Goal: Task Accomplishment & Management: Complete application form

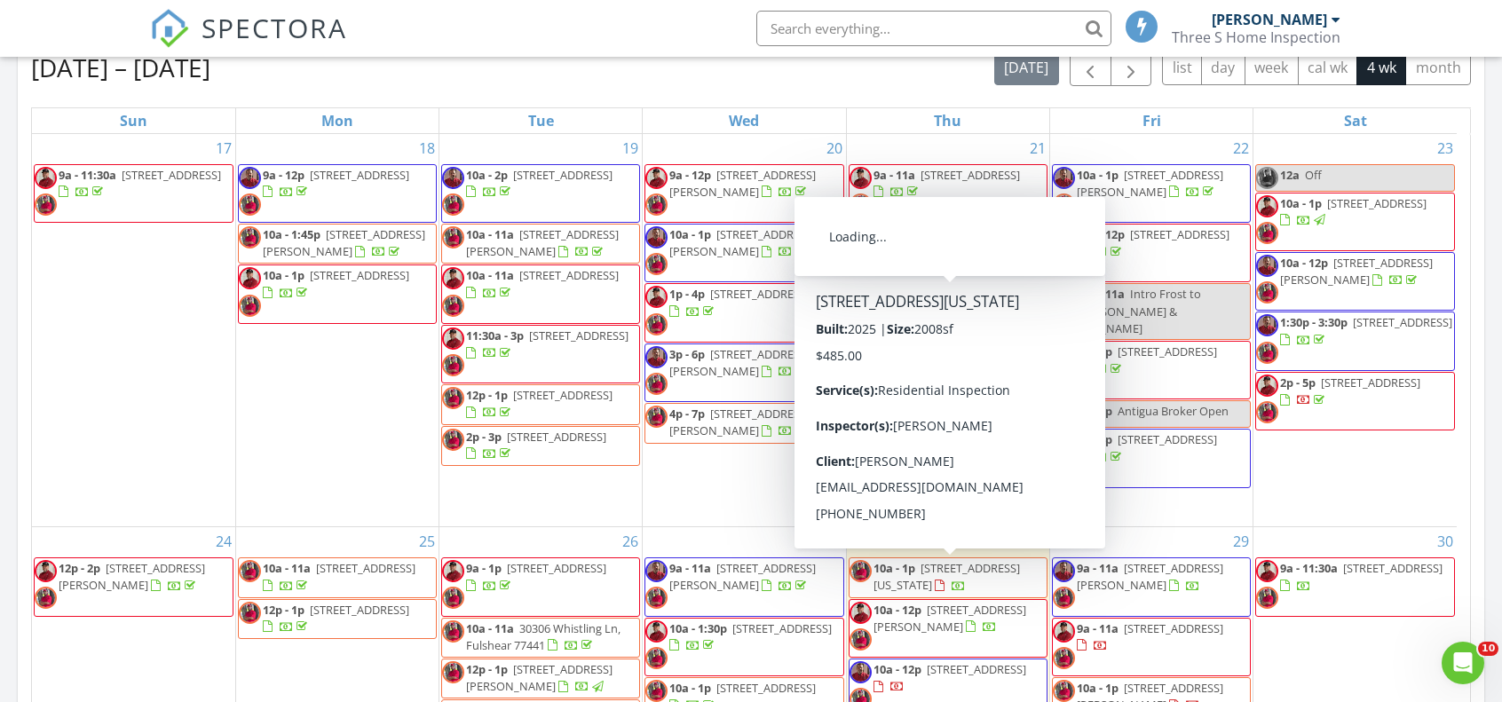
click at [1012, 28] on input "text" at bounding box center [933, 29] width 355 height 36
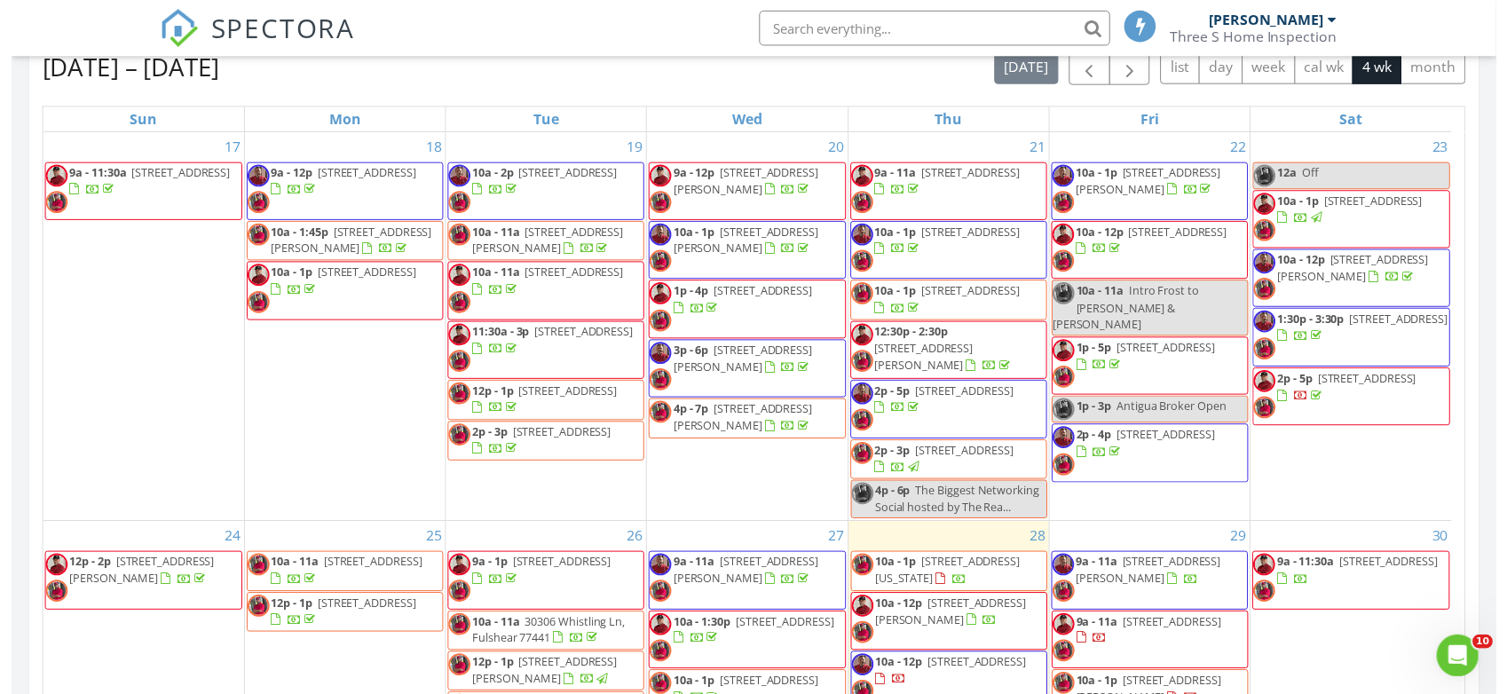
scroll to position [1642, 1534]
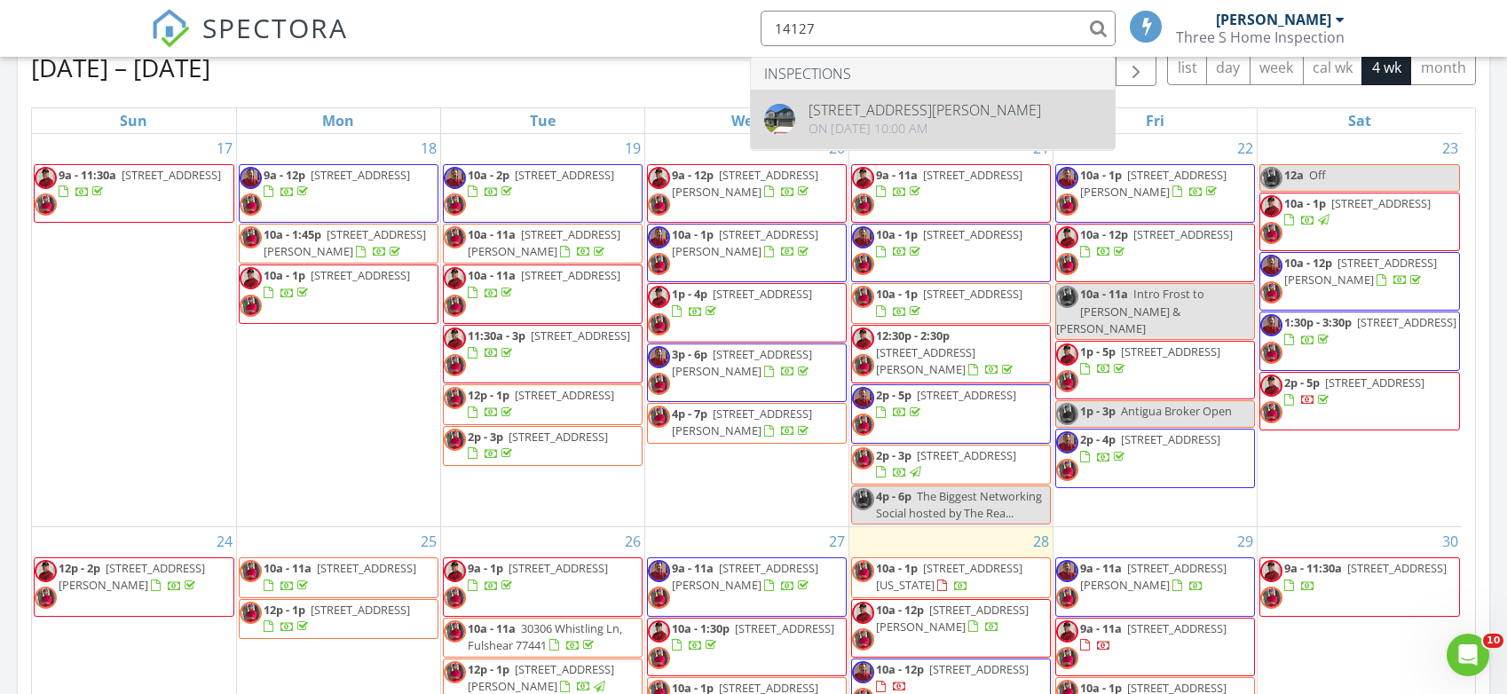
type input "14127"
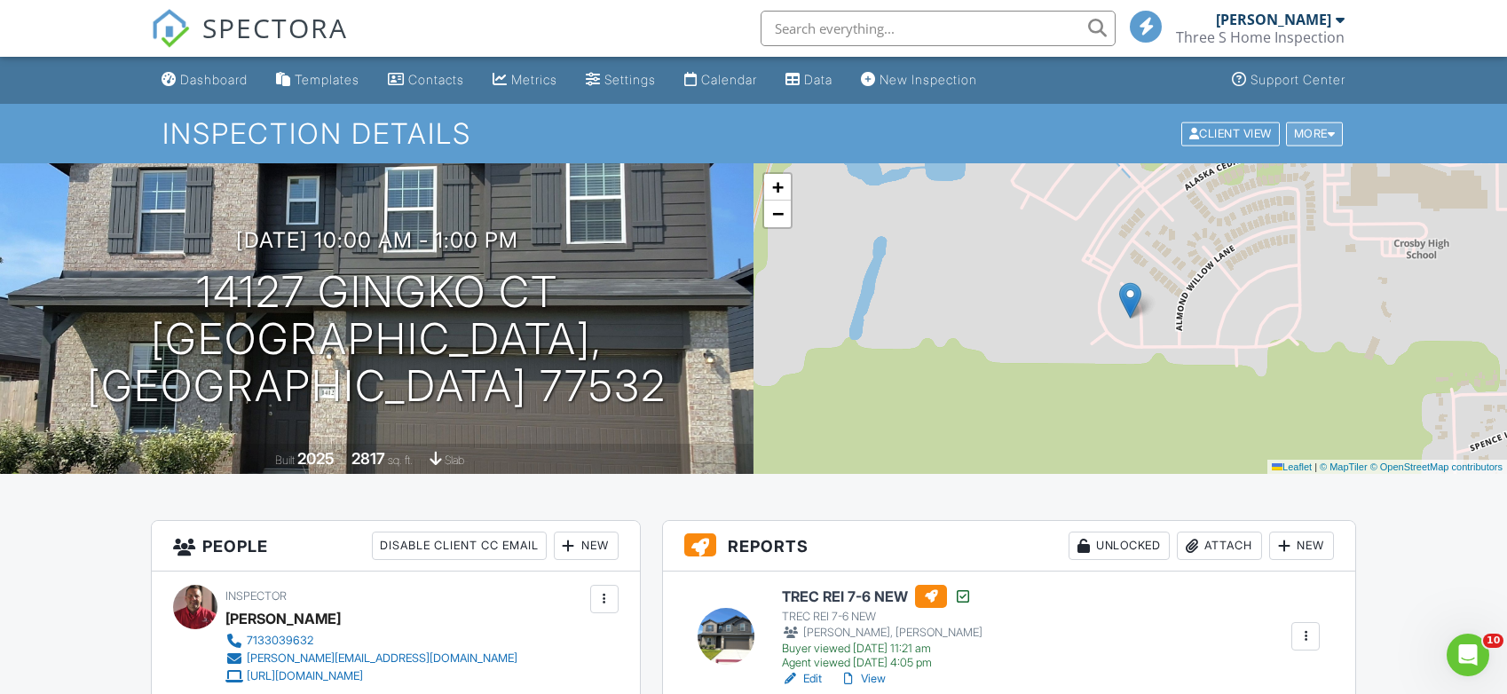
click at [1332, 136] on div at bounding box center [1332, 134] width 8 height 12
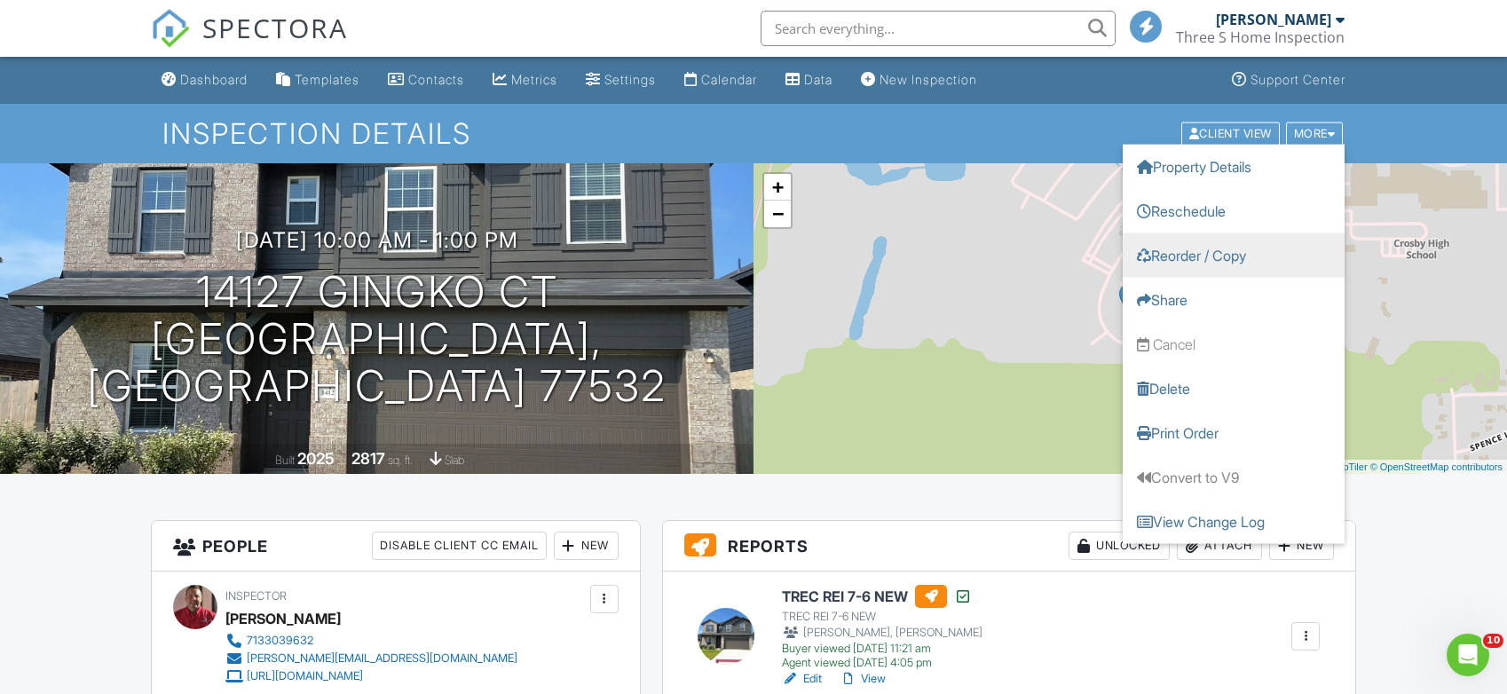
click at [1220, 262] on link "Reorder / Copy" at bounding box center [1234, 255] width 222 height 44
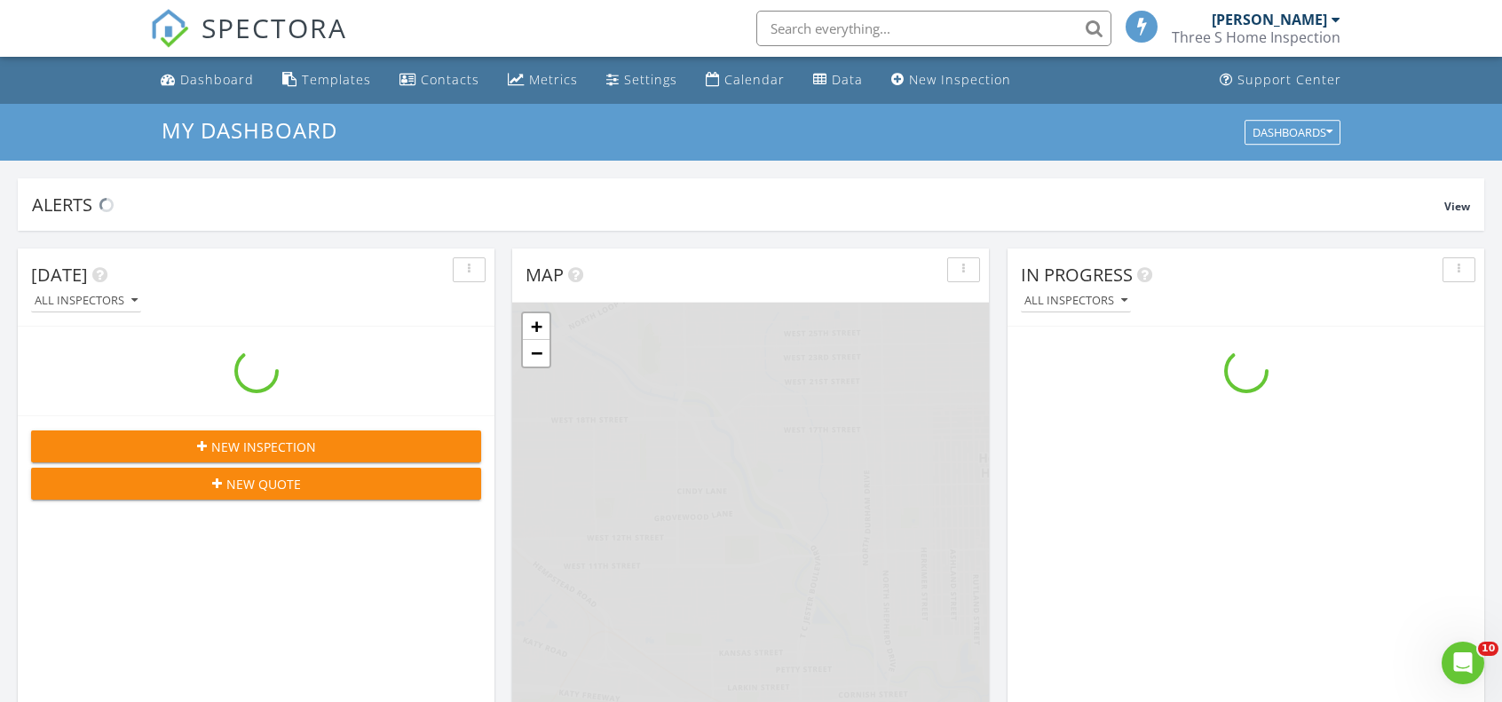
scroll to position [1642, 1529]
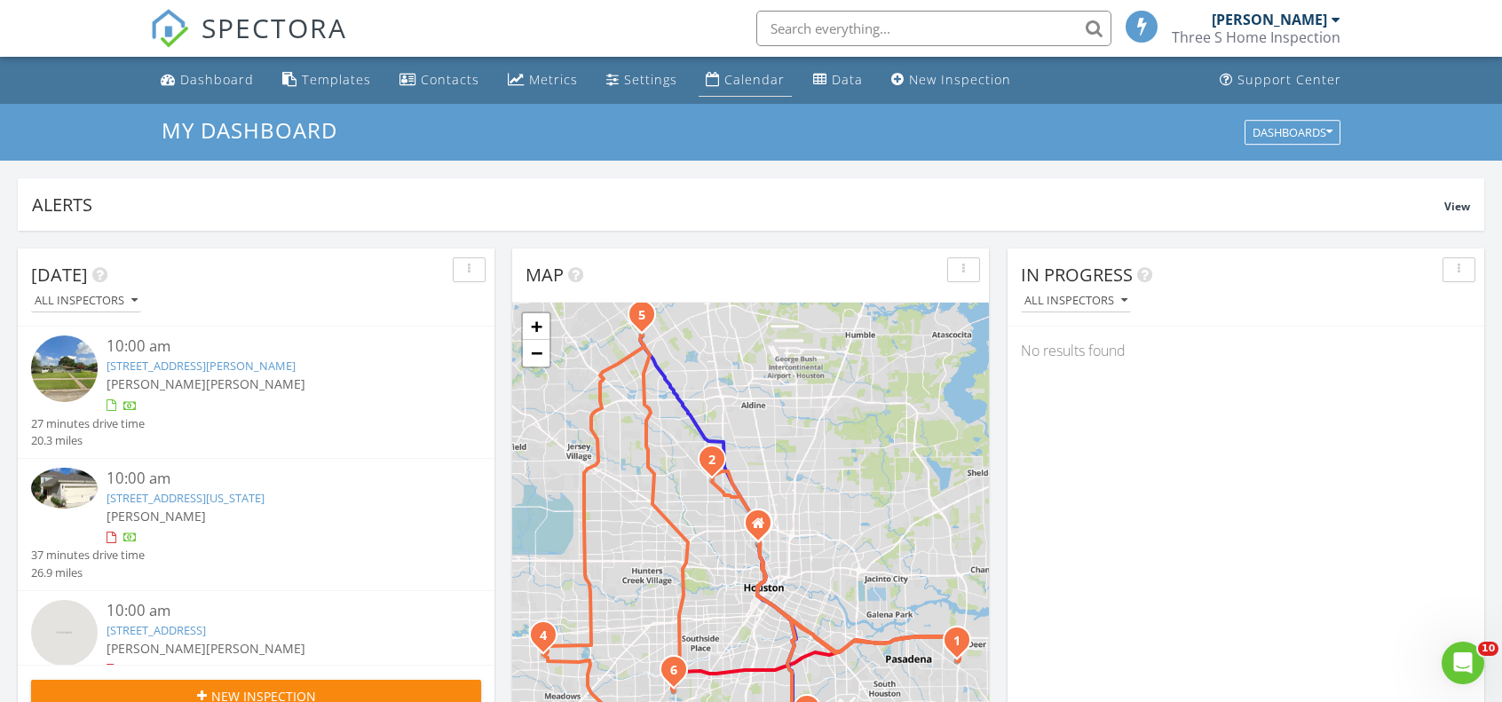
click at [766, 91] on link "Calendar" at bounding box center [745, 80] width 93 height 33
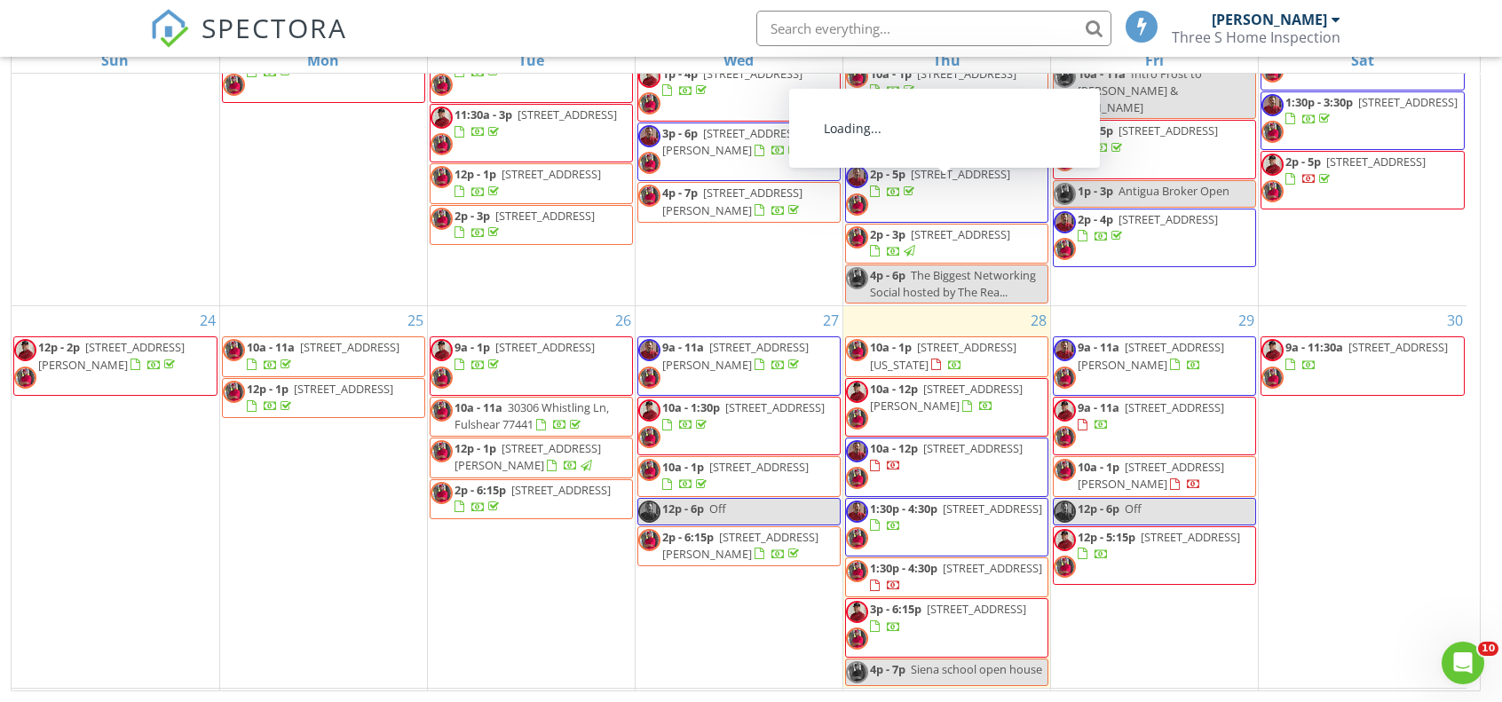
scroll to position [178, 0]
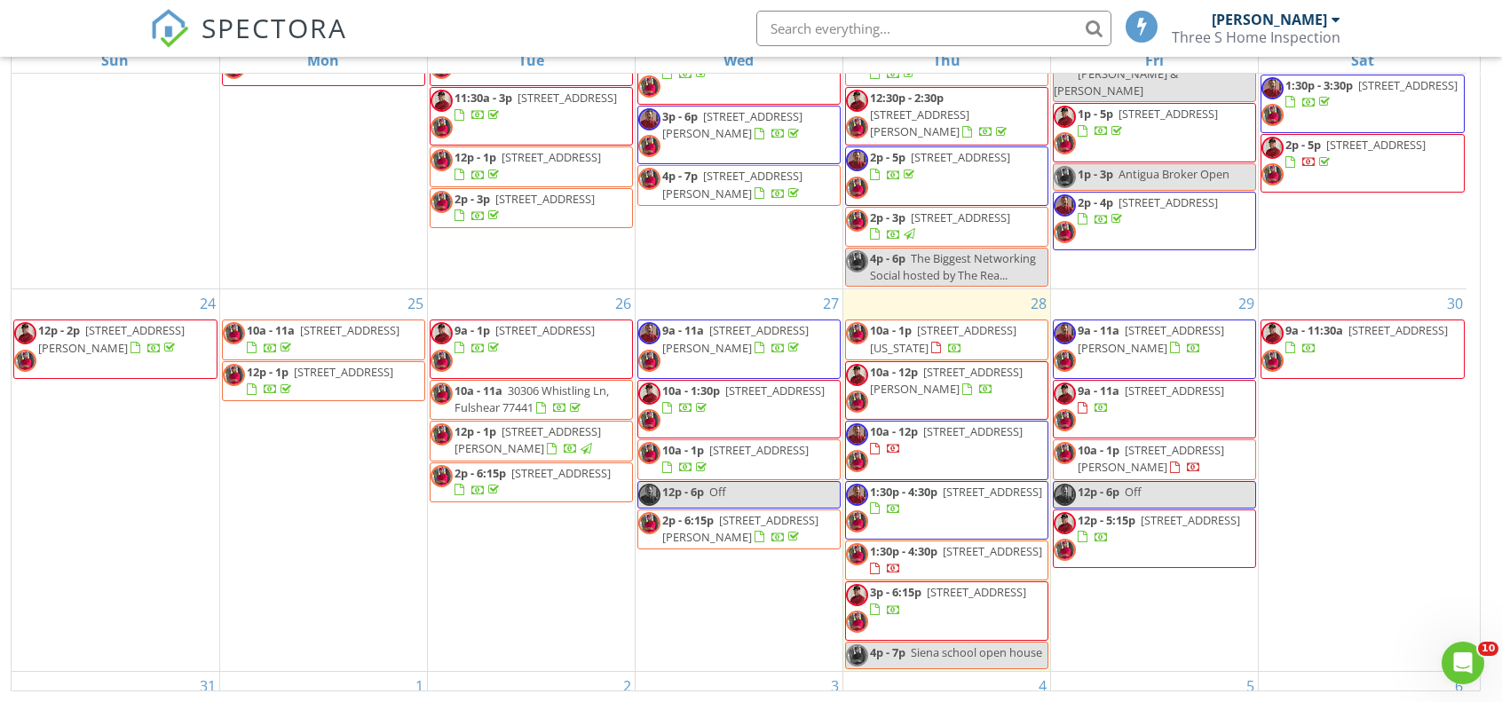
click at [963, 29] on input "text" at bounding box center [933, 29] width 355 height 36
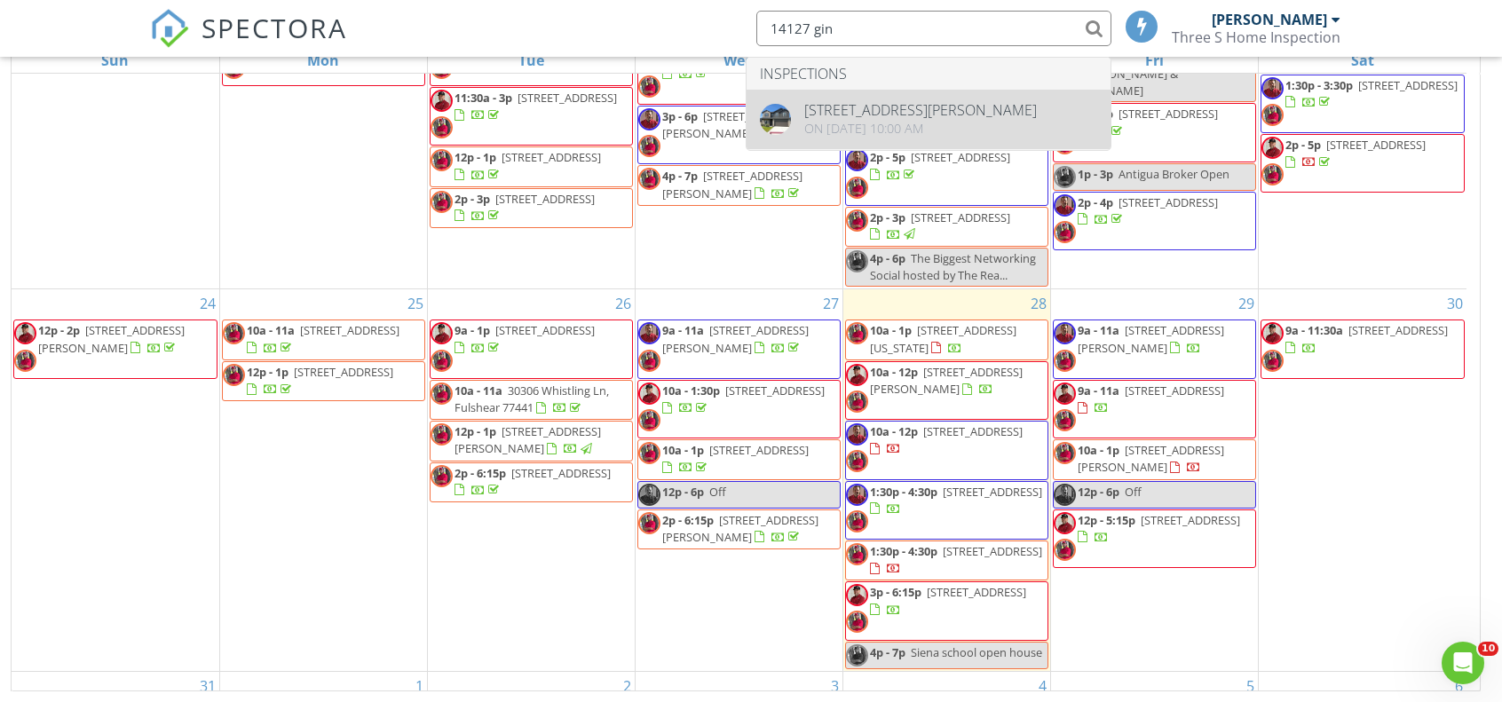
type input "14127 gin"
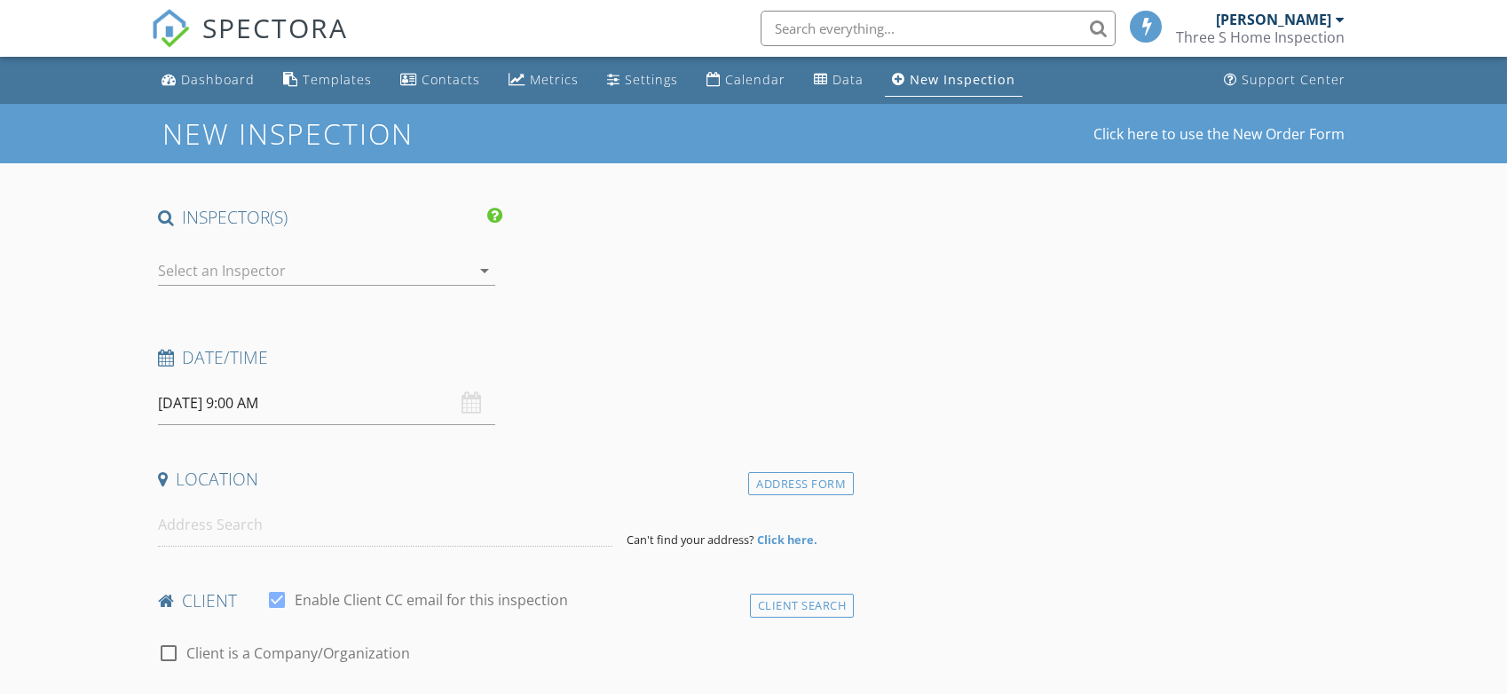
type input "[PERSON_NAME]"
type input "[EMAIL_ADDRESS][DOMAIN_NAME]"
type input "[PHONE_NUMBER]"
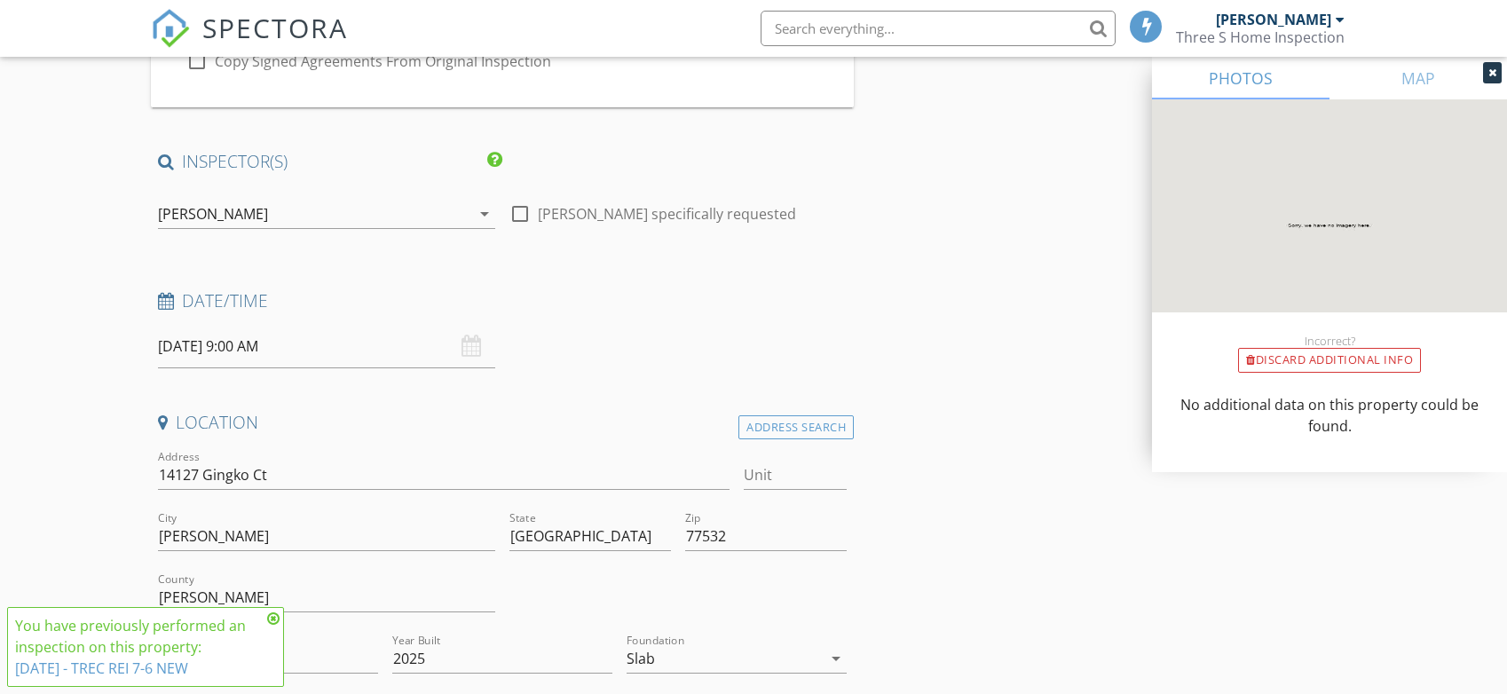
scroll to position [266, 0]
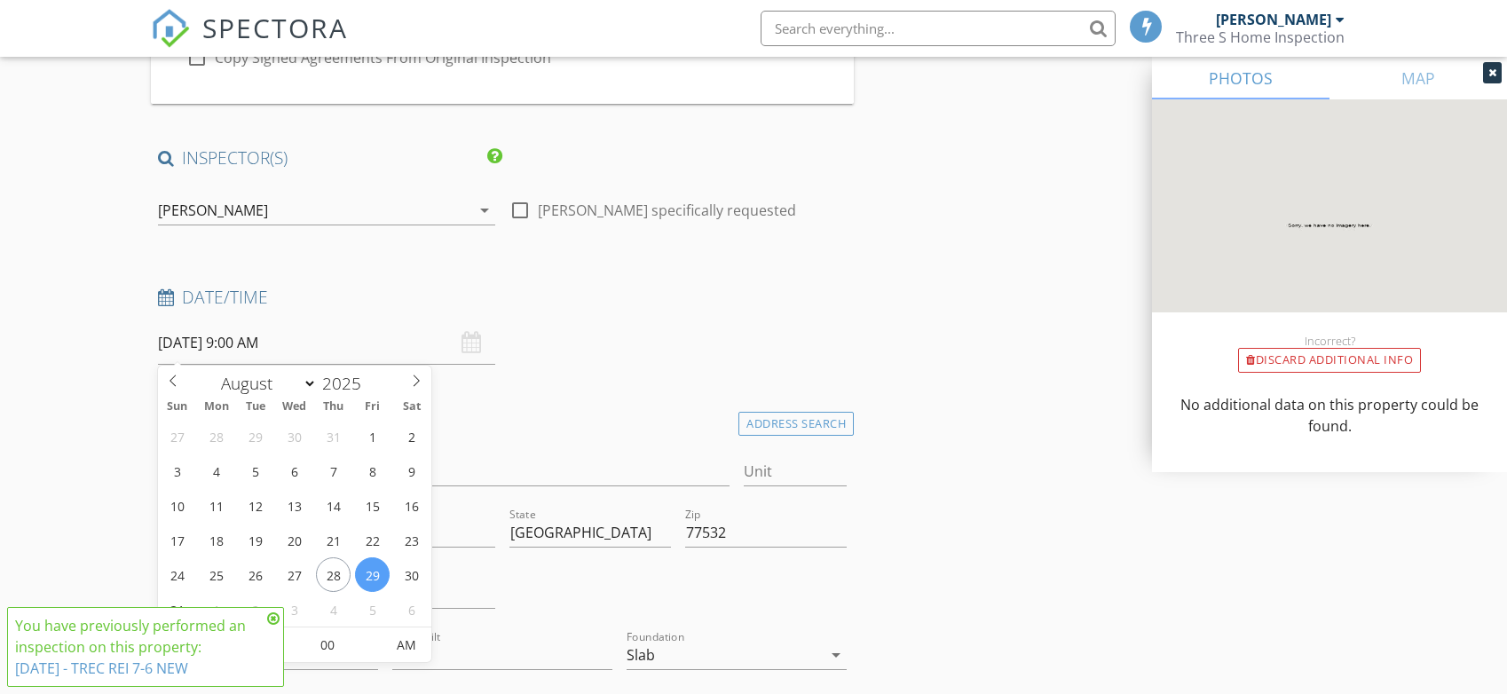
click at [257, 343] on input "[DATE] 9:00 AM" at bounding box center [326, 342] width 337 height 43
click at [279, 614] on icon at bounding box center [273, 619] width 12 height 14
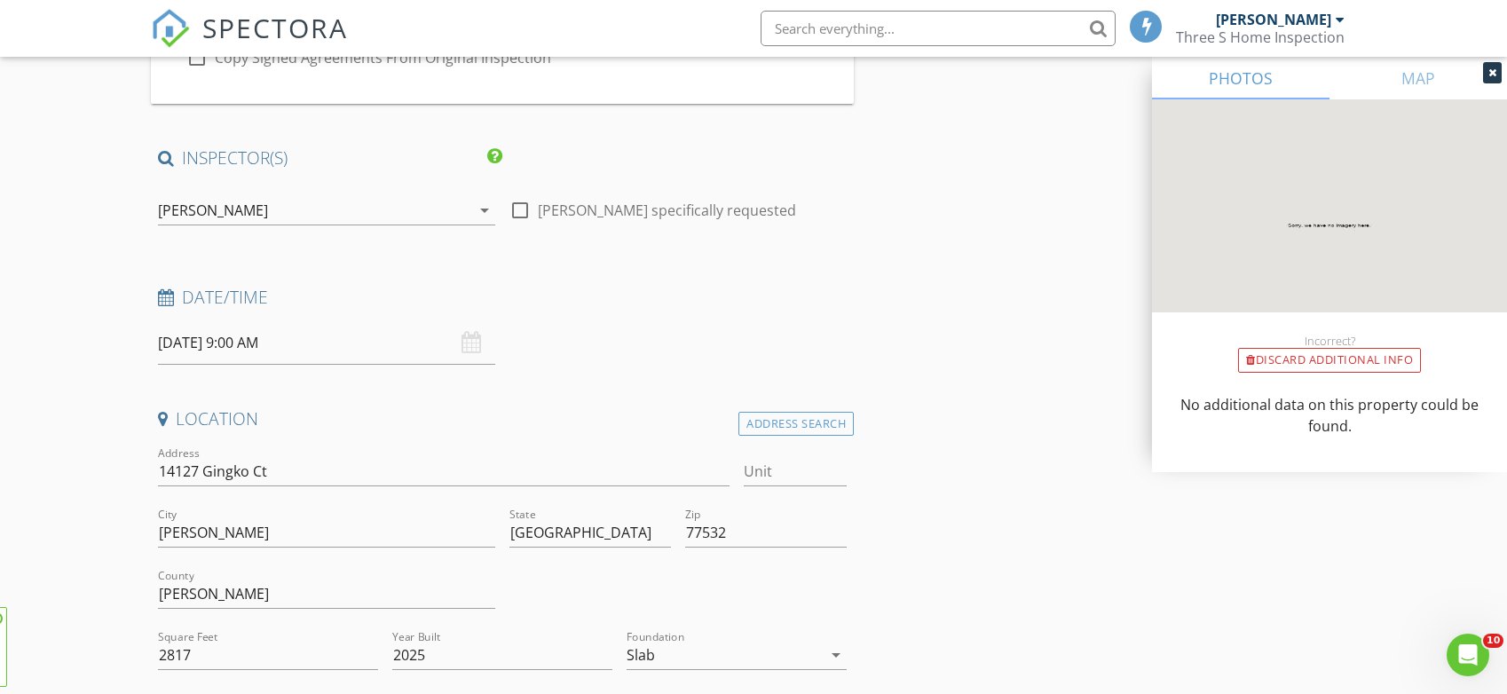
scroll to position [0, 0]
click at [273, 348] on input "[DATE] 9:00 AM" at bounding box center [326, 342] width 337 height 43
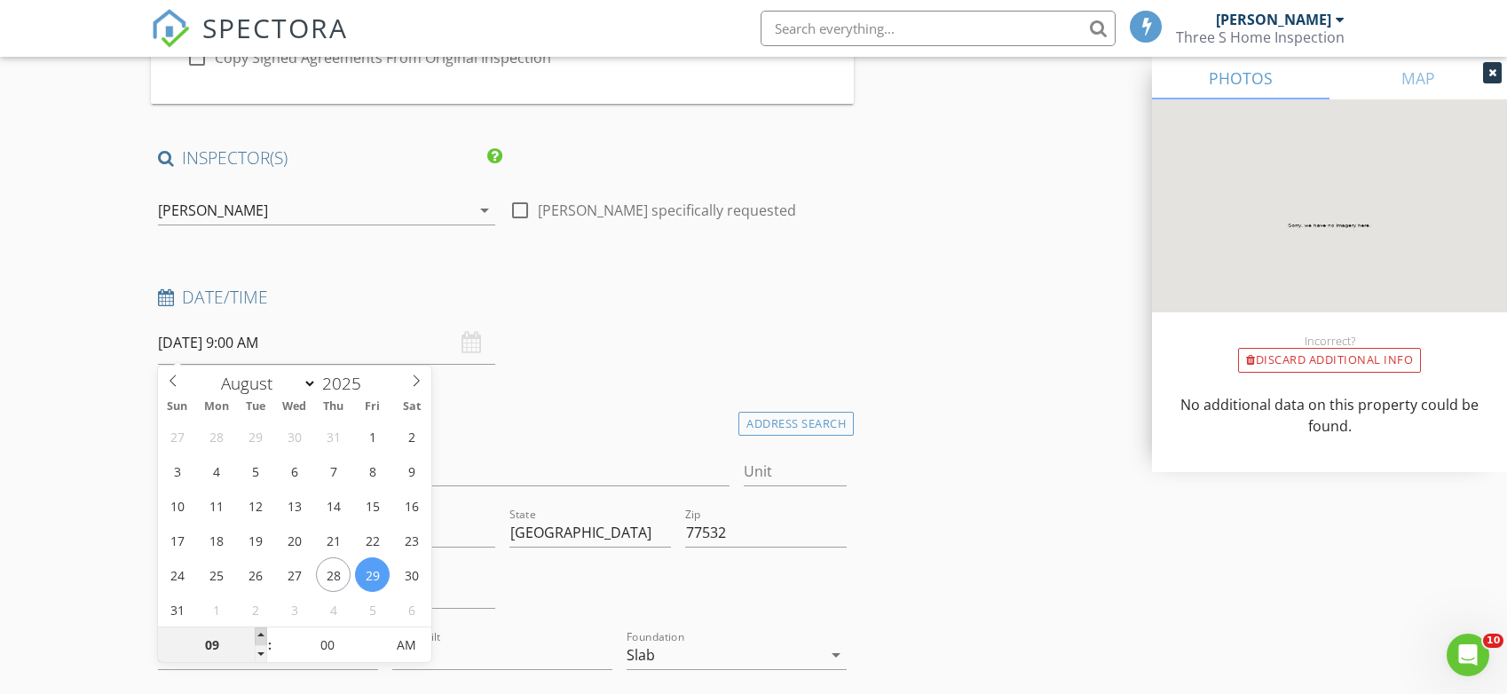
type input "10"
type input "08/29/2025 10:00 AM"
click at [258, 637] on span at bounding box center [261, 637] width 12 height 18
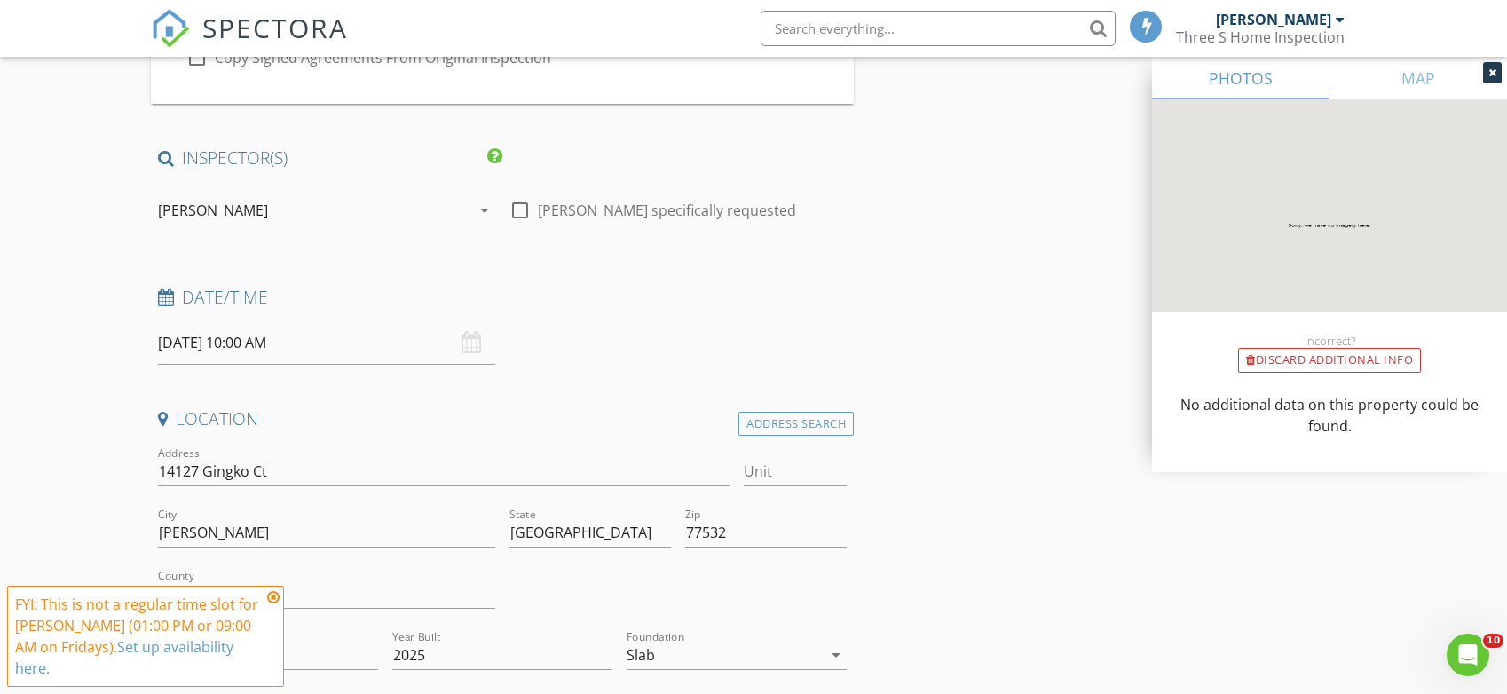
click at [638, 323] on div "Date/Time 08/29/2025 10:00 AM" at bounding box center [502, 325] width 703 height 79
click at [275, 605] on icon at bounding box center [273, 597] width 12 height 14
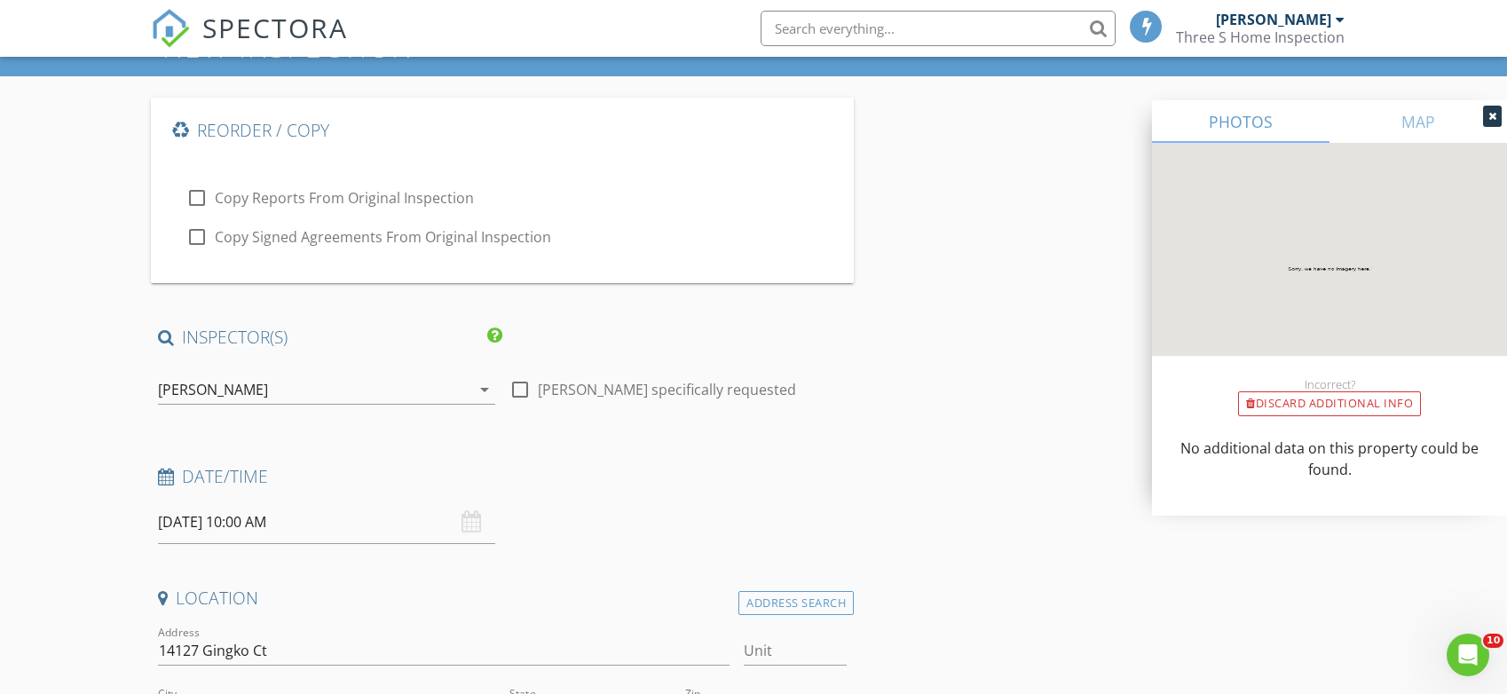
scroll to position [89, 0]
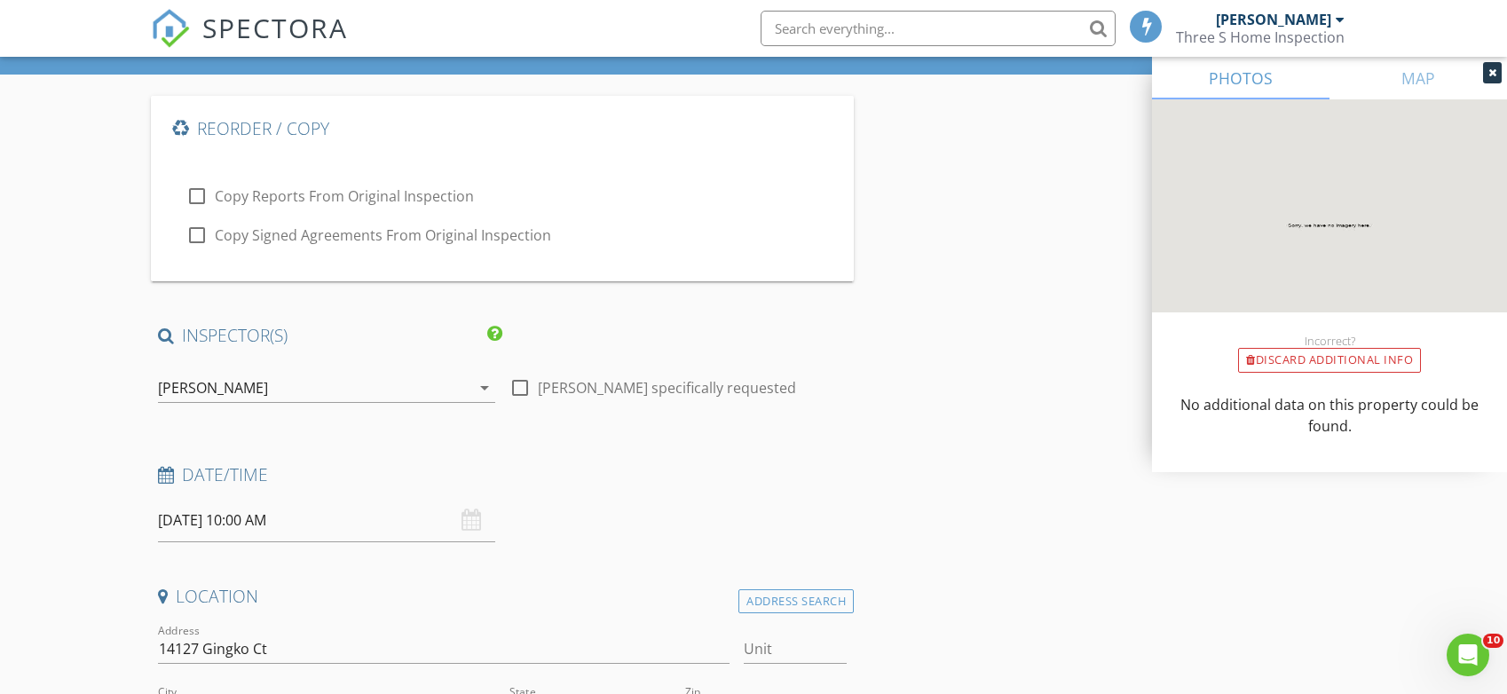
click at [193, 197] on div at bounding box center [197, 196] width 30 height 30
checkbox input "true"
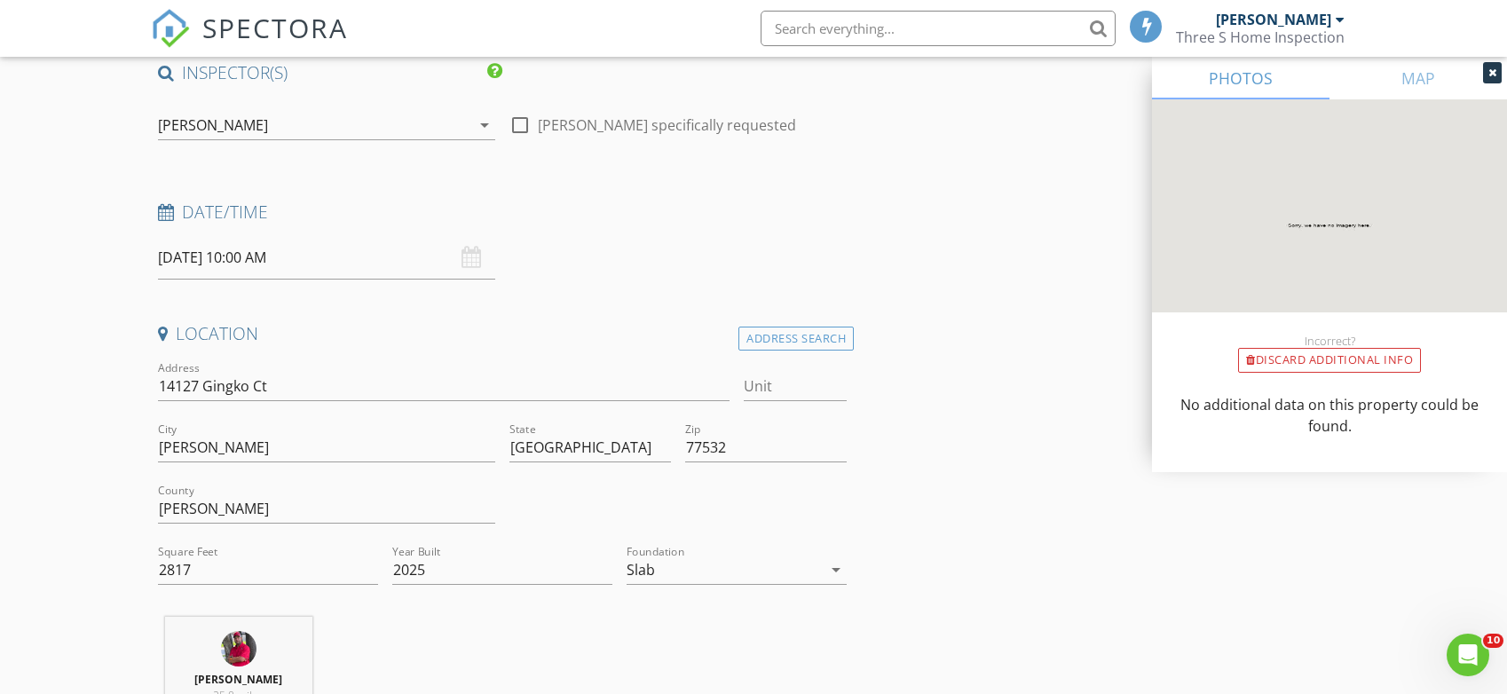
scroll to position [355, 0]
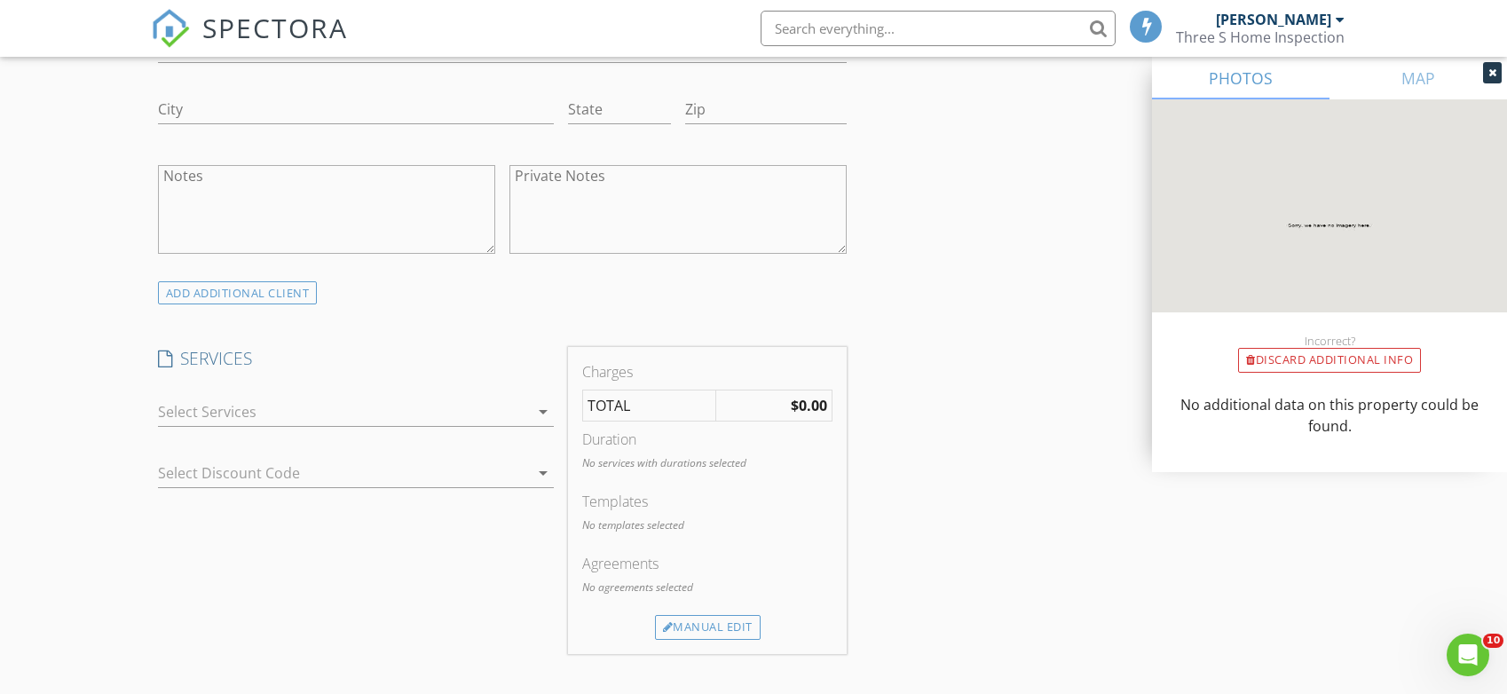
scroll to position [1420, 0]
click at [526, 415] on div at bounding box center [343, 410] width 371 height 28
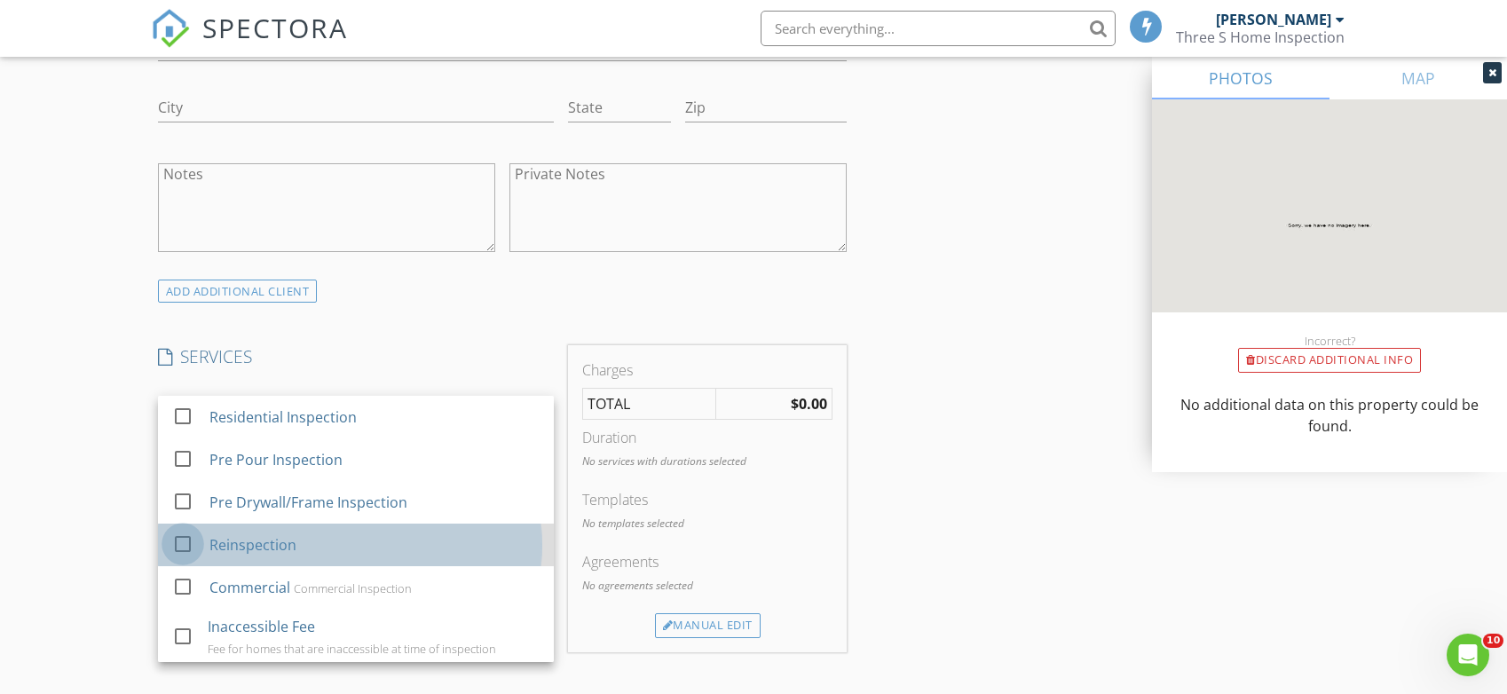
click at [189, 537] on div at bounding box center [183, 543] width 30 height 30
checkbox input "false"
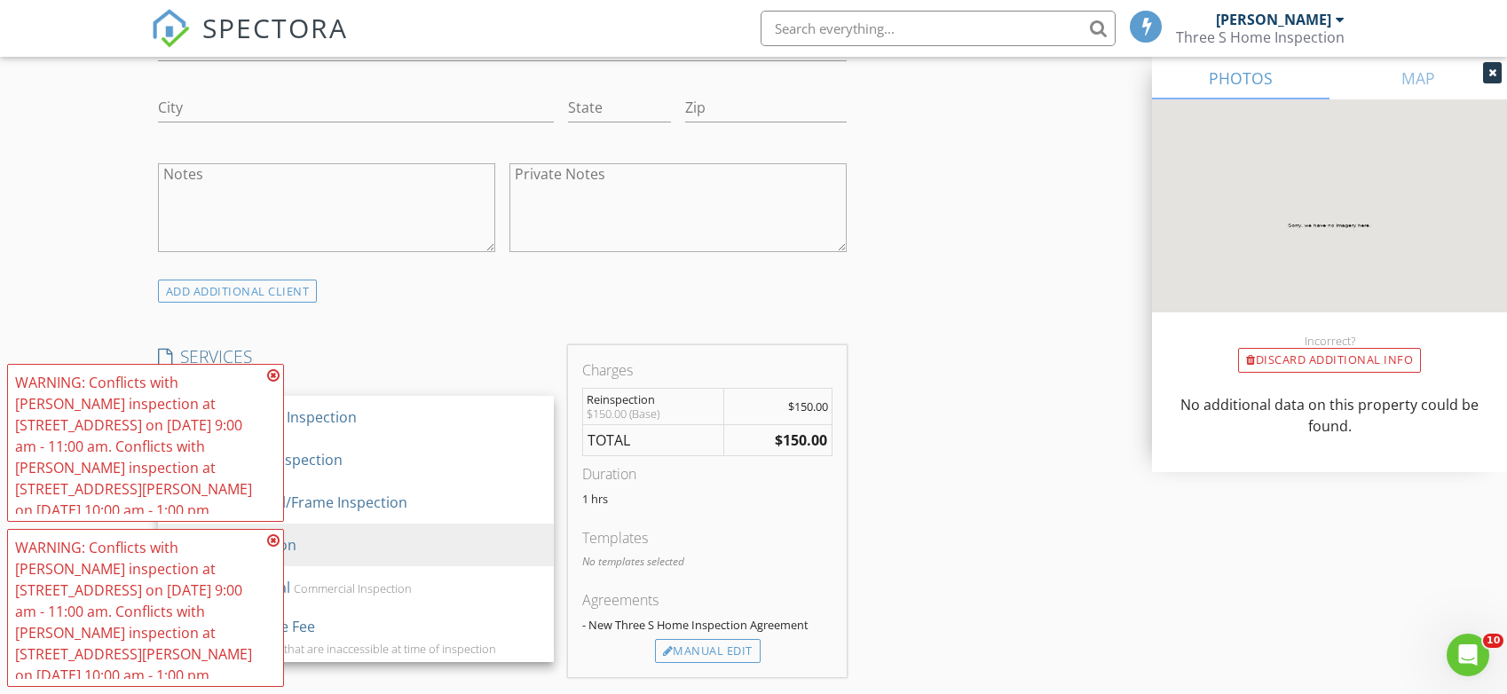
click at [274, 379] on icon at bounding box center [273, 375] width 12 height 14
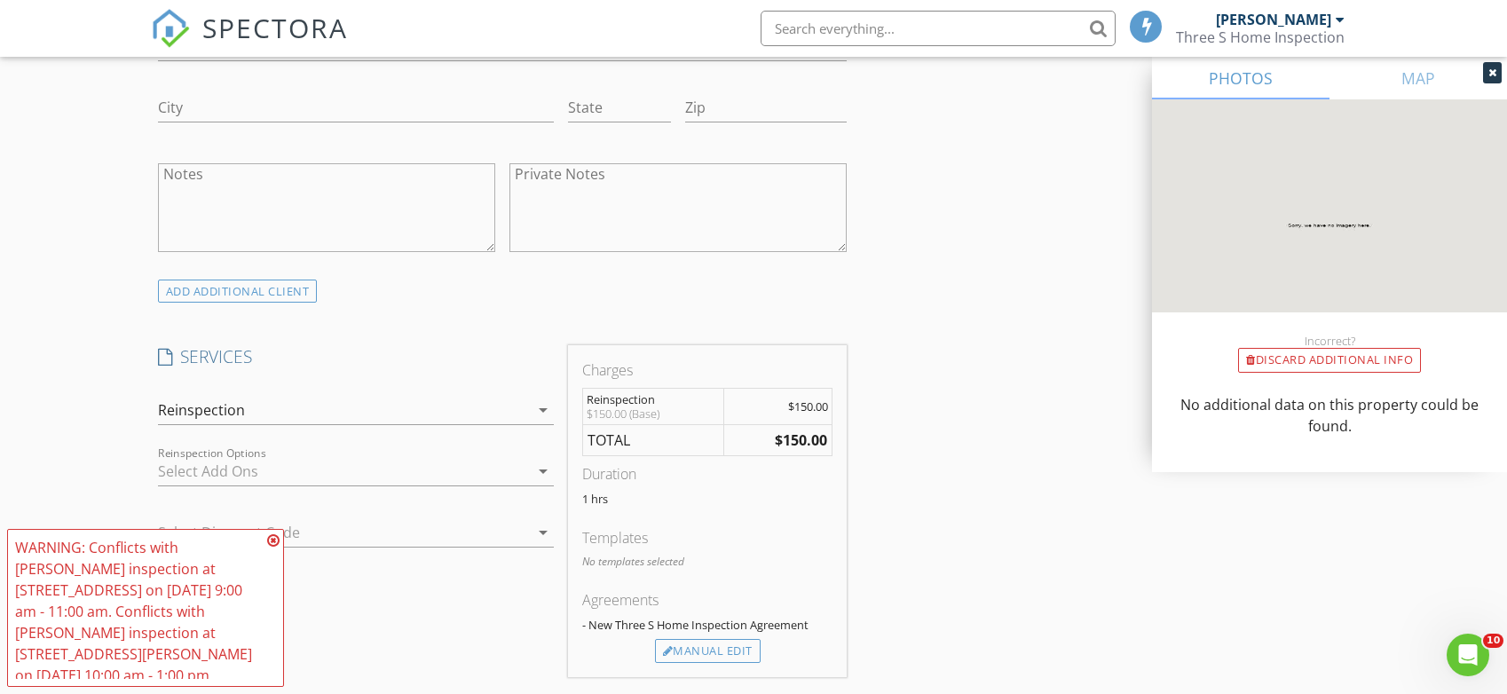
click at [271, 543] on icon at bounding box center [273, 541] width 12 height 14
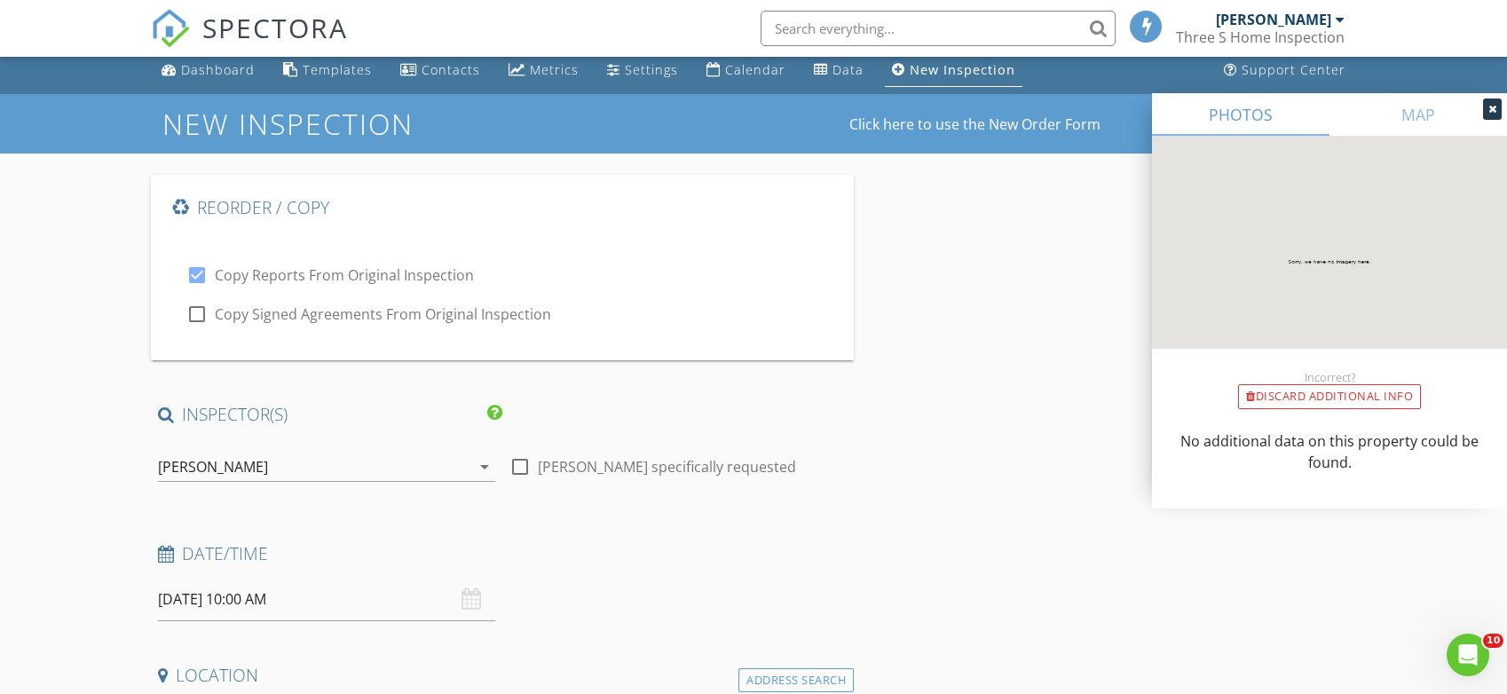
scroll to position [0, 0]
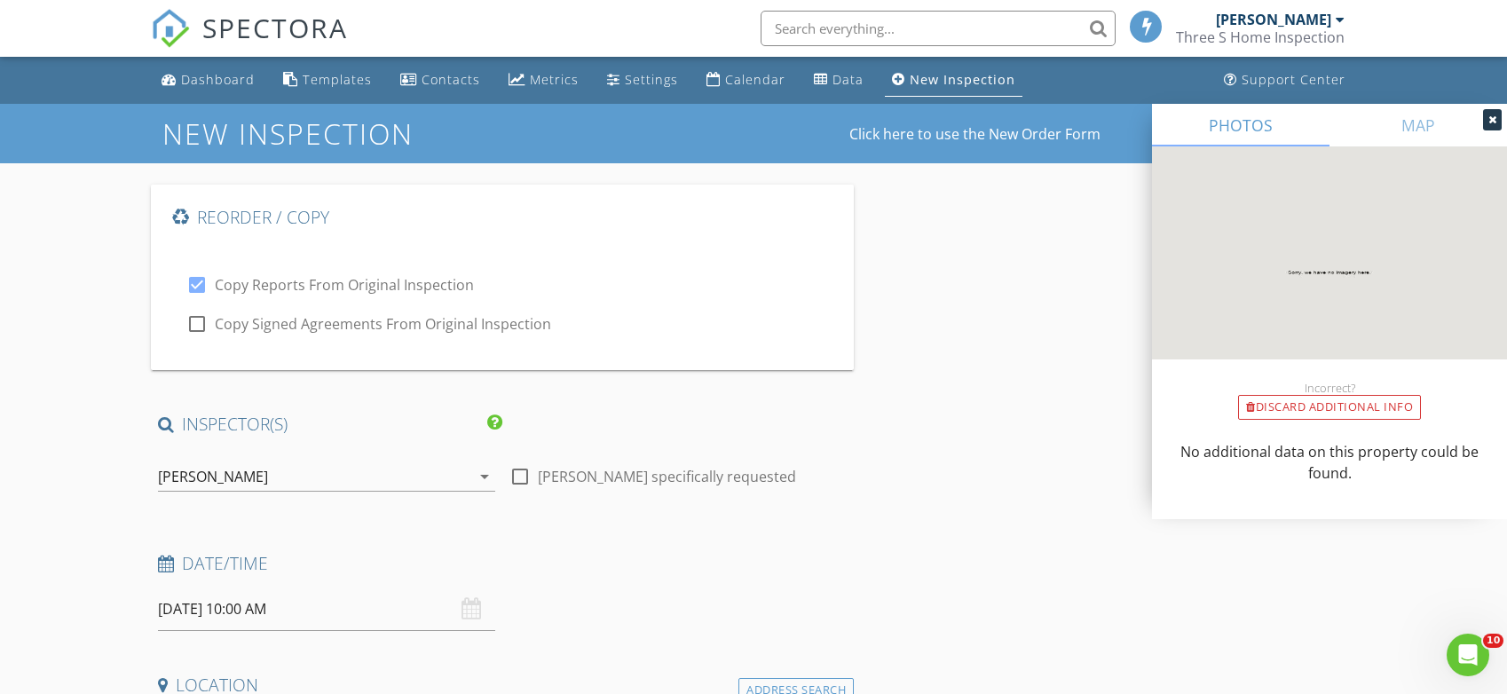
click at [487, 480] on icon "arrow_drop_down" at bounding box center [484, 476] width 21 height 21
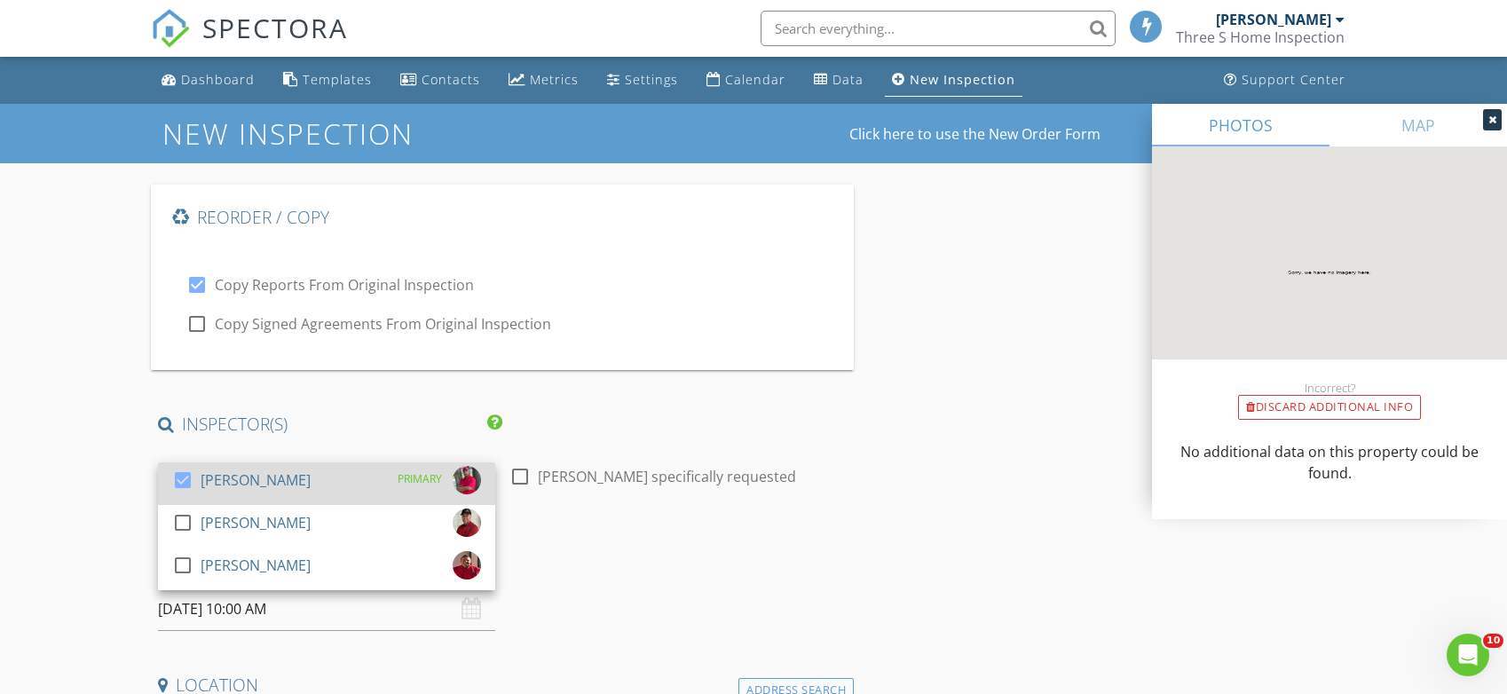
click at [183, 485] on div at bounding box center [183, 480] width 30 height 30
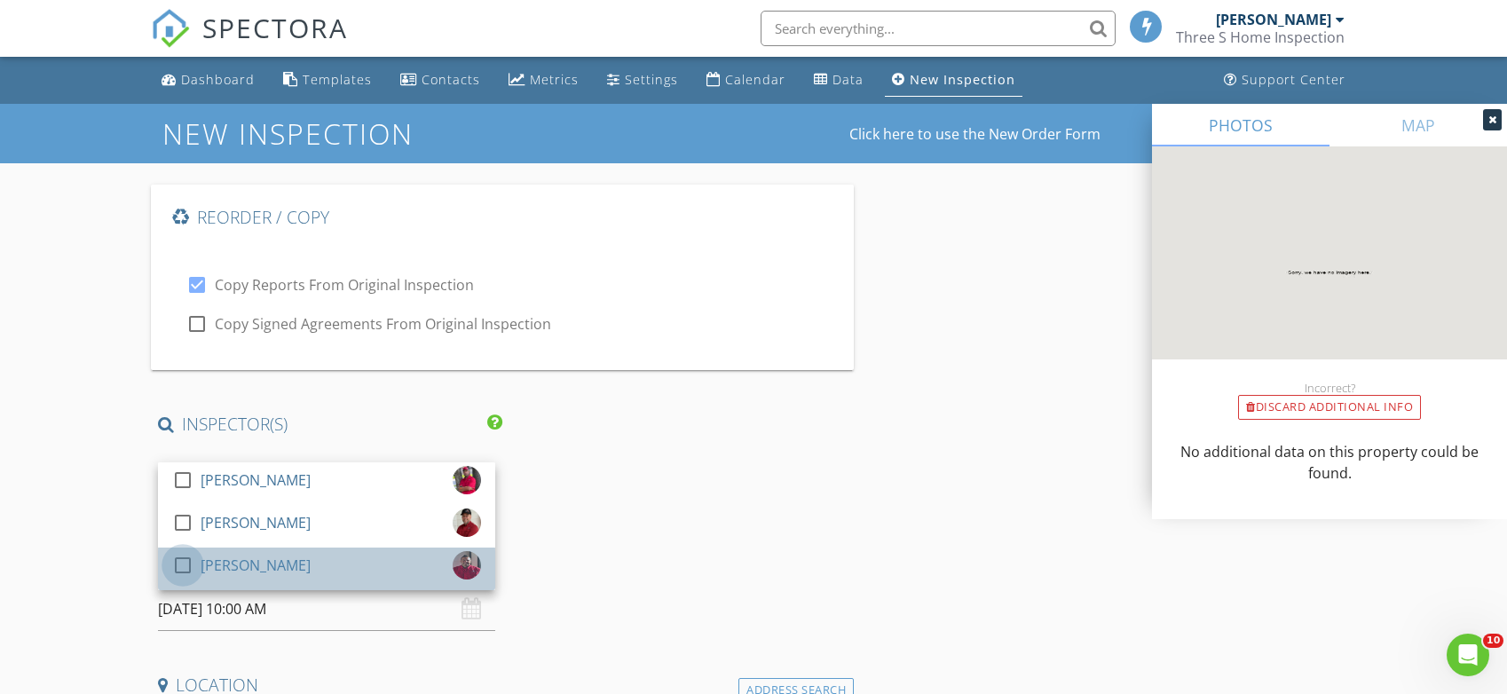
click at [186, 566] on div at bounding box center [183, 565] width 30 height 30
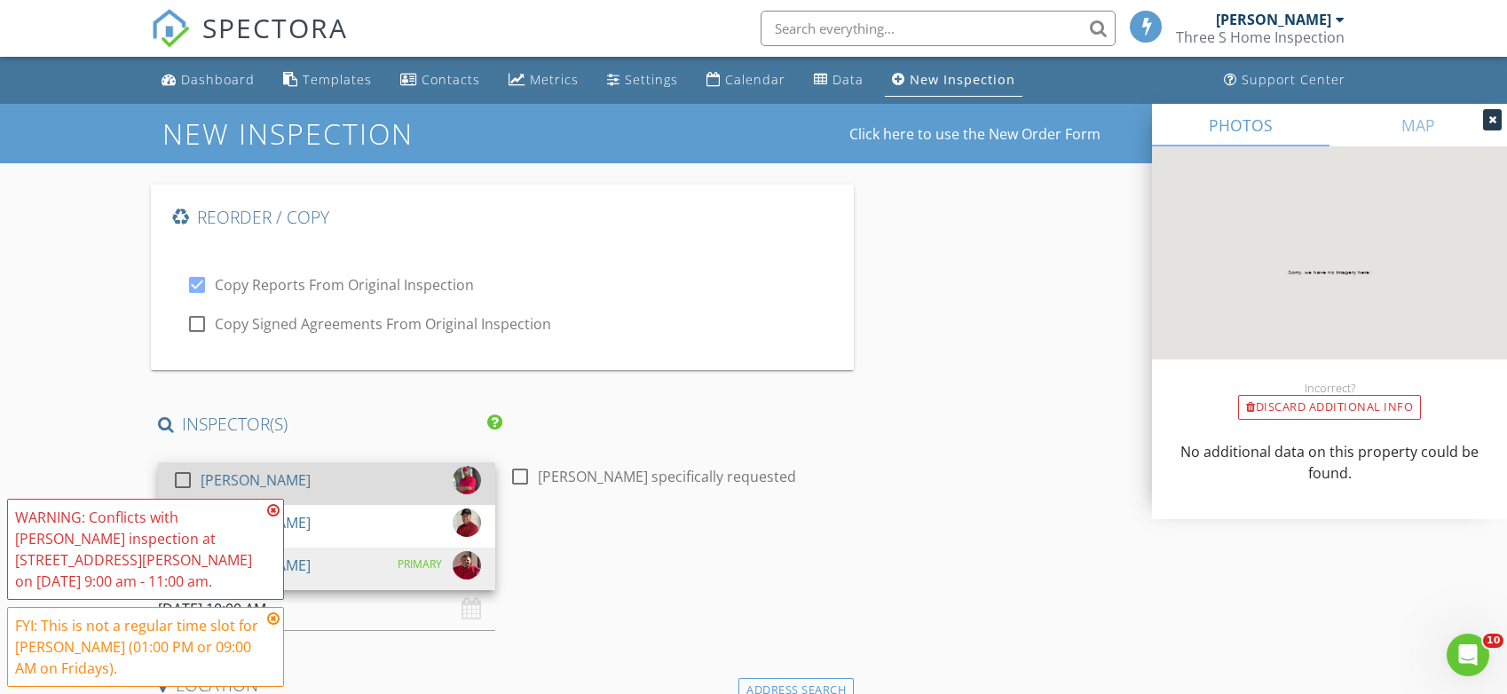
click at [176, 482] on div at bounding box center [183, 480] width 30 height 30
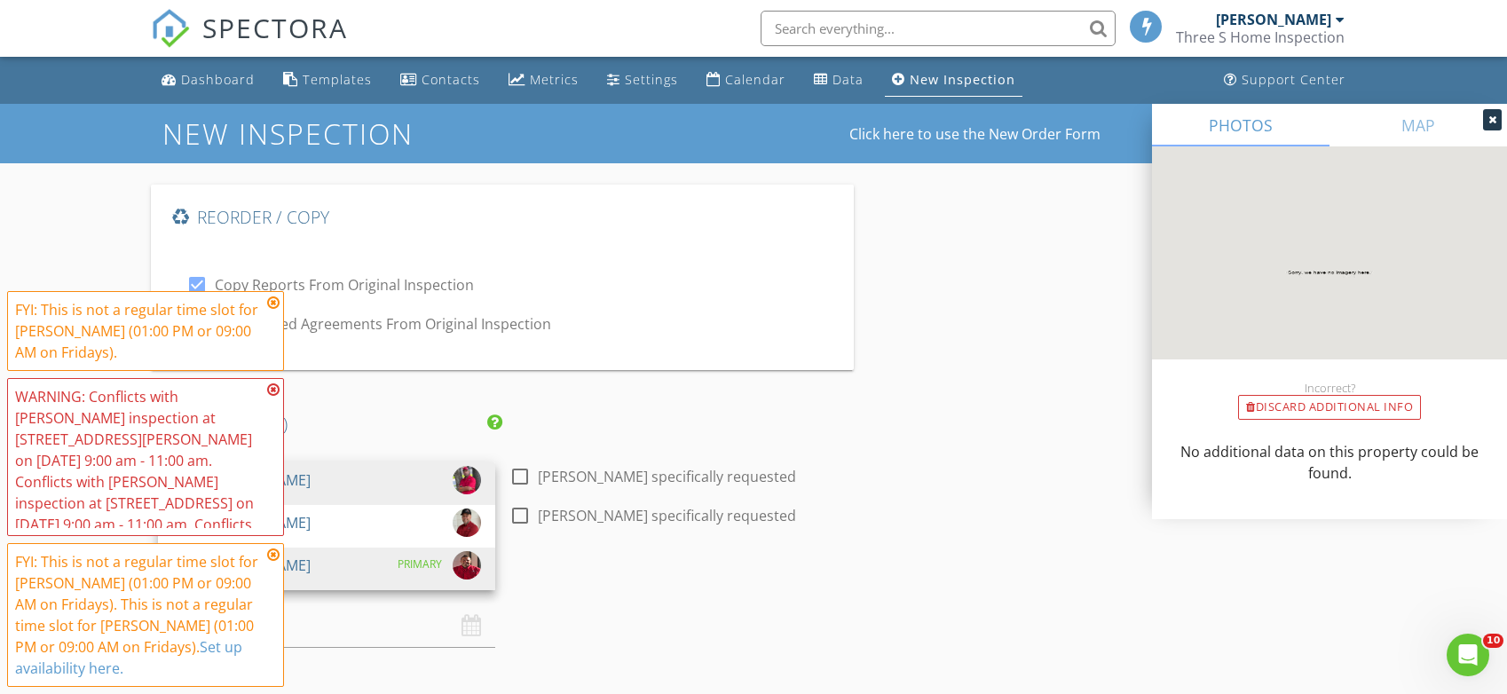
click at [275, 300] on icon at bounding box center [273, 303] width 12 height 14
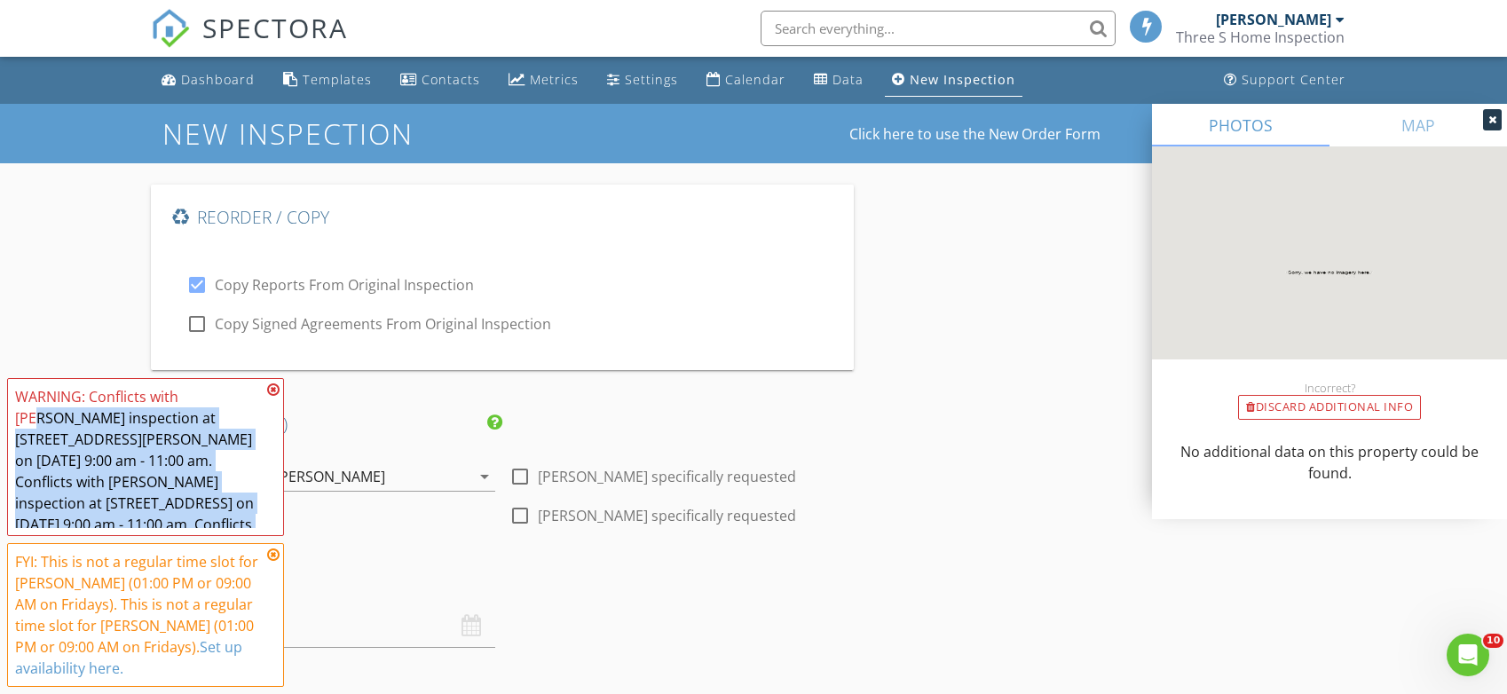
click at [277, 391] on div "WARNING: Conflicts with Rob Speckman's inspection at 300 St Joseph Pkwy 311 on …" at bounding box center [145, 457] width 277 height 158
click at [277, 391] on icon at bounding box center [273, 390] width 12 height 14
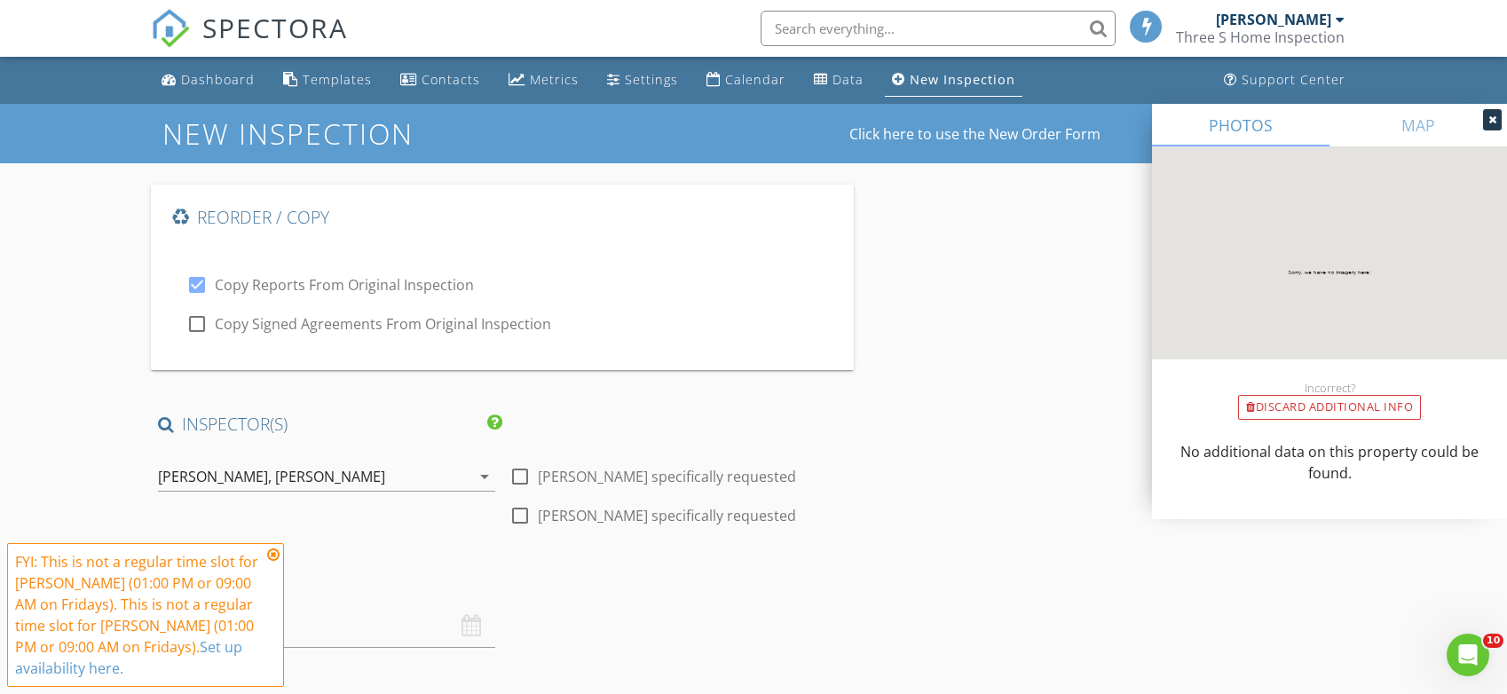
click at [271, 557] on icon at bounding box center [273, 555] width 12 height 14
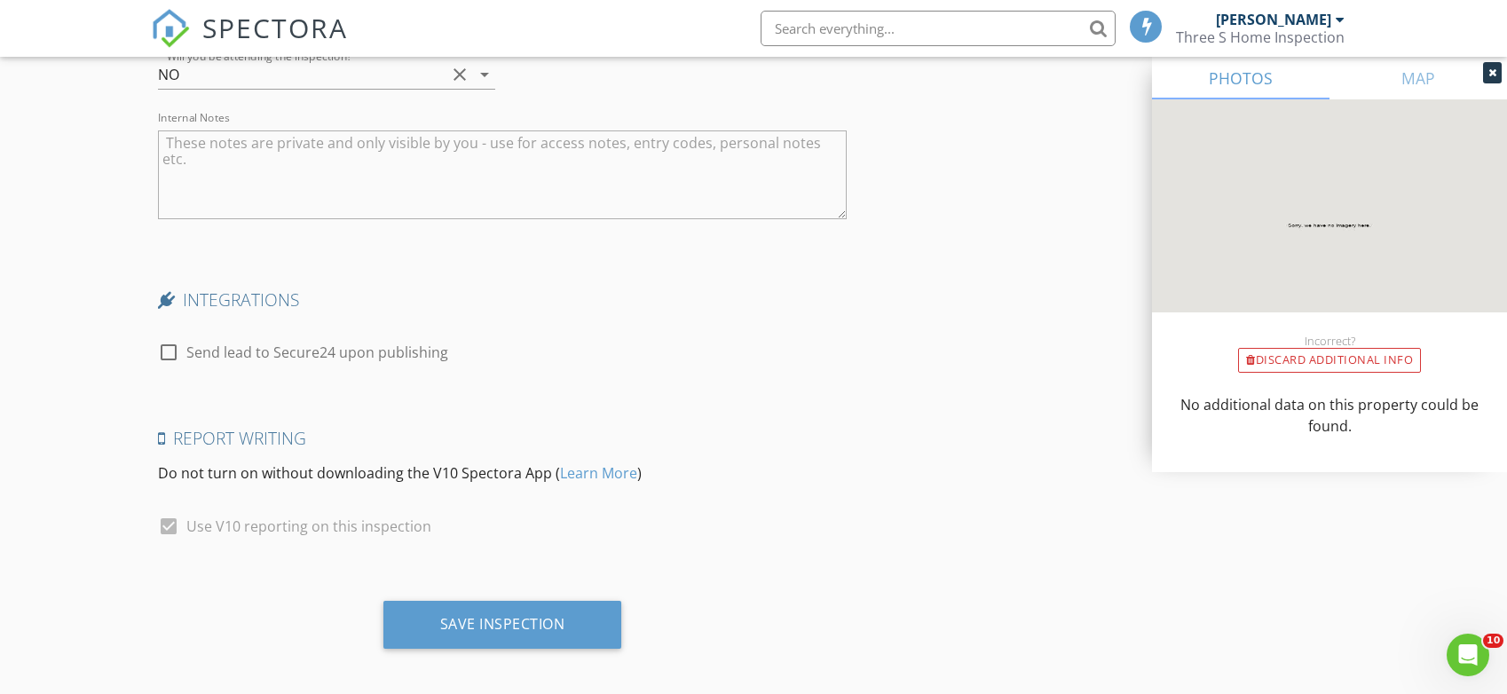
scroll to position [3538, 0]
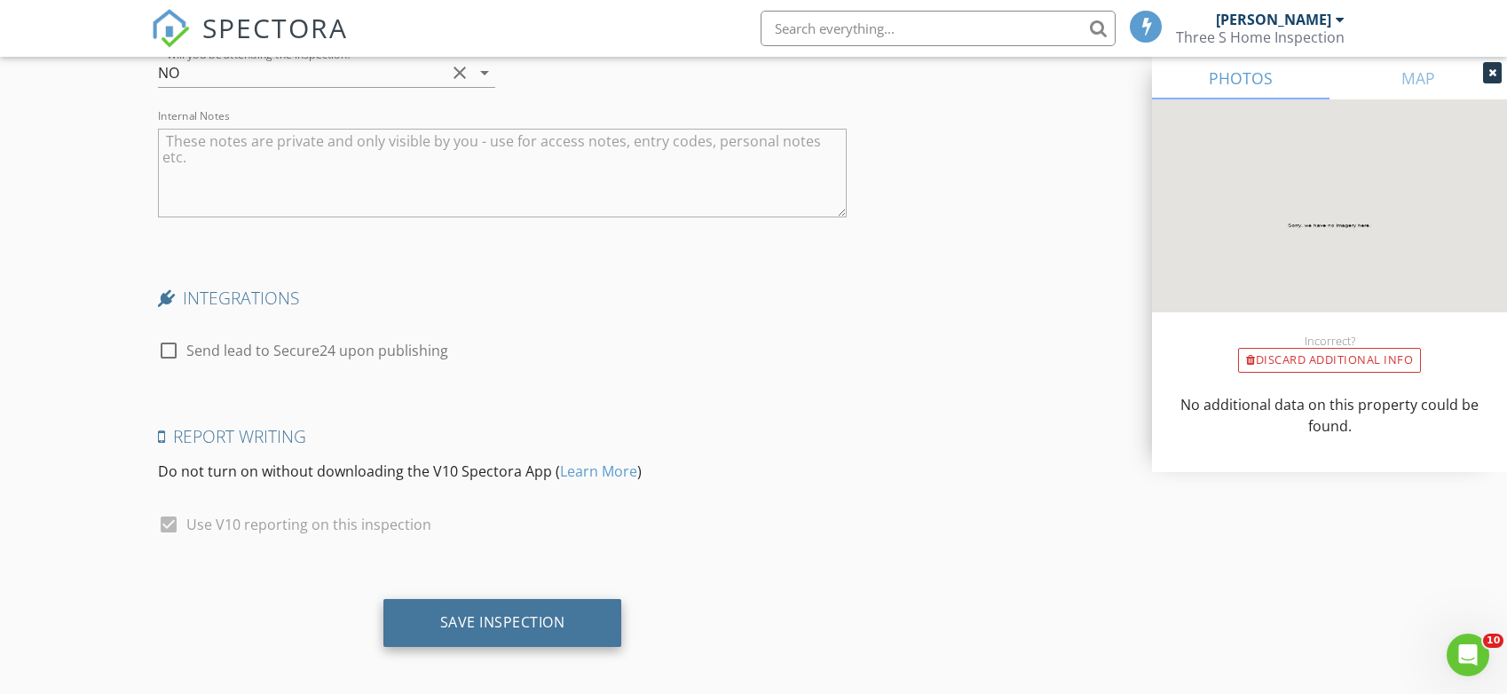
click at [549, 617] on div "Save Inspection" at bounding box center [502, 622] width 125 height 18
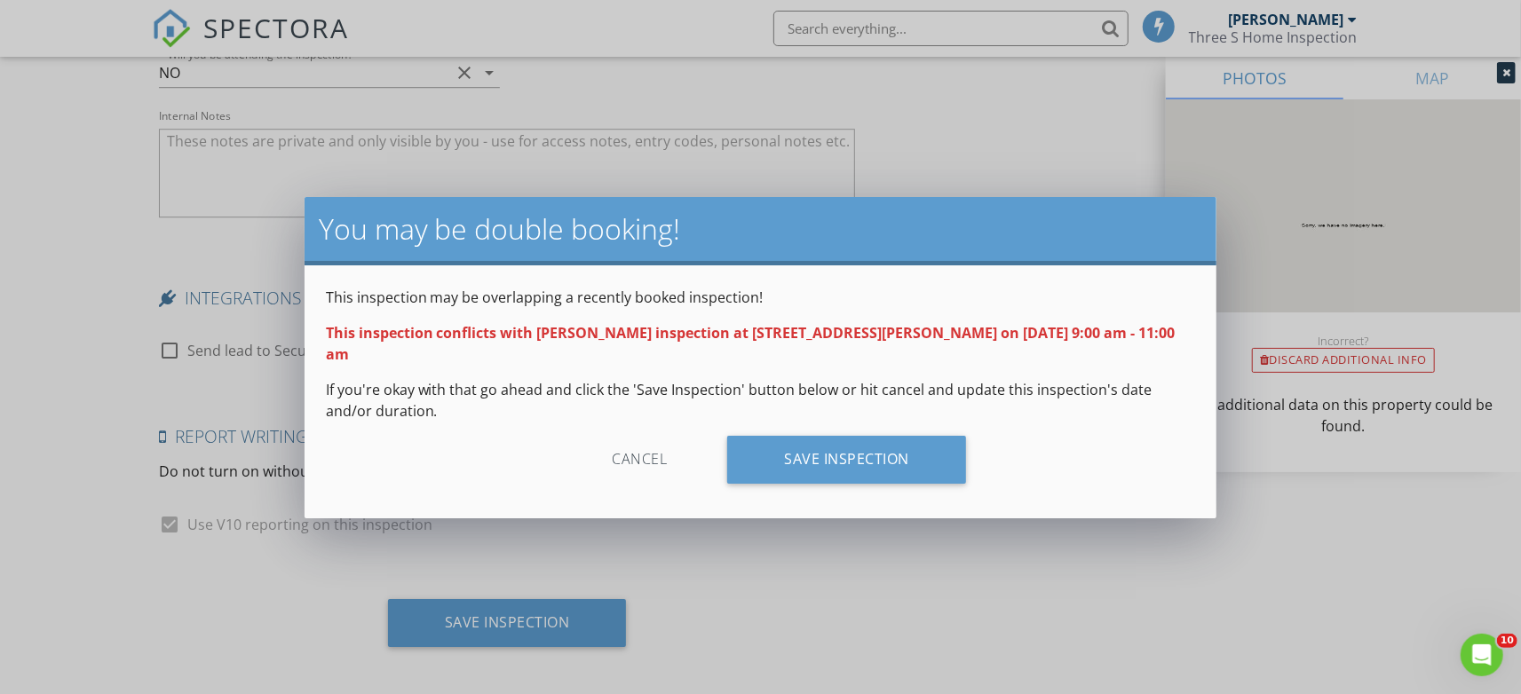
click at [636, 442] on div "Cancel" at bounding box center [639, 460] width 169 height 48
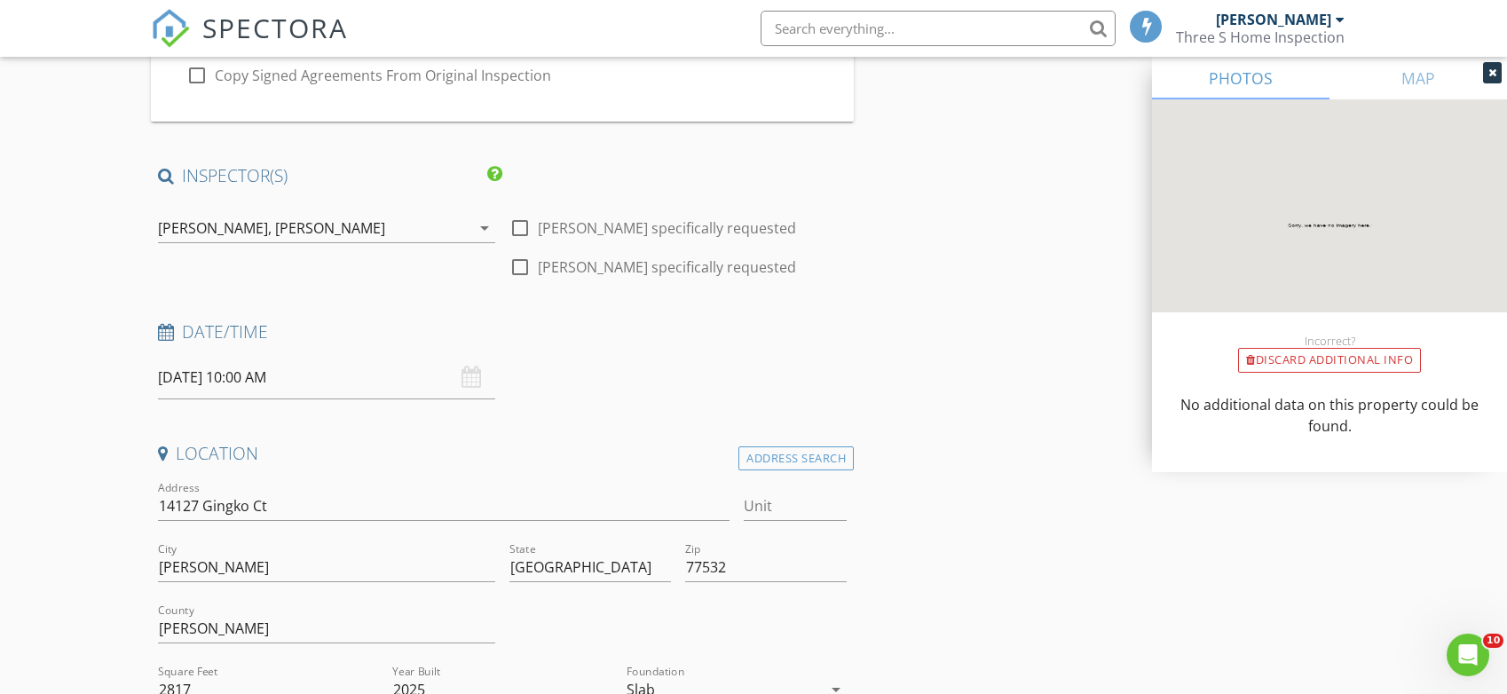
scroll to position [253, 0]
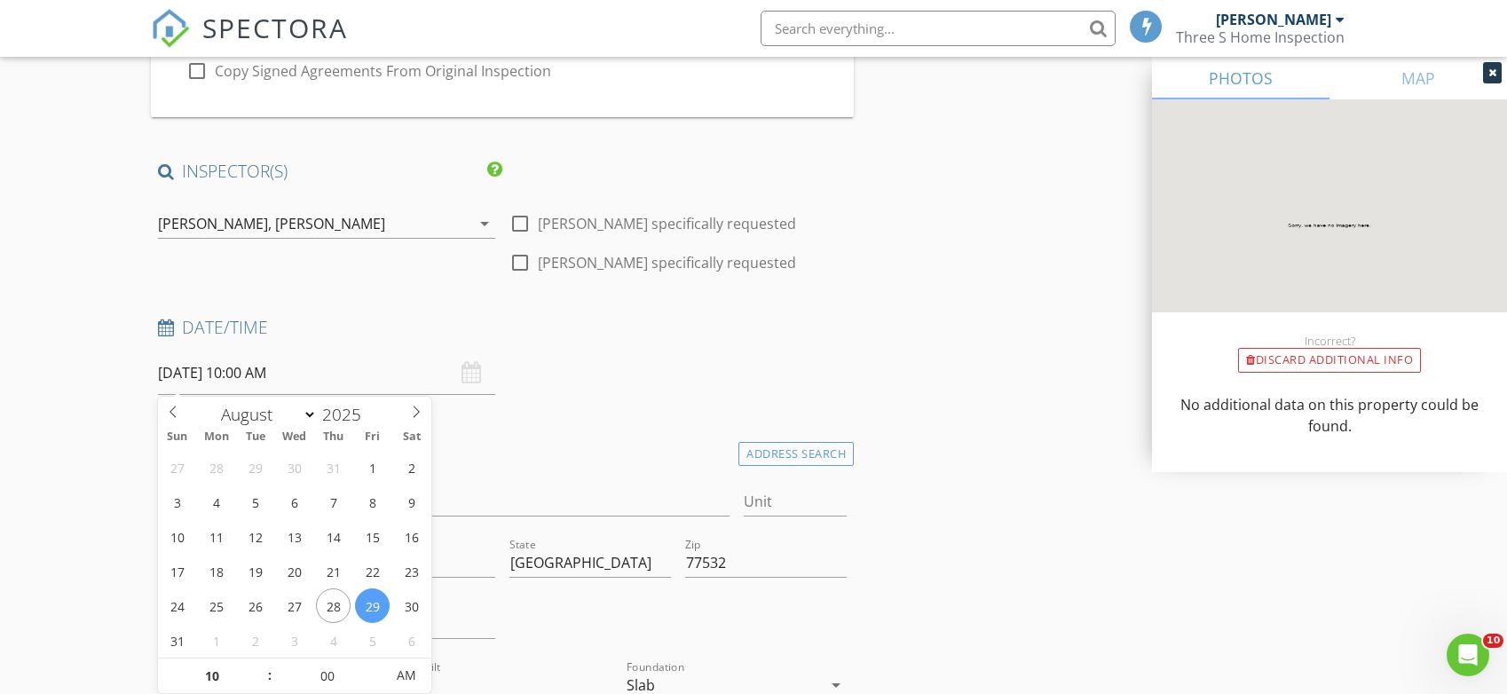
click at [220, 377] on input "08/29/2025 10:00 AM" at bounding box center [326, 373] width 337 height 43
type input "08/30/2025 10:00 AM"
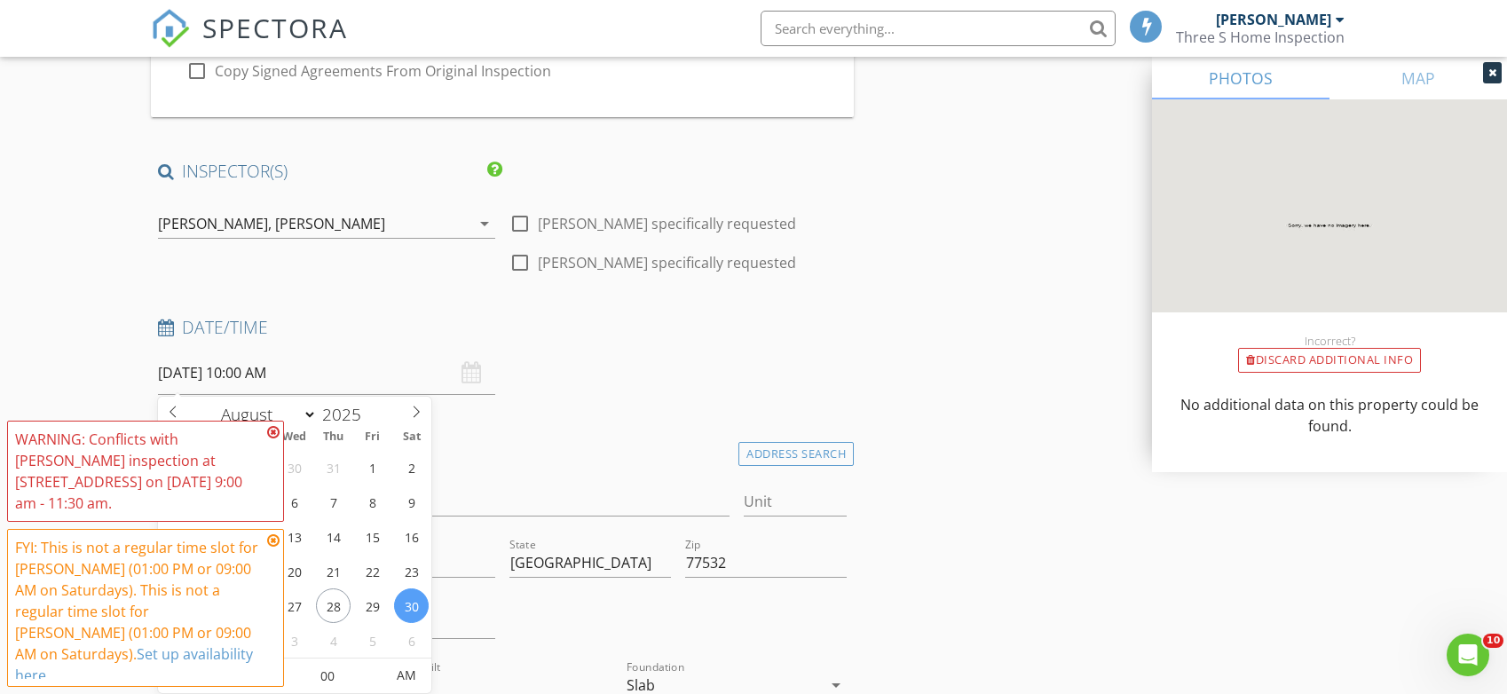
click at [275, 439] on icon at bounding box center [273, 432] width 12 height 14
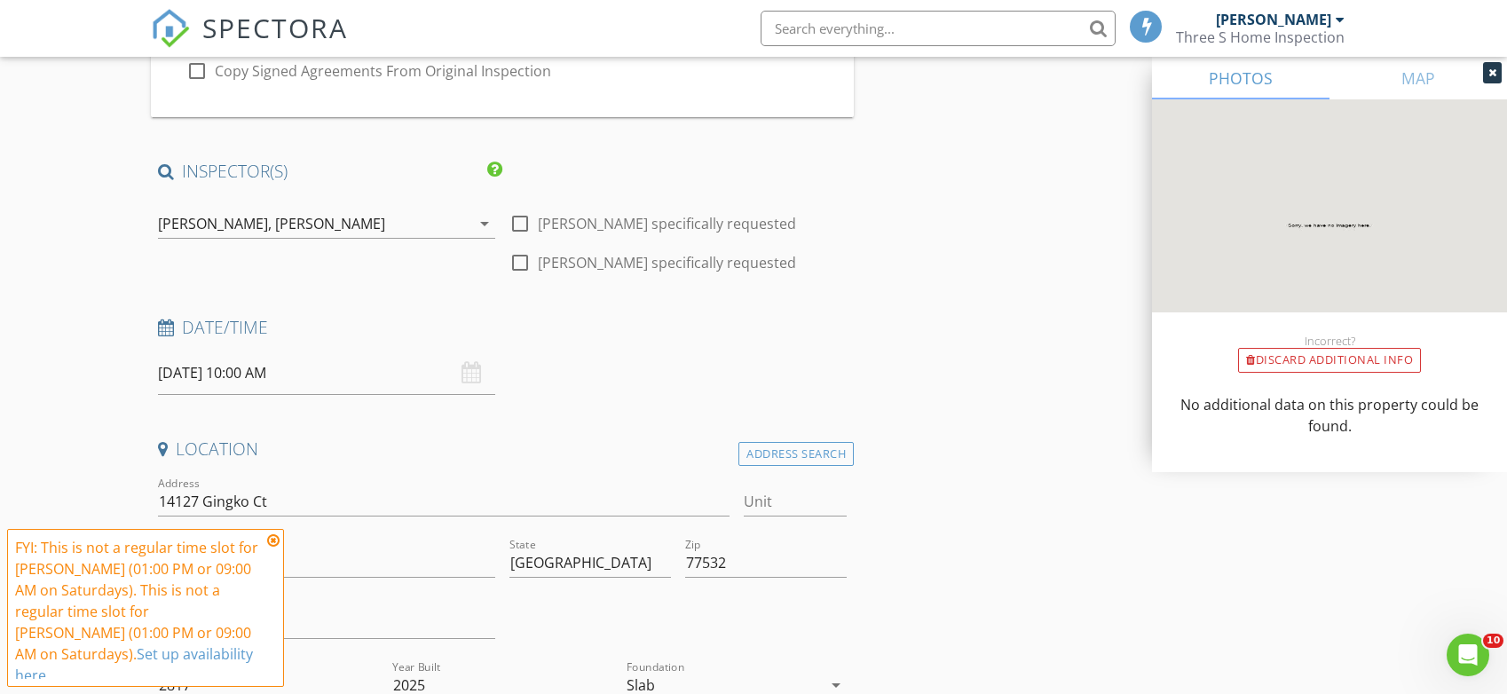
click at [277, 548] on icon at bounding box center [273, 541] width 12 height 14
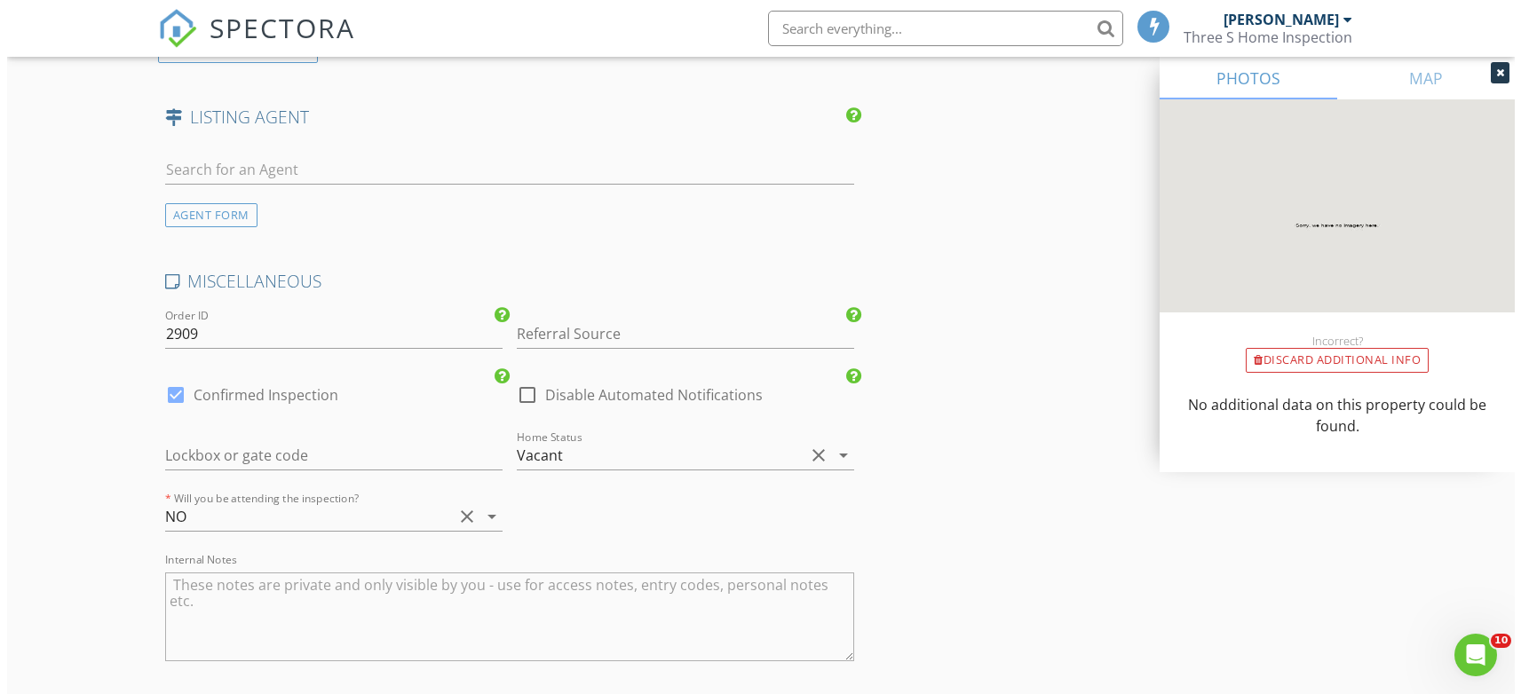
scroll to position [3538, 0]
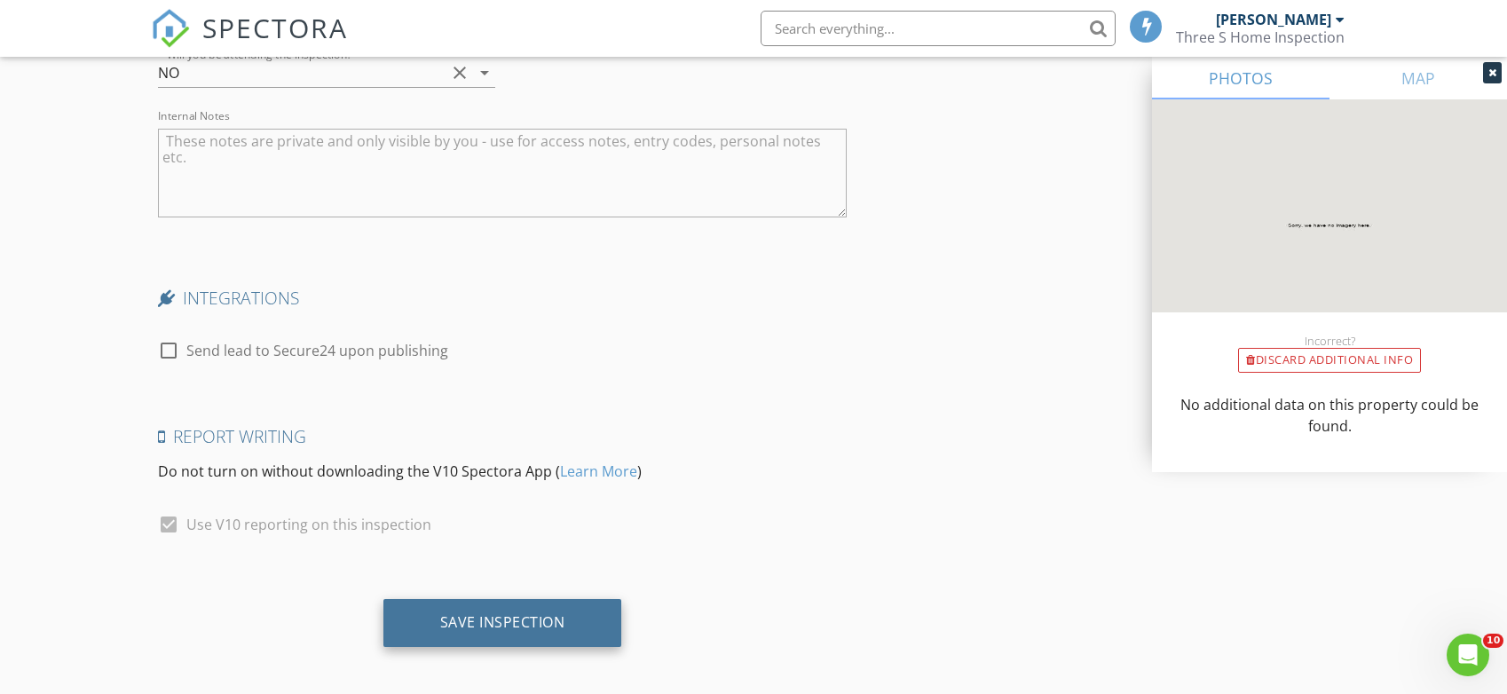
click at [504, 624] on div "Save Inspection" at bounding box center [503, 623] width 239 height 48
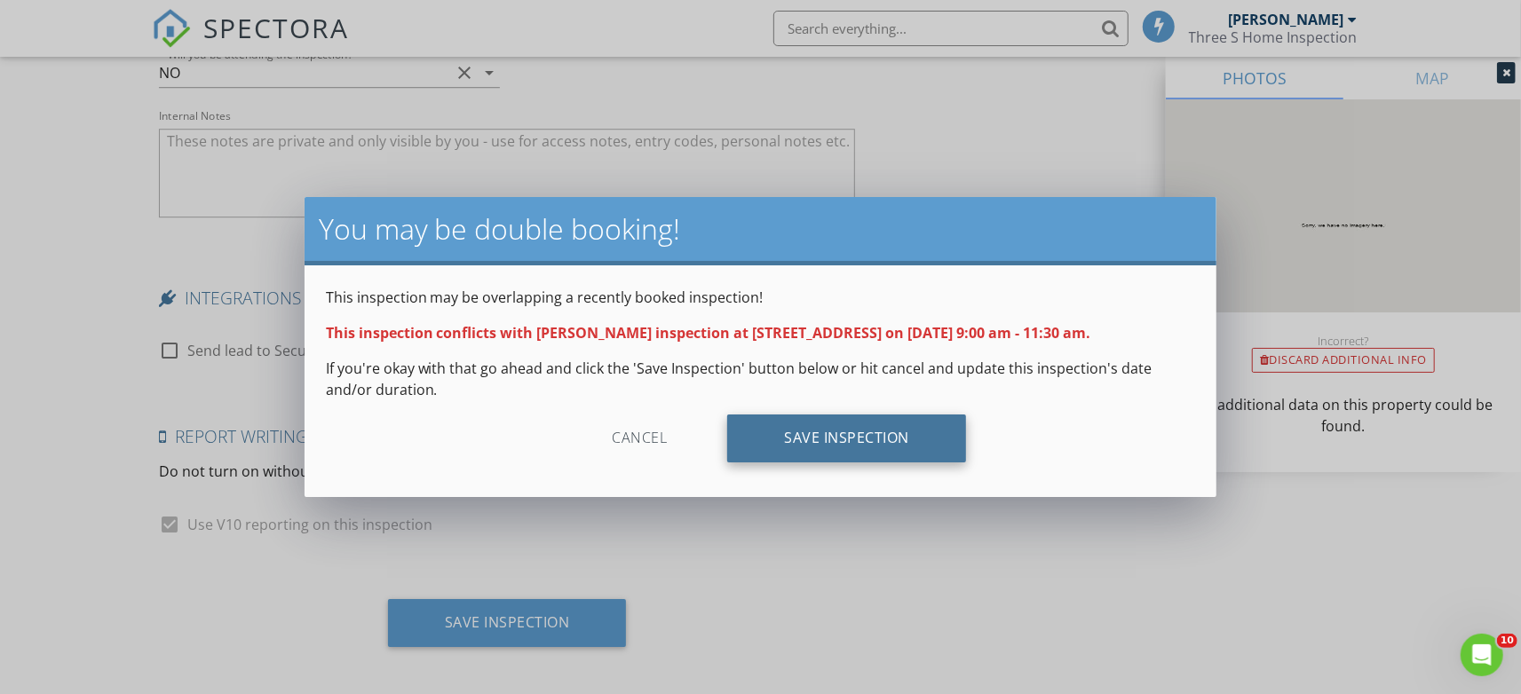
click at [902, 459] on div "Save Inspection" at bounding box center [846, 439] width 239 height 48
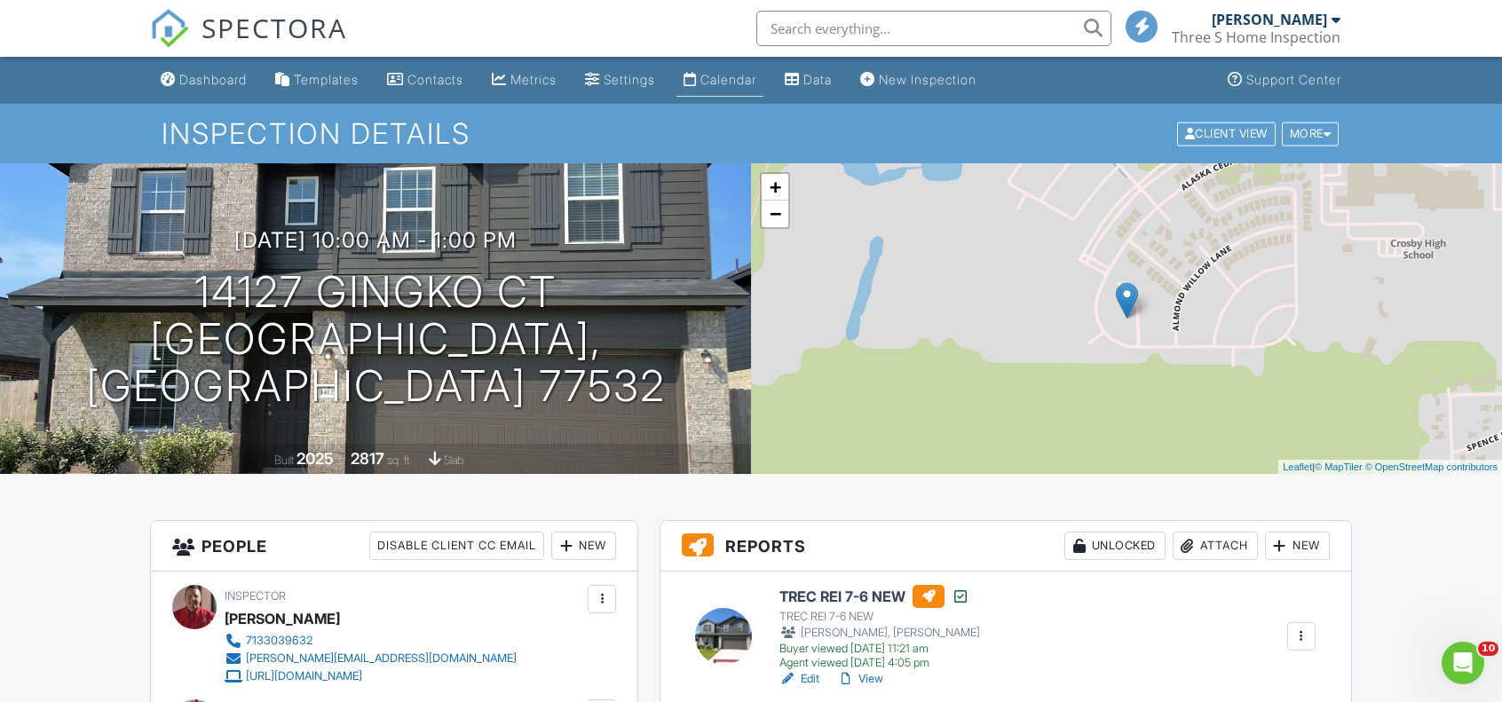
click at [756, 74] on div "Calendar" at bounding box center [728, 79] width 56 height 15
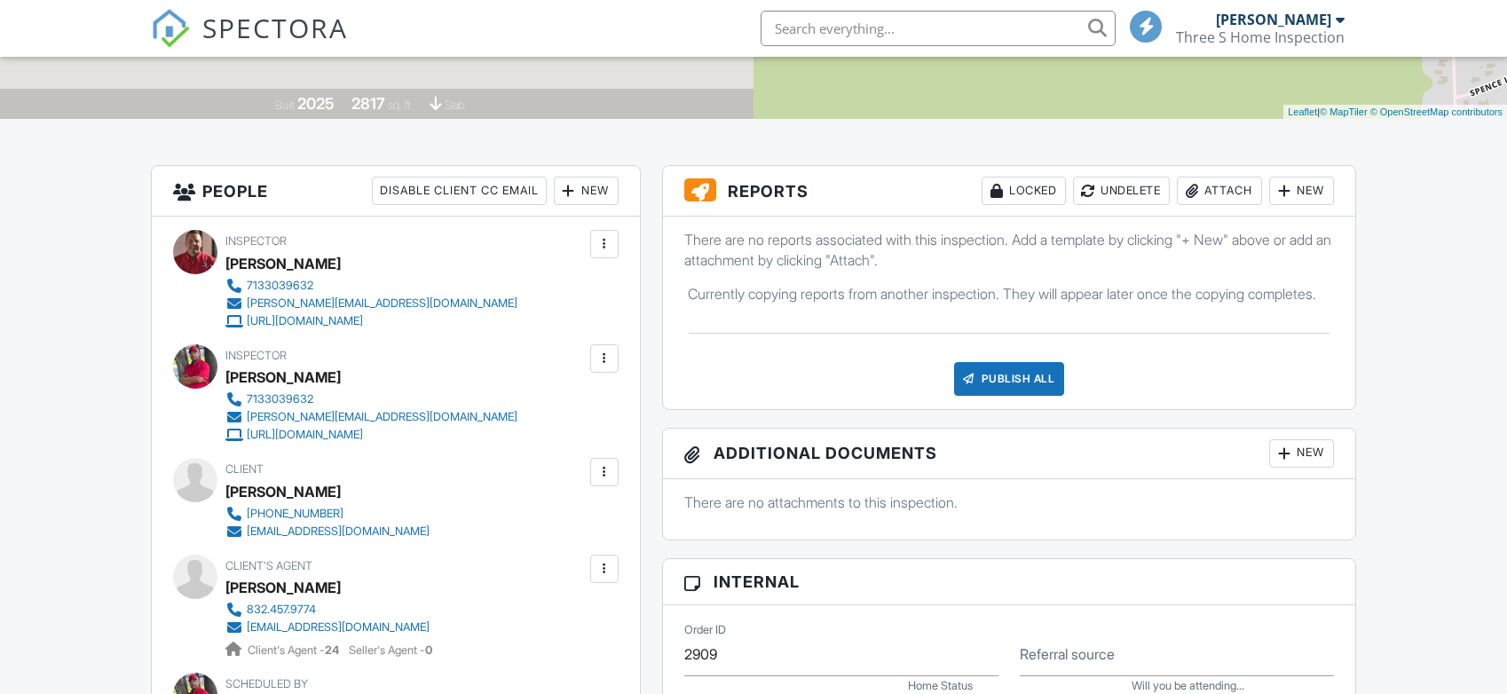
click at [591, 363] on div at bounding box center [604, 358] width 28 height 28
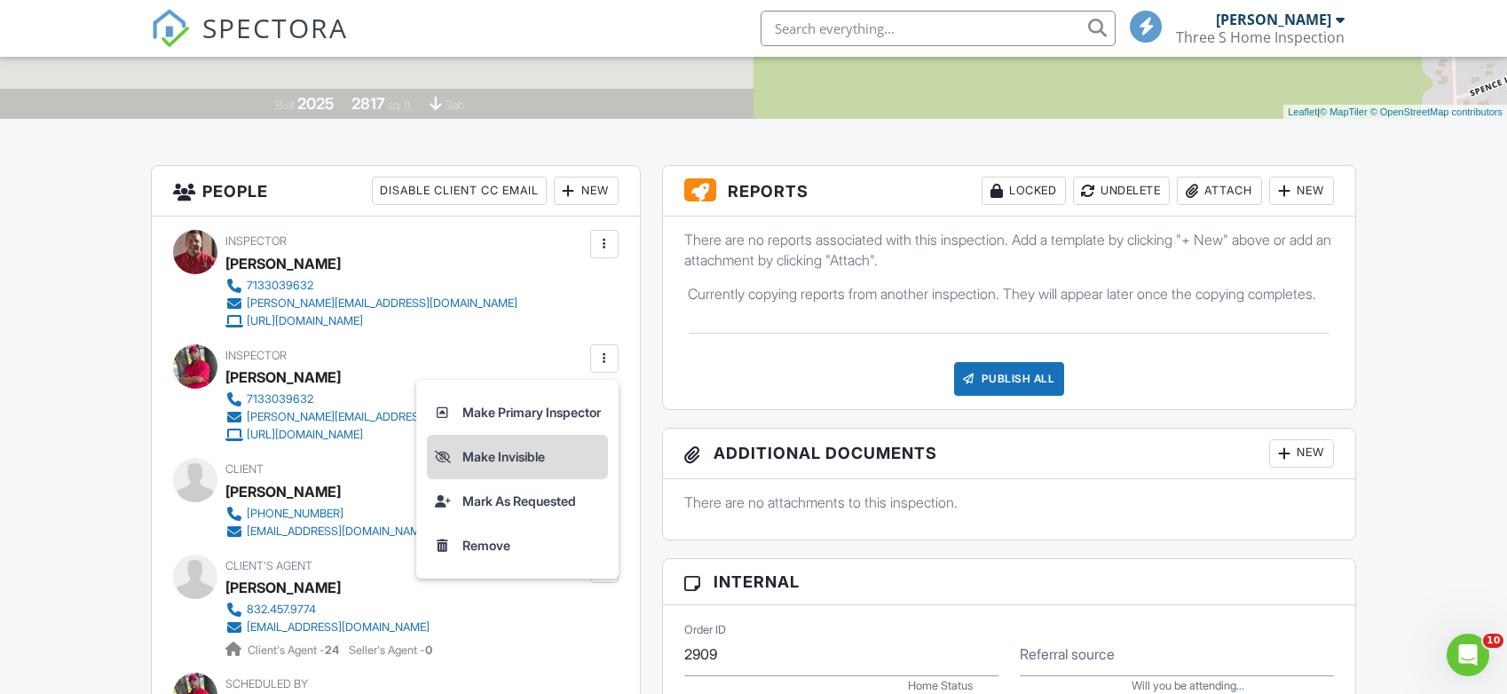
click at [527, 460] on li "Make Invisible" at bounding box center [517, 457] width 181 height 44
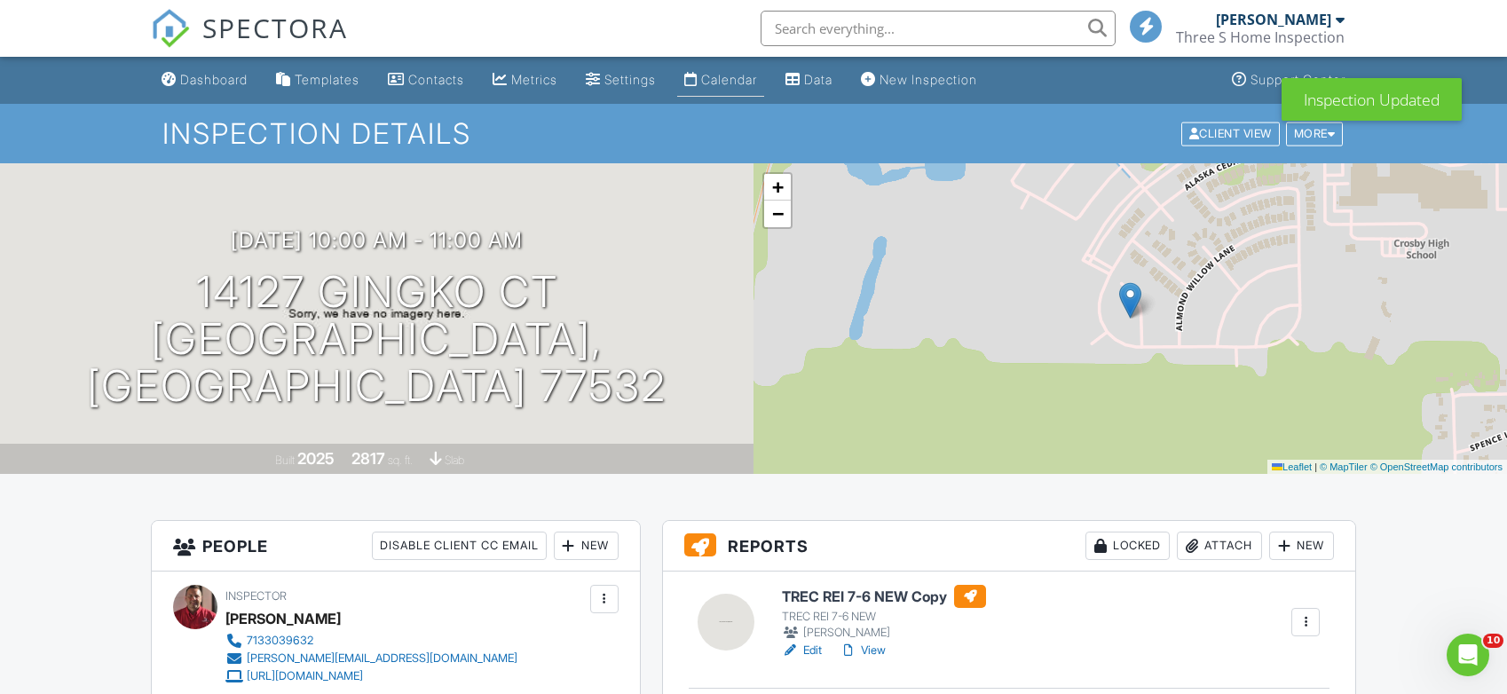
click at [757, 81] on div "Calendar" at bounding box center [729, 79] width 56 height 15
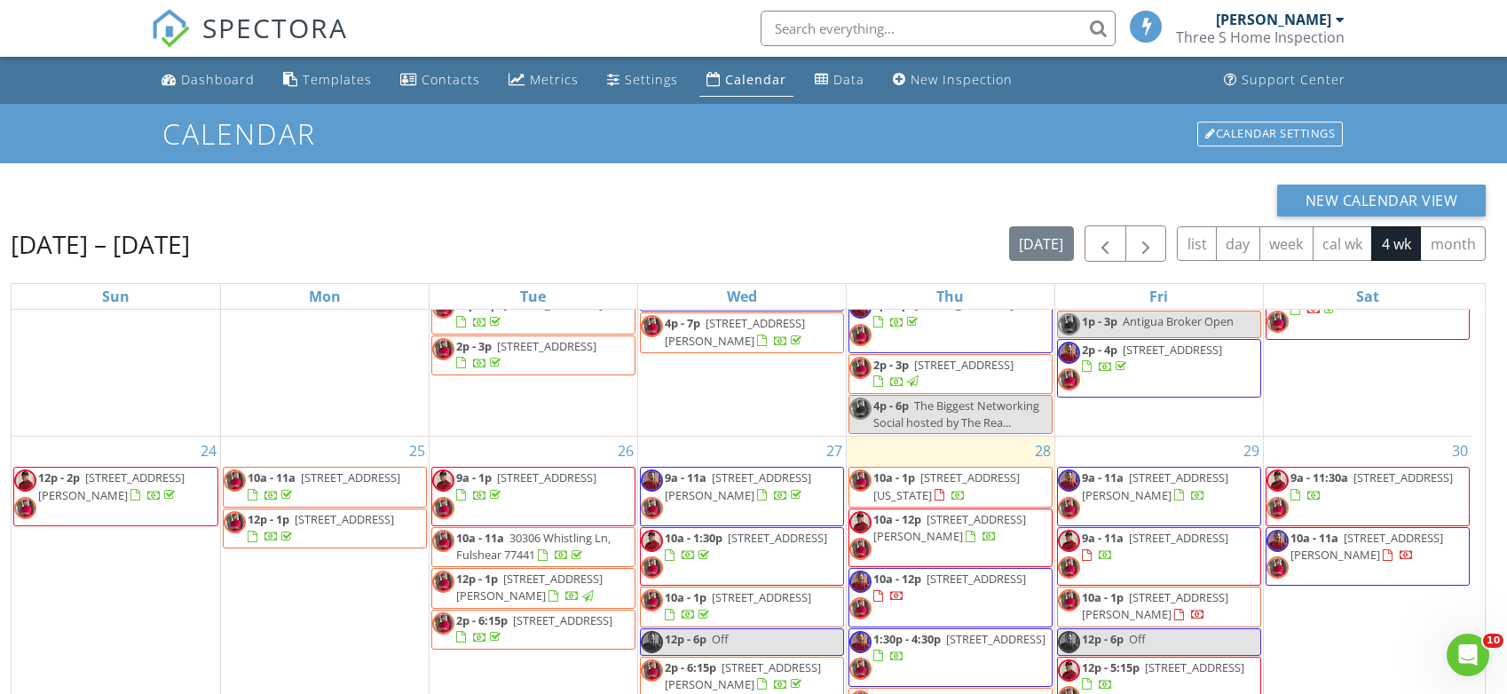
drag, startPoint x: 204, startPoint y: 91, endPoint x: 458, endPoint y: 235, distance: 291.8
click at [204, 91] on link "Dashboard" at bounding box center [207, 80] width 107 height 33
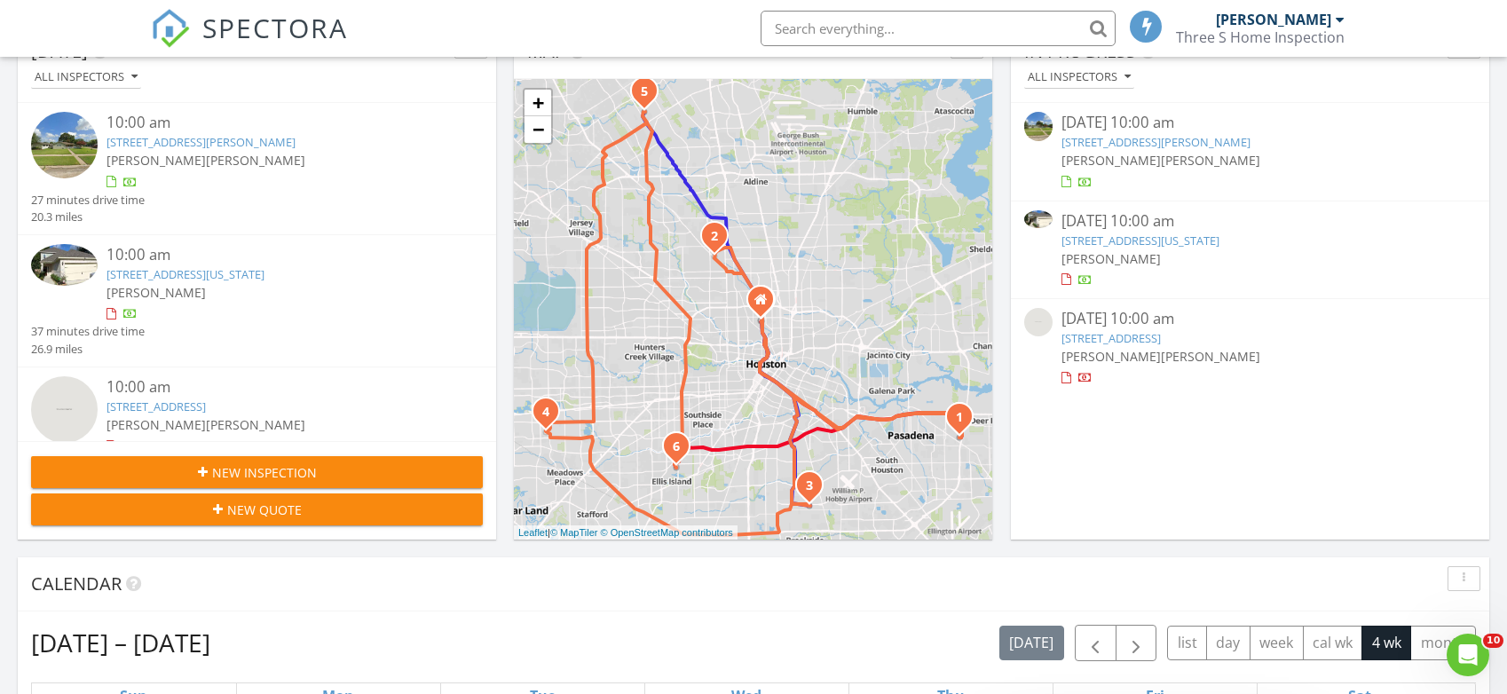
scroll to position [266, 0]
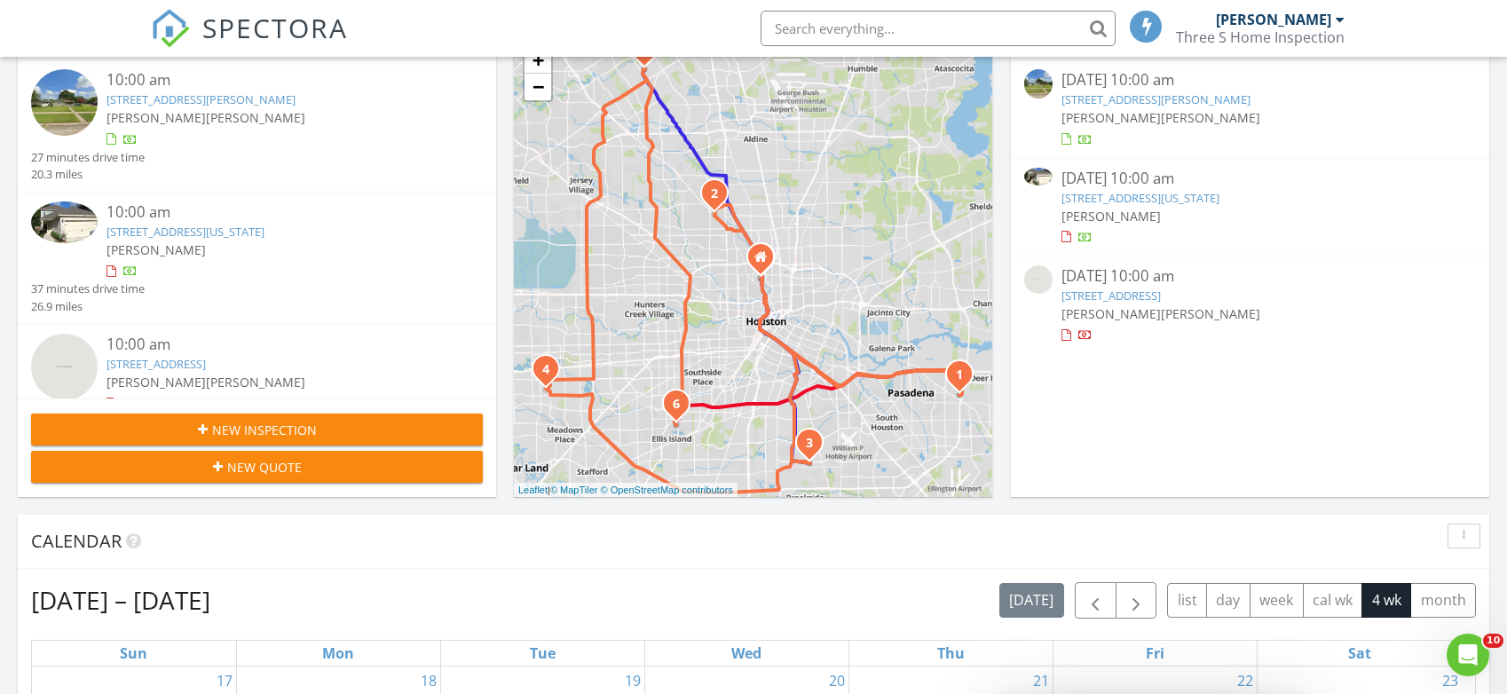
click at [325, 467] on div "New Quote" at bounding box center [256, 467] width 423 height 19
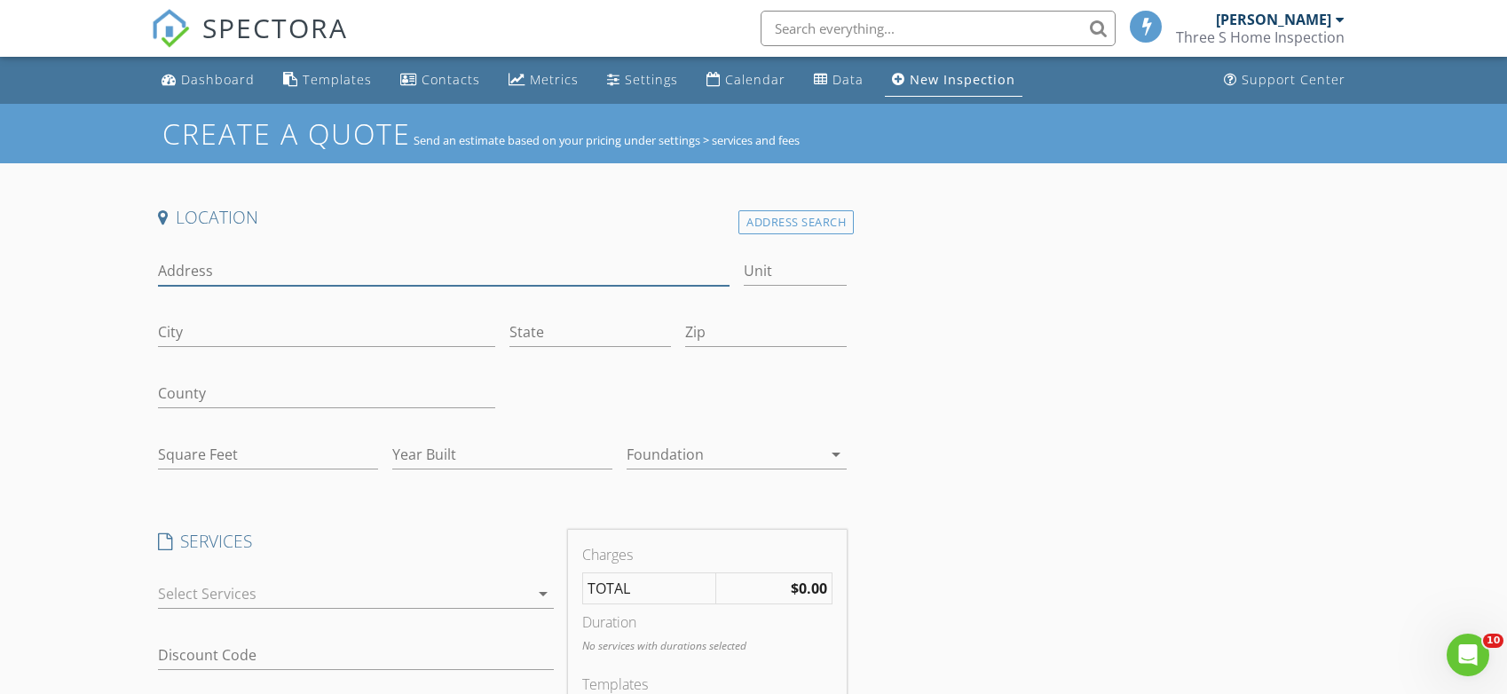
click at [337, 275] on input "Address" at bounding box center [444, 271] width 572 height 29
type input "[STREET_ADDRESS]"
click at [257, 457] on input "Square Feet" at bounding box center [268, 454] width 220 height 29
type input "2247"
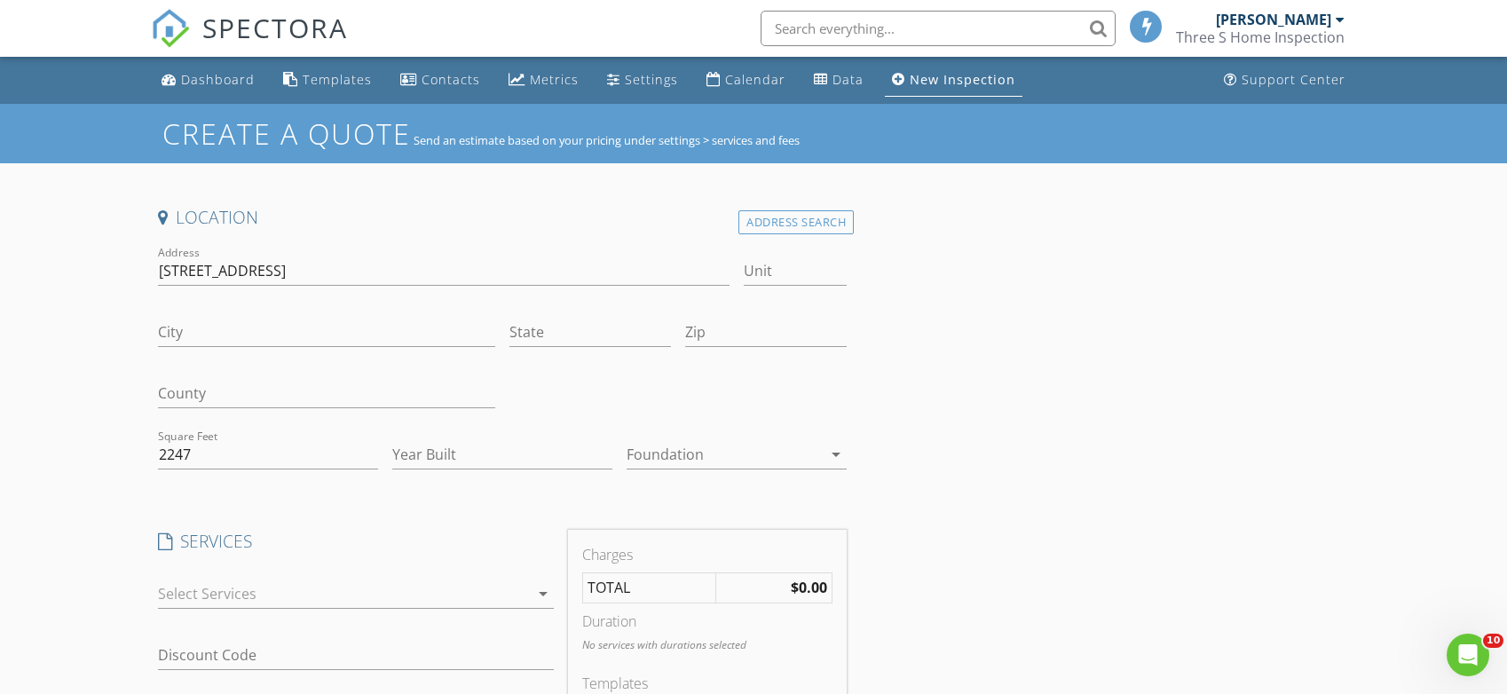
drag, startPoint x: 934, startPoint y: 499, endPoint x: 923, endPoint y: 501, distance: 10.8
click at [282, 304] on div "City" at bounding box center [327, 334] width 352 height 61
click at [254, 342] on input "City" at bounding box center [326, 332] width 337 height 29
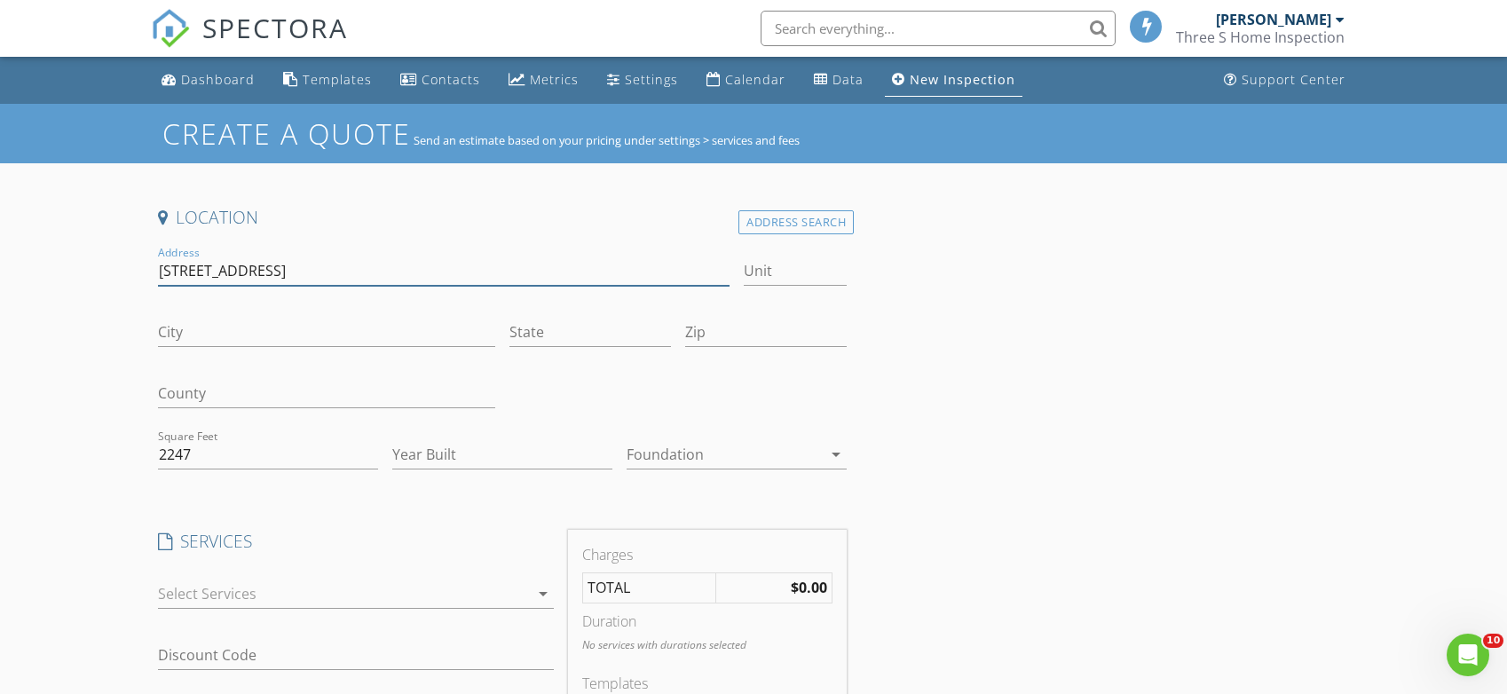
click at [182, 271] on input "318 elm stree" at bounding box center [444, 271] width 572 height 29
click at [384, 313] on div "City" at bounding box center [326, 336] width 337 height 58
click at [357, 333] on input "City" at bounding box center [326, 332] width 337 height 29
paste input "Prairie View"
type input "Prairie View"
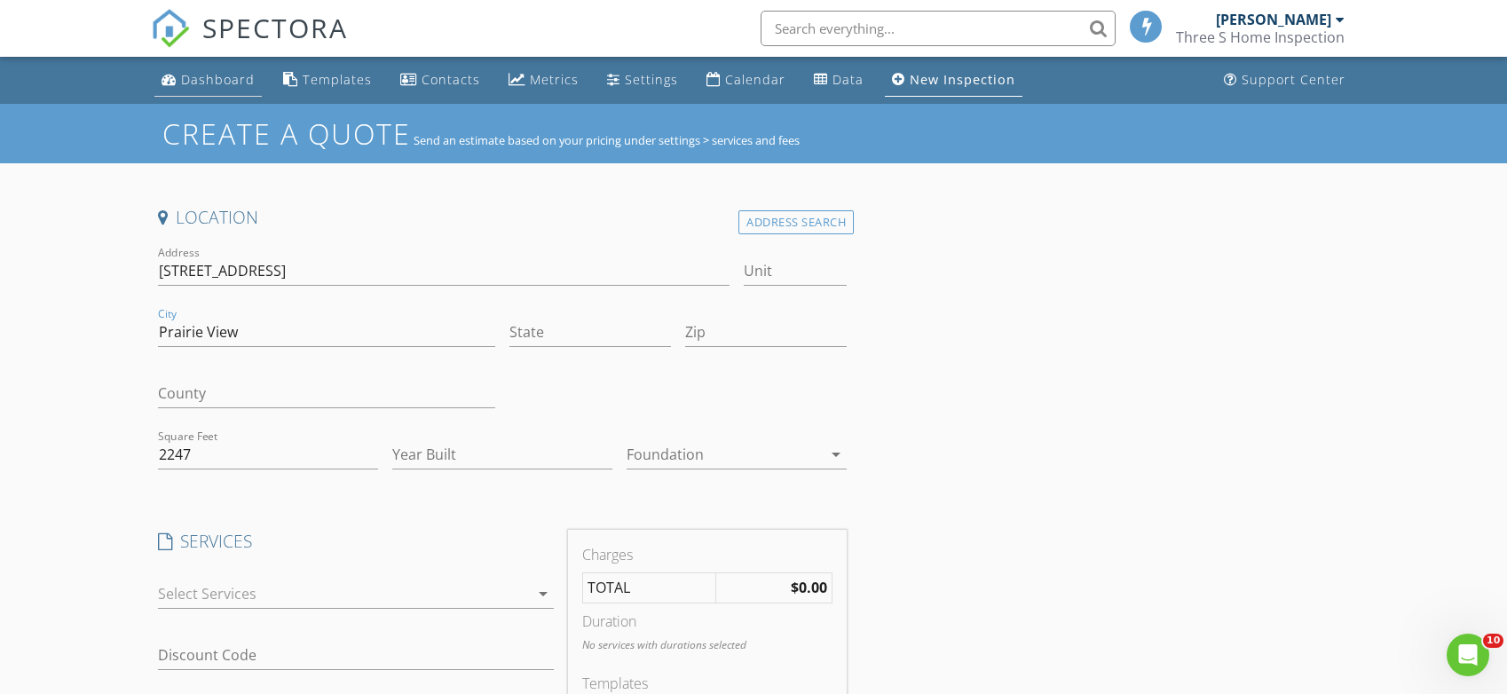
click at [243, 80] on div "Dashboard" at bounding box center [218, 79] width 74 height 17
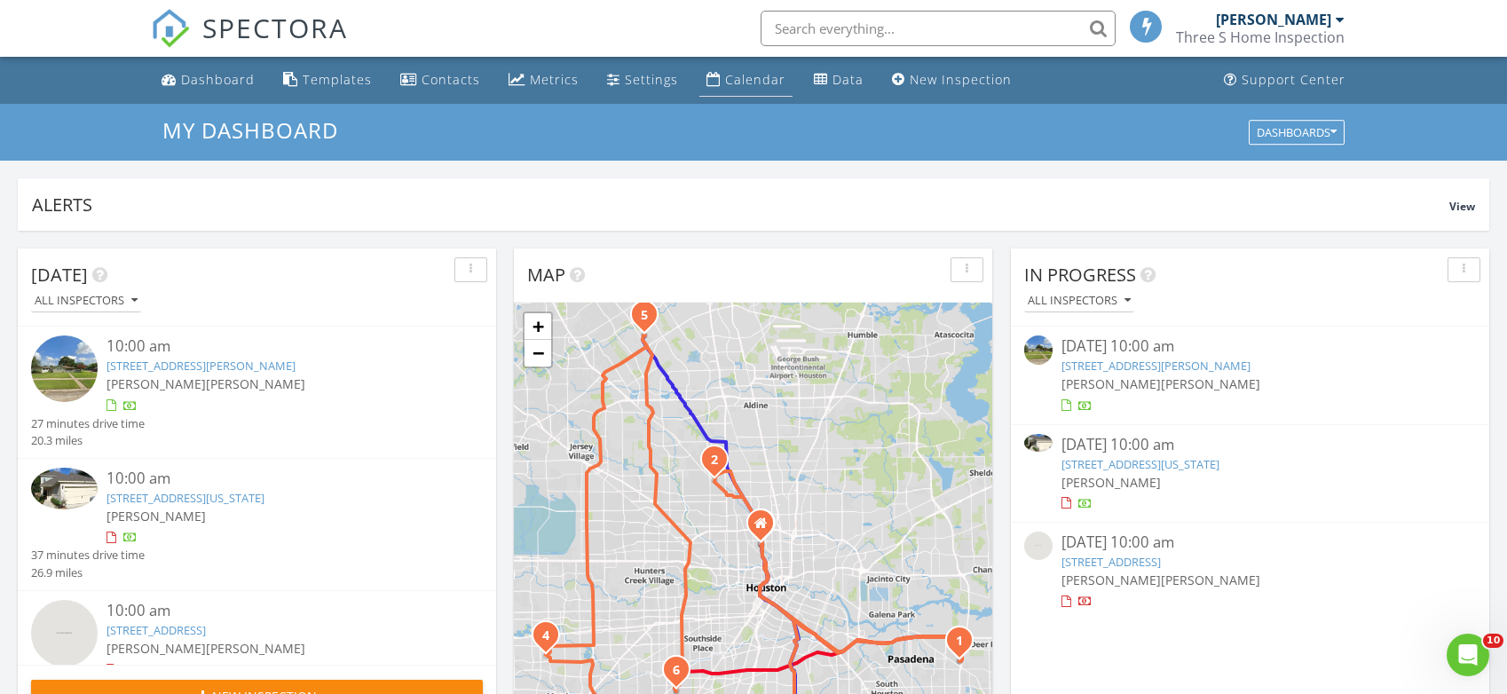
click at [748, 84] on div "Calendar" at bounding box center [755, 79] width 60 height 17
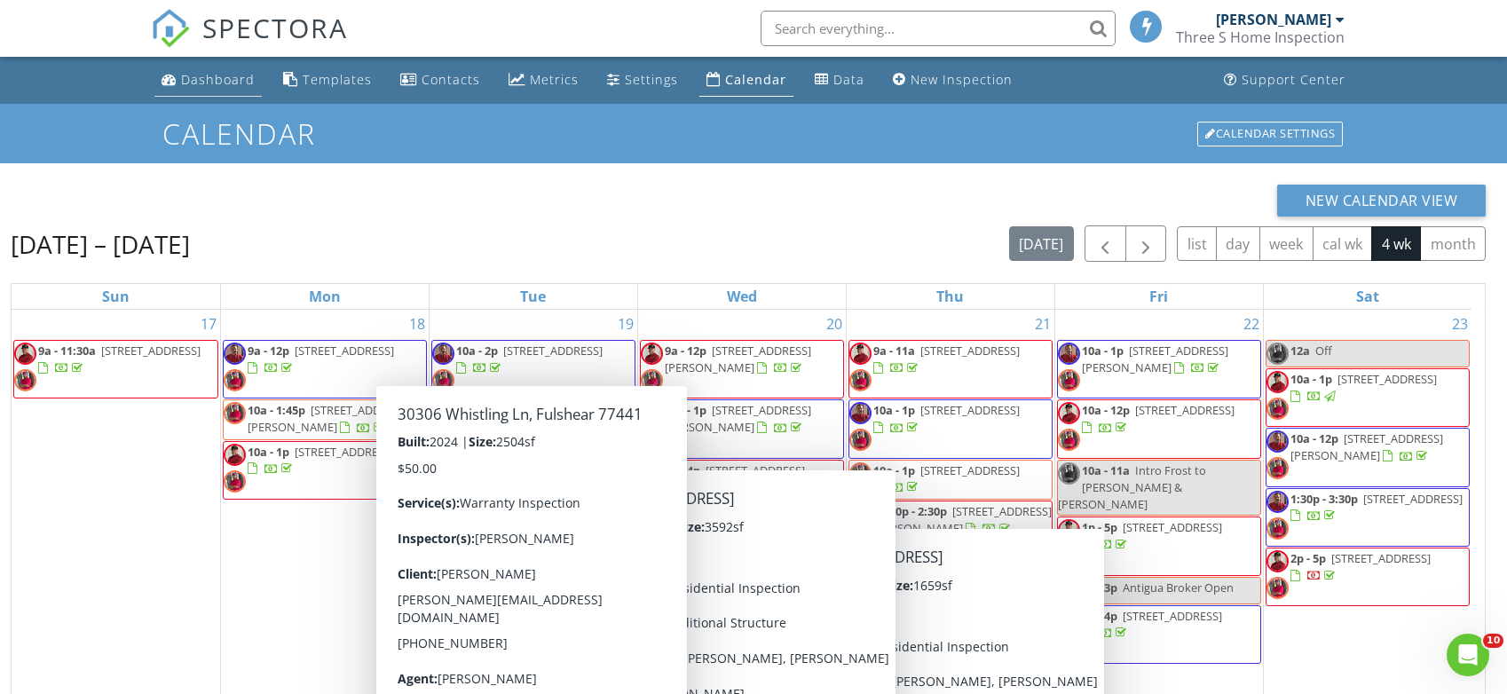
click at [231, 85] on div "Dashboard" at bounding box center [218, 79] width 74 height 17
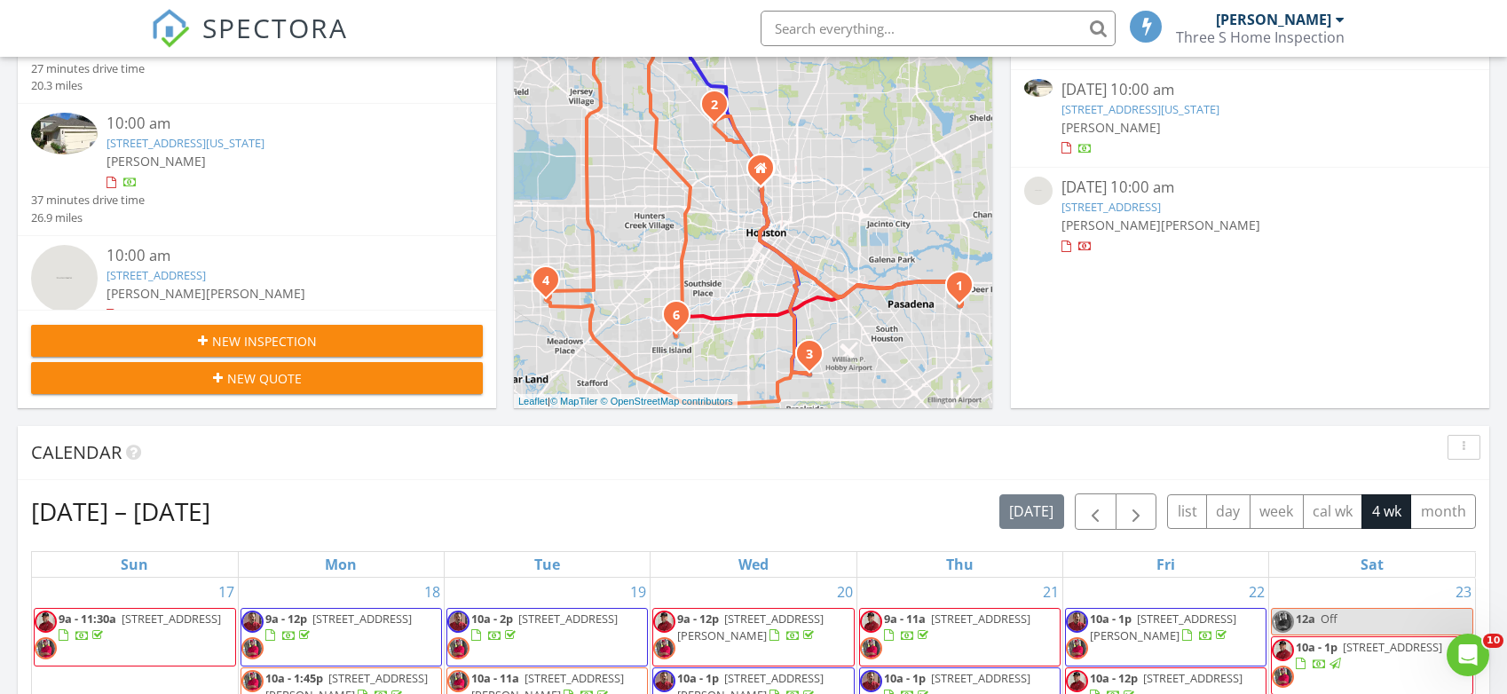
click at [300, 380] on span "New Quote" at bounding box center [264, 378] width 75 height 19
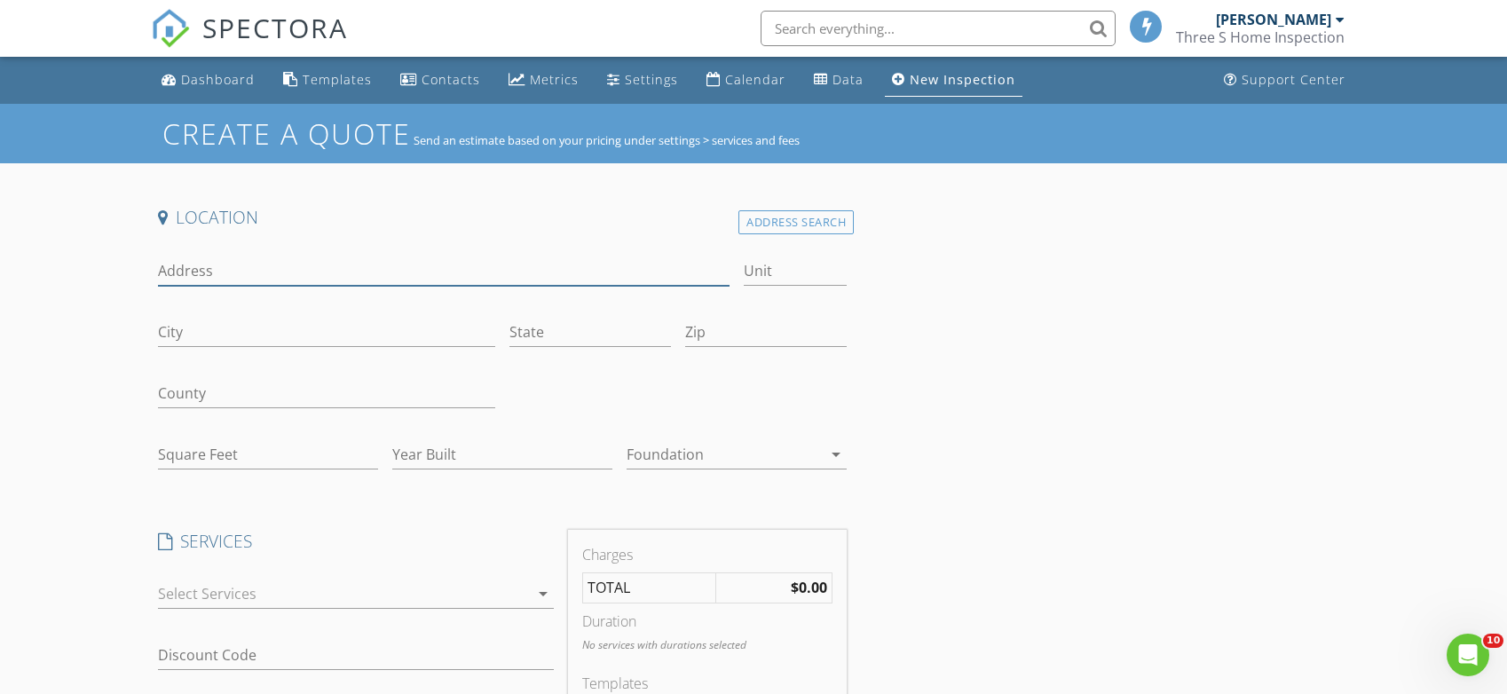
click at [297, 269] on input "Address" at bounding box center [444, 271] width 572 height 29
paste input "[STREET_ADDRESS]"
type input "[STREET_ADDRESS]"
click at [311, 451] on input "Square Feet" at bounding box center [268, 454] width 220 height 29
click at [407, 269] on input "[STREET_ADDRESS]" at bounding box center [444, 271] width 572 height 29
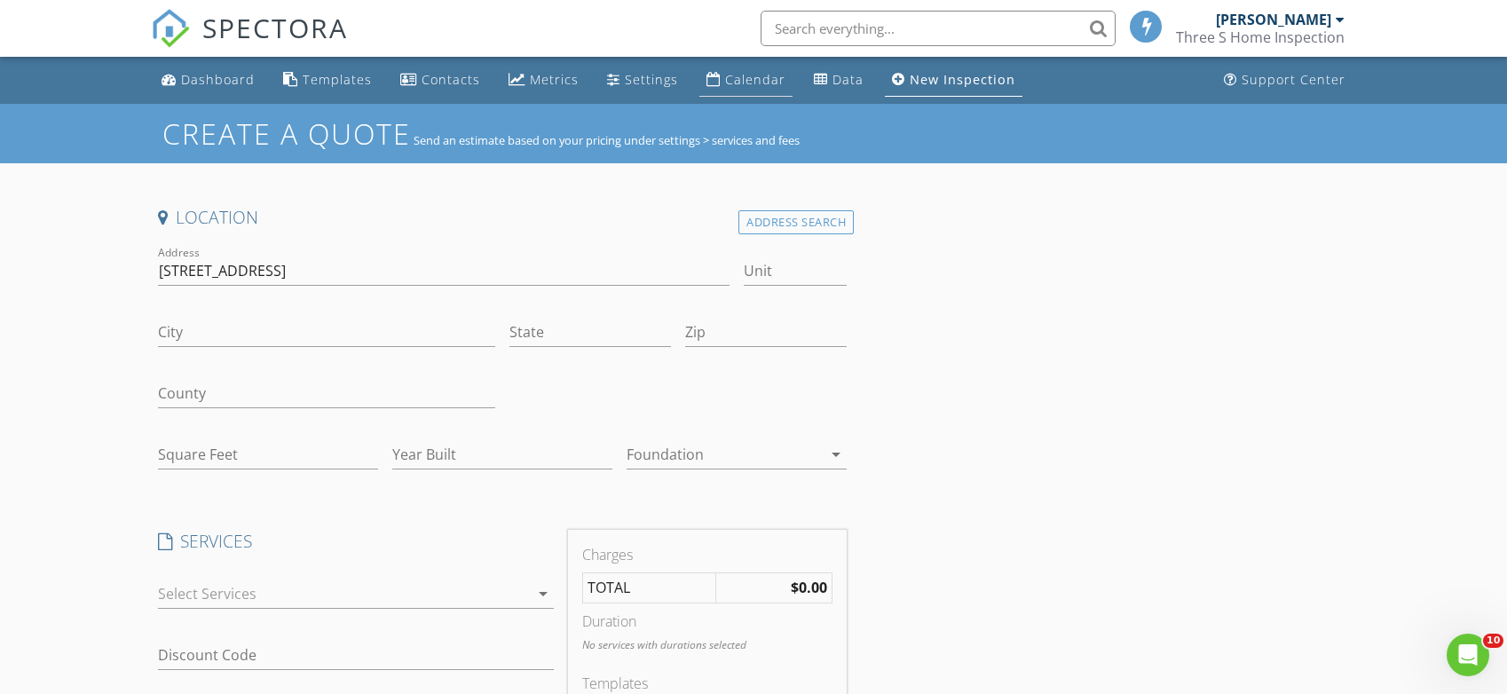
drag, startPoint x: 762, startPoint y: 80, endPoint x: 762, endPoint y: 97, distance: 16.9
click at [763, 79] on div "Calendar" at bounding box center [755, 79] width 60 height 17
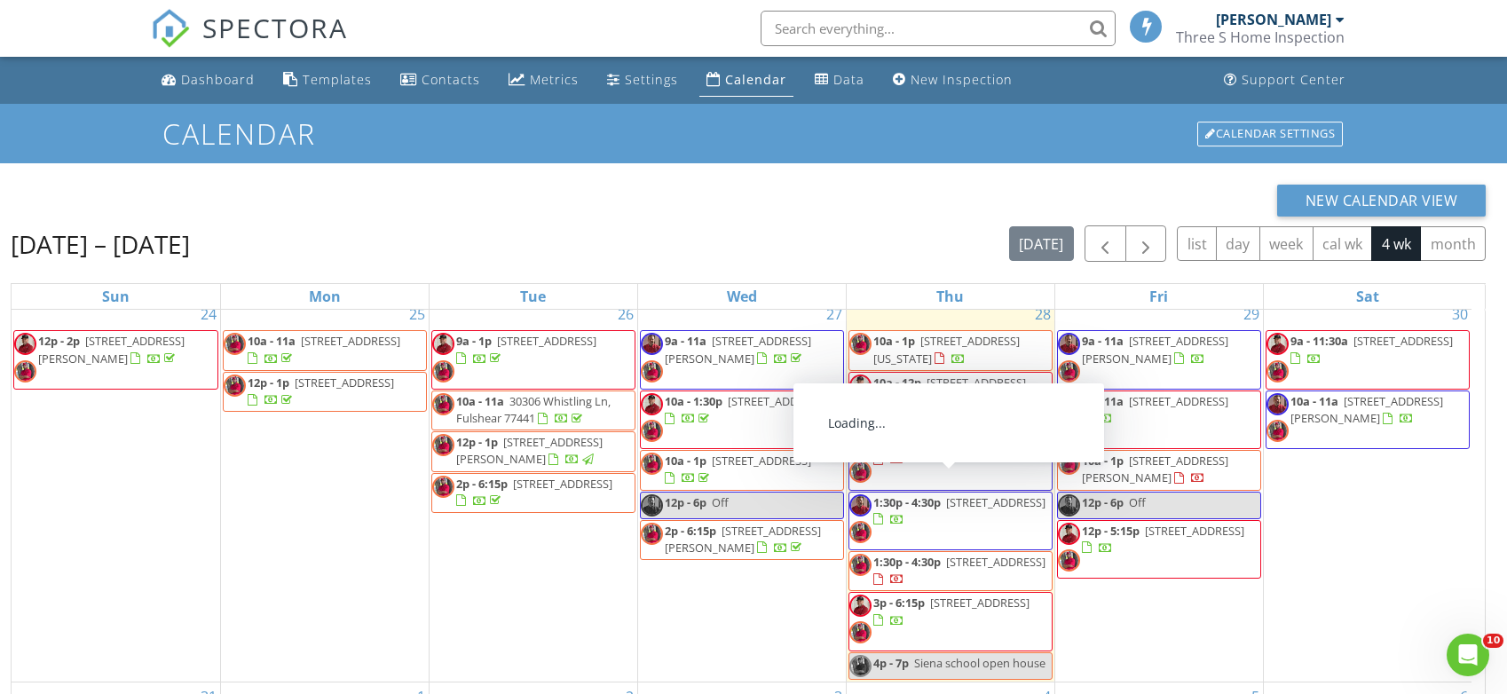
scroll to position [444, 0]
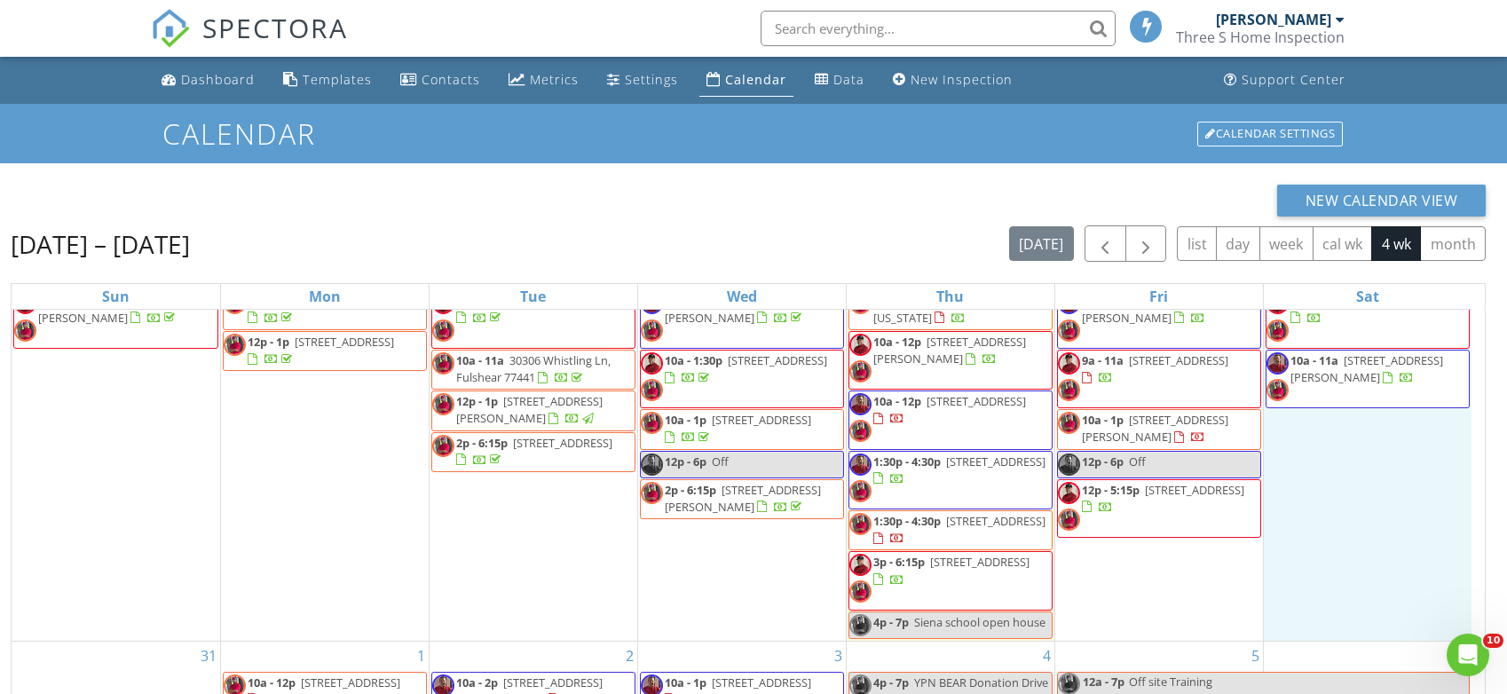
click at [1376, 532] on div "30 9a - 11:30a 6116 Grand Blvd, Houston 77021 10a - 11a 14127 Gingko Ct, Crosby…" at bounding box center [1368, 449] width 209 height 381
click at [1357, 456] on link "Inspection" at bounding box center [1366, 459] width 91 height 28
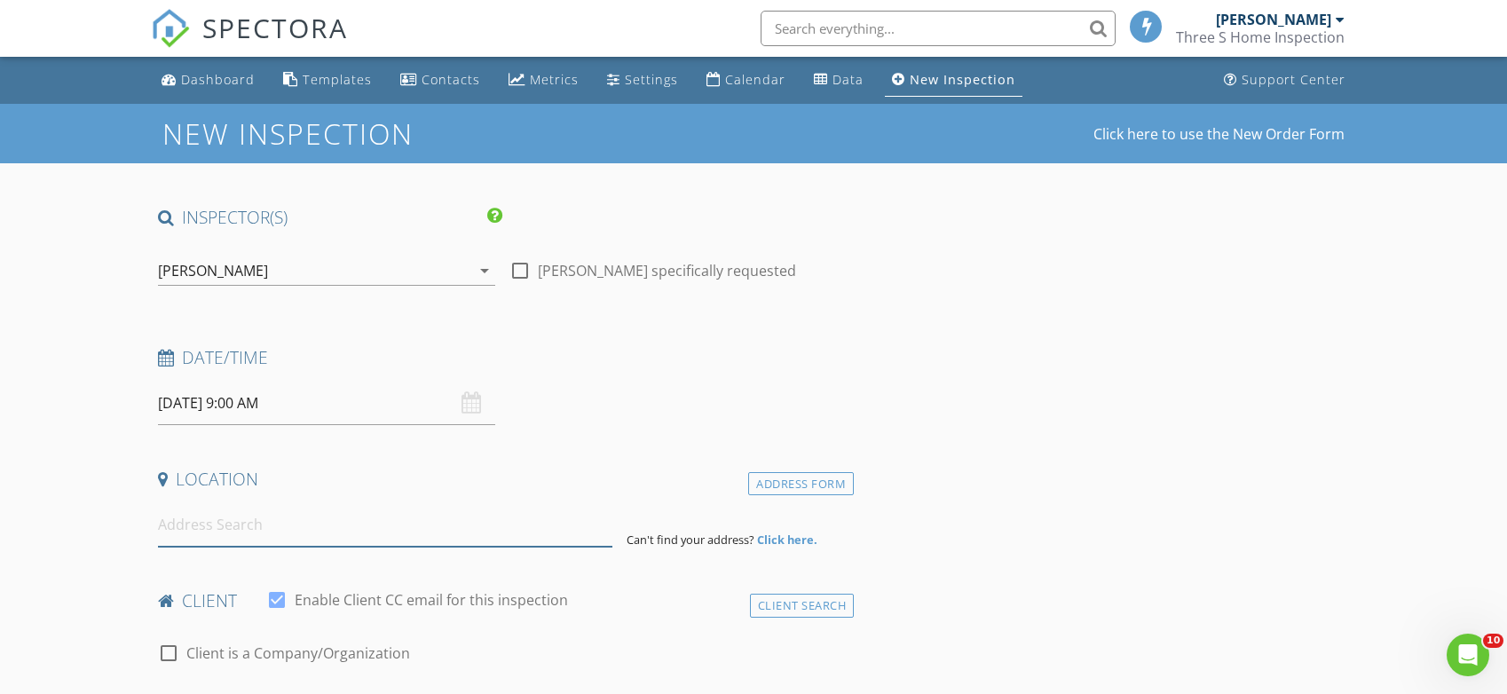
click at [314, 521] on input at bounding box center [385, 524] width 455 height 43
paste input "[STREET_ADDRESS]"
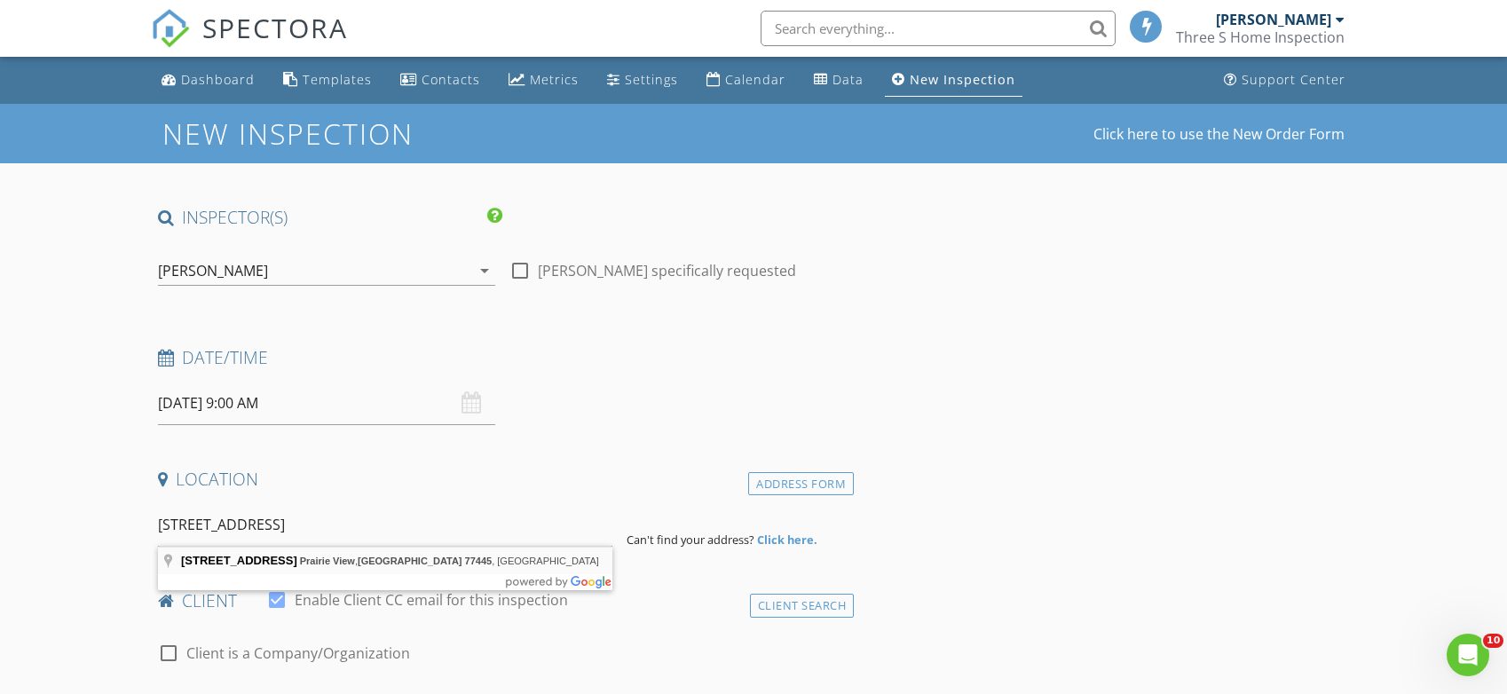
type input "[STREET_ADDRESS]"
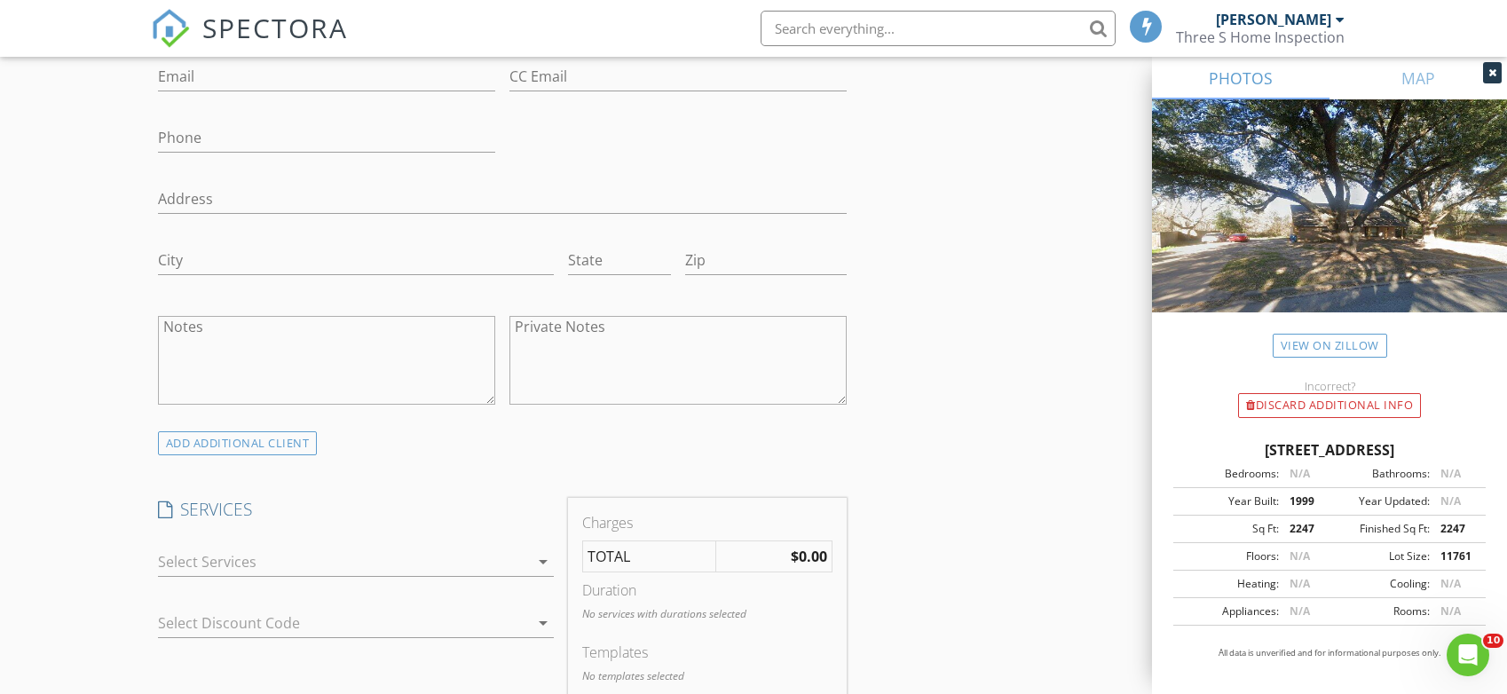
scroll to position [1065, 0]
click at [275, 544] on div at bounding box center [343, 558] width 371 height 28
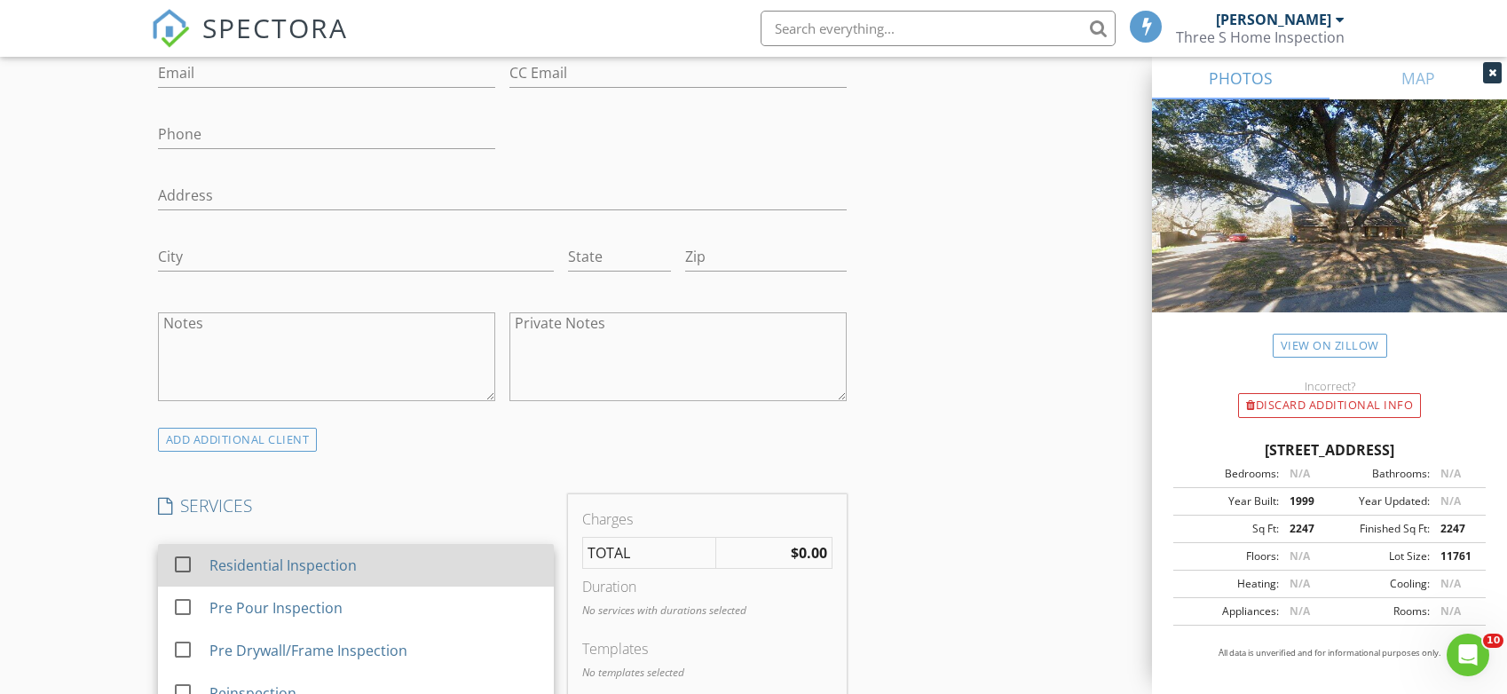
click at [192, 558] on div at bounding box center [183, 565] width 30 height 30
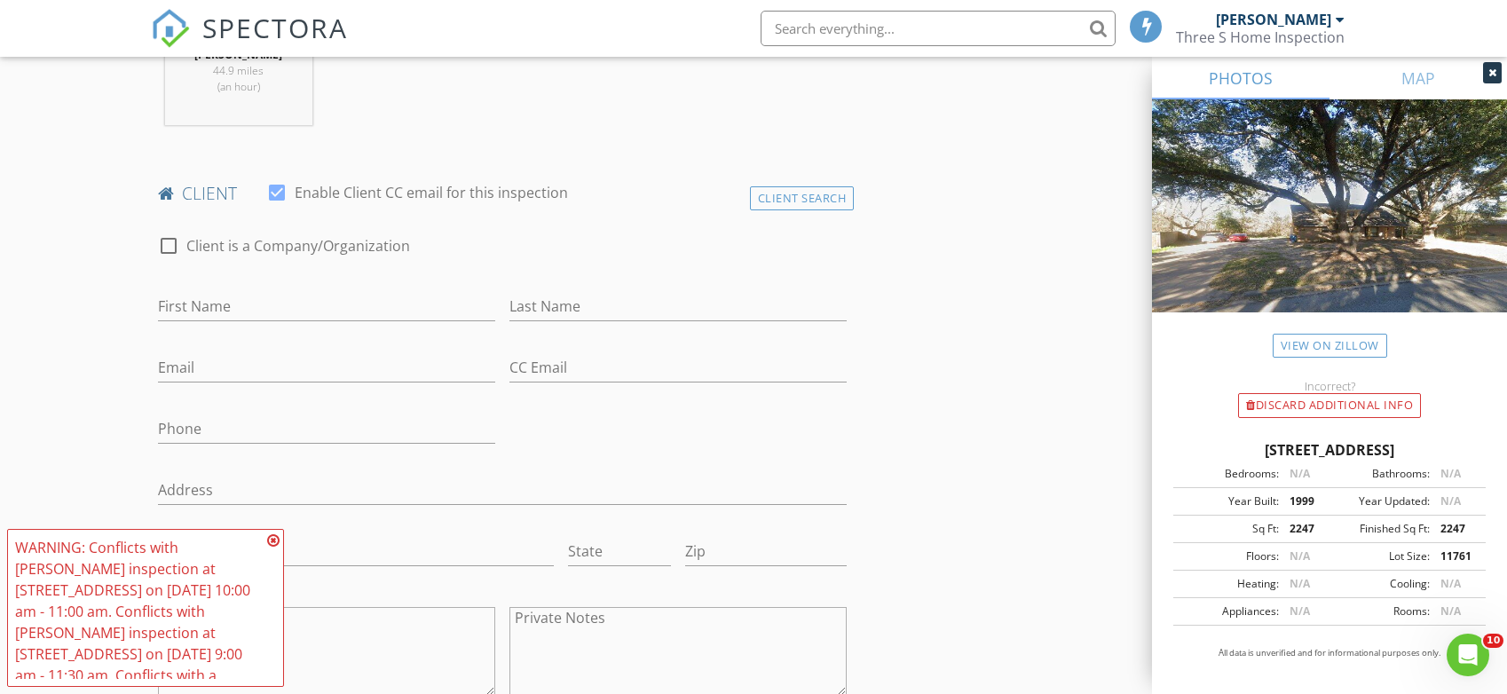
scroll to position [799, 0]
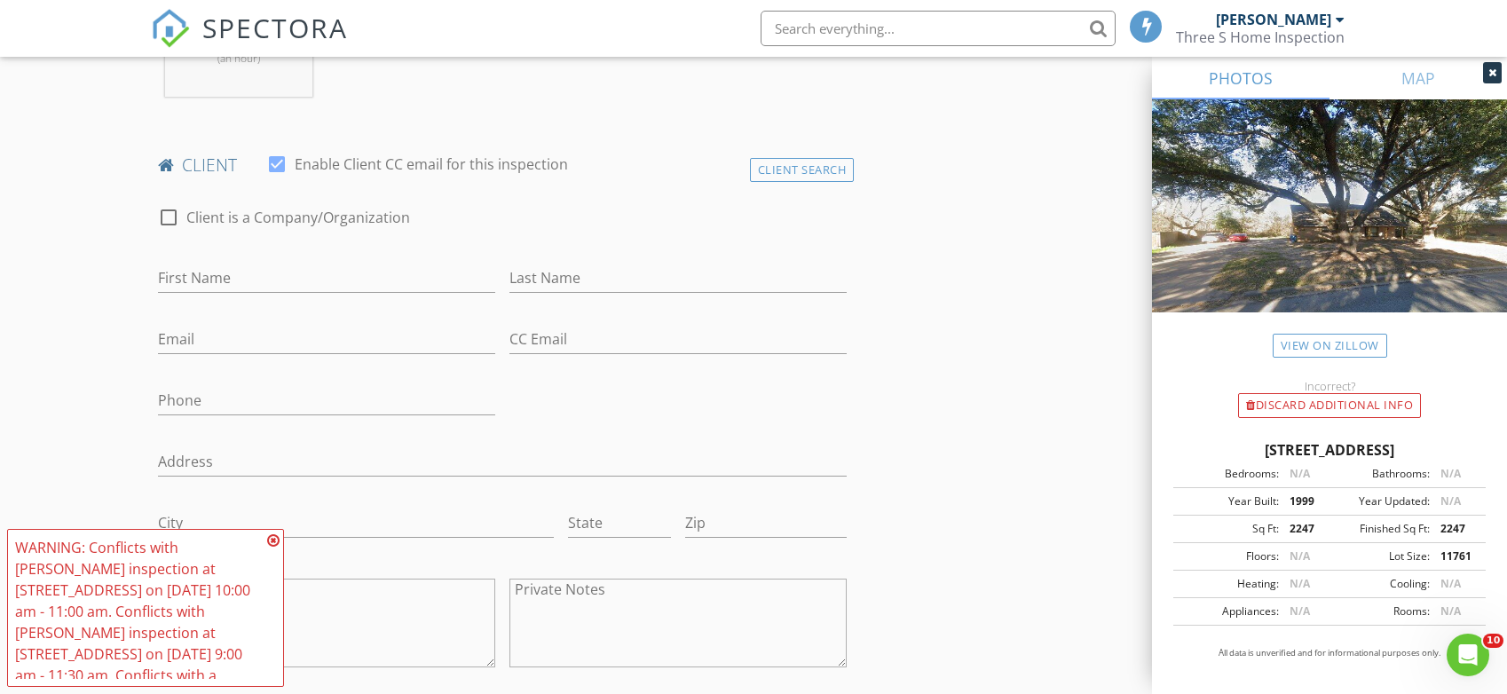
click at [277, 543] on icon at bounding box center [273, 541] width 12 height 14
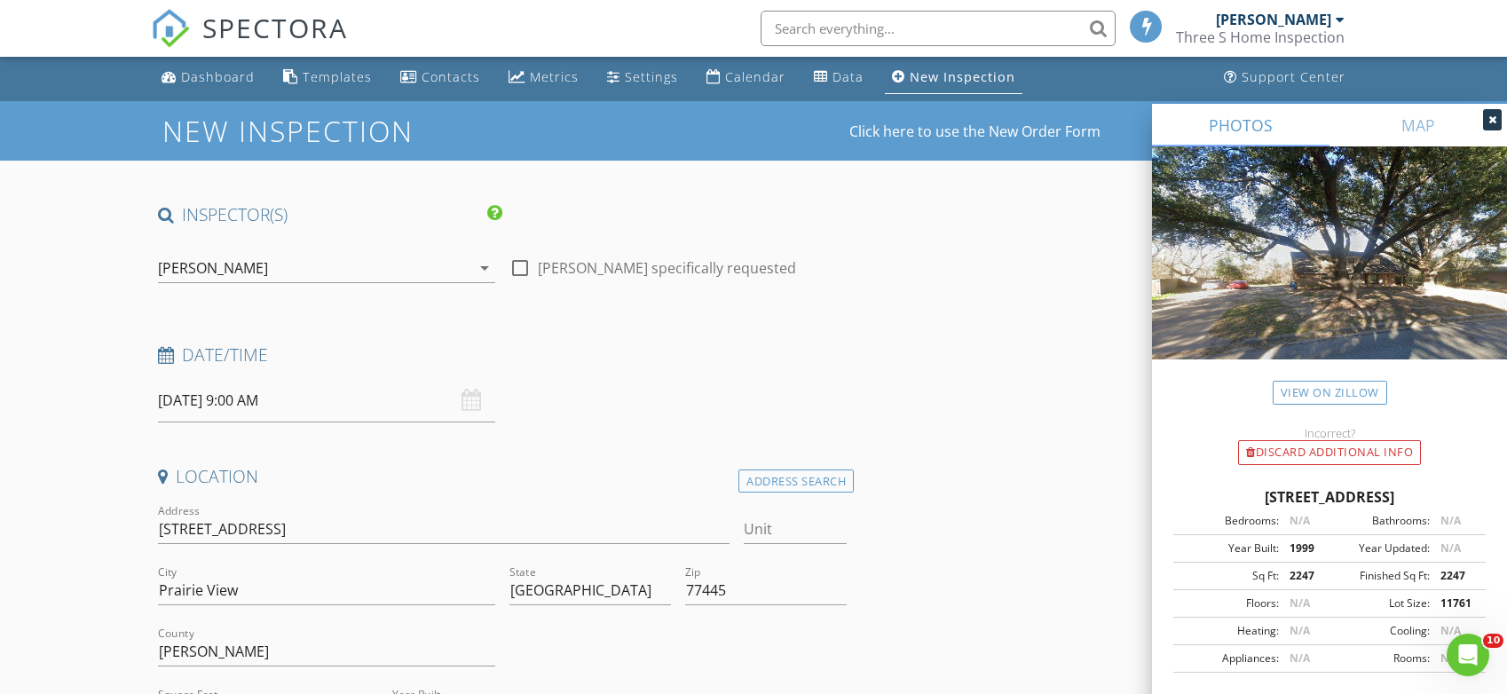
scroll to position [0, 0]
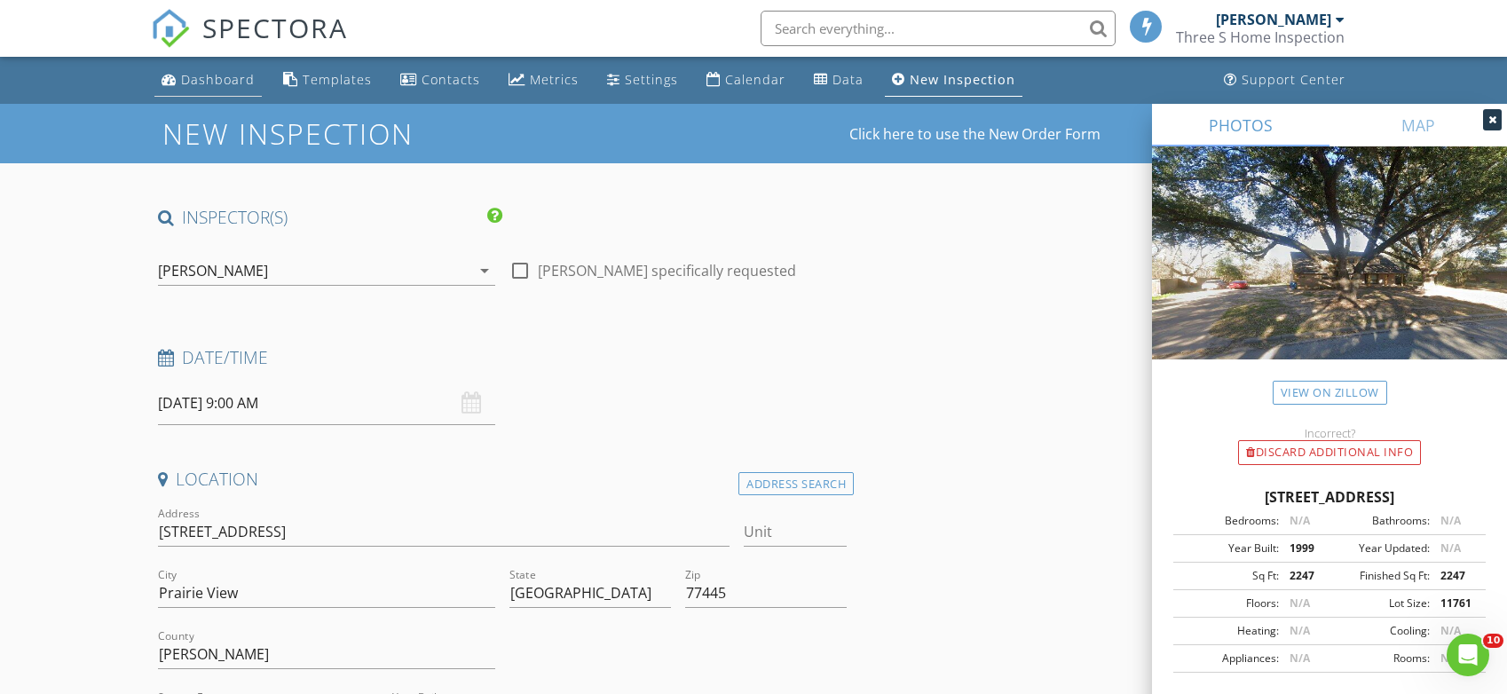
click at [210, 83] on div "Dashboard" at bounding box center [218, 79] width 74 height 17
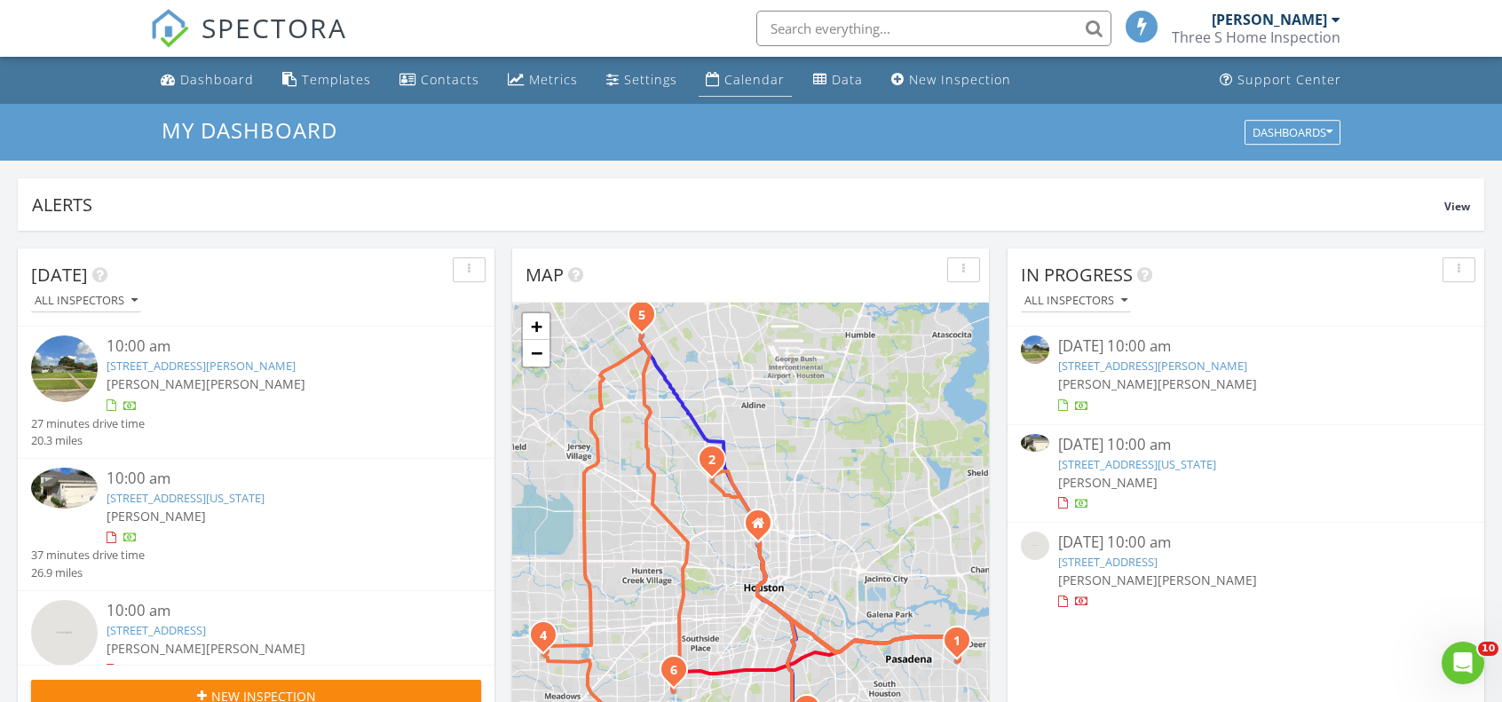
click at [761, 77] on div "Calendar" at bounding box center [754, 79] width 60 height 17
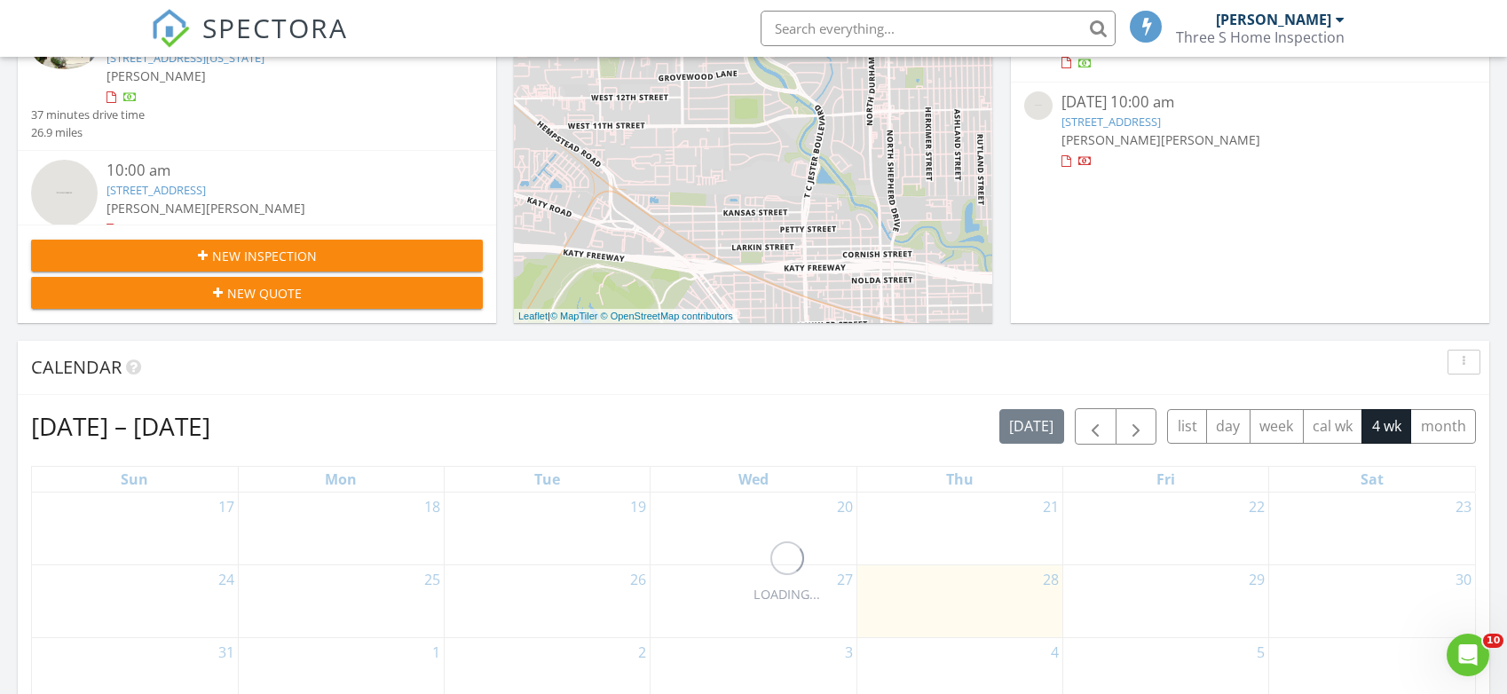
scroll to position [300, 0]
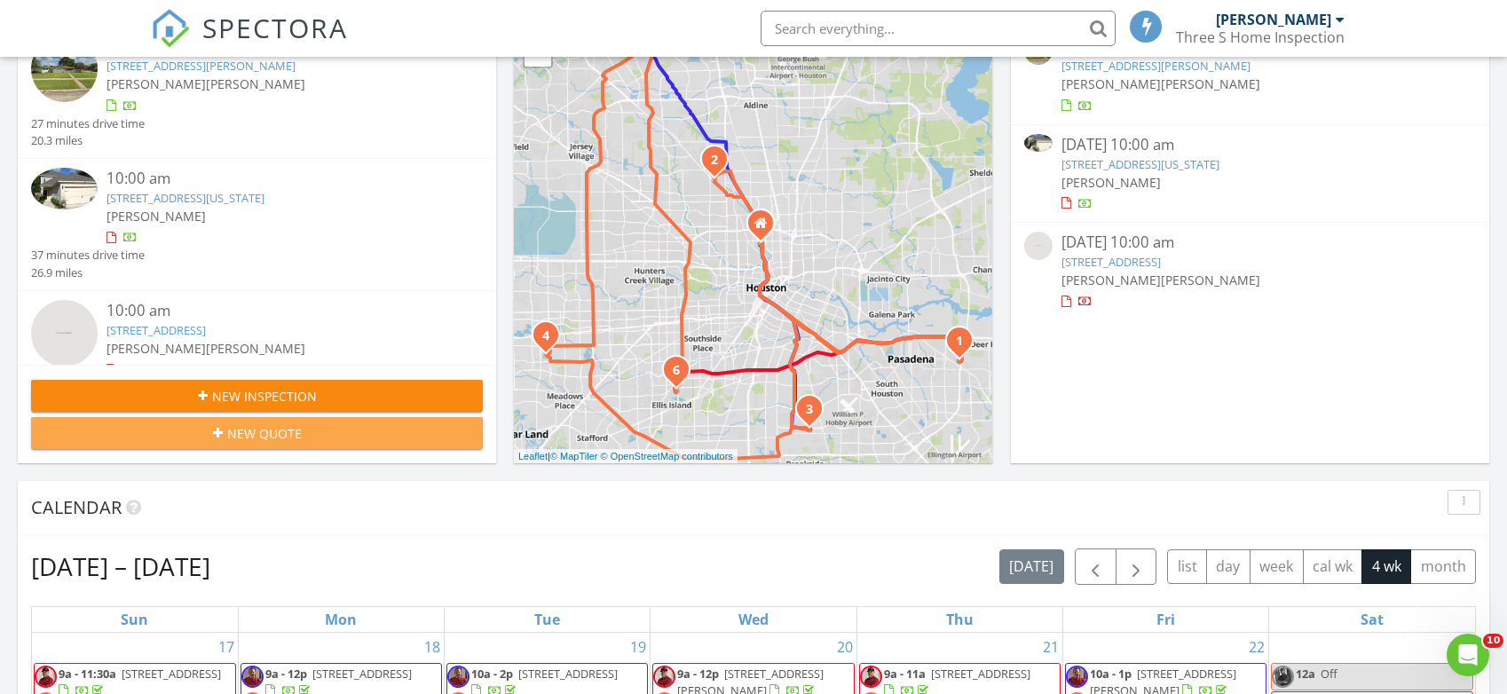
click at [320, 429] on div "New Quote" at bounding box center [256, 433] width 423 height 19
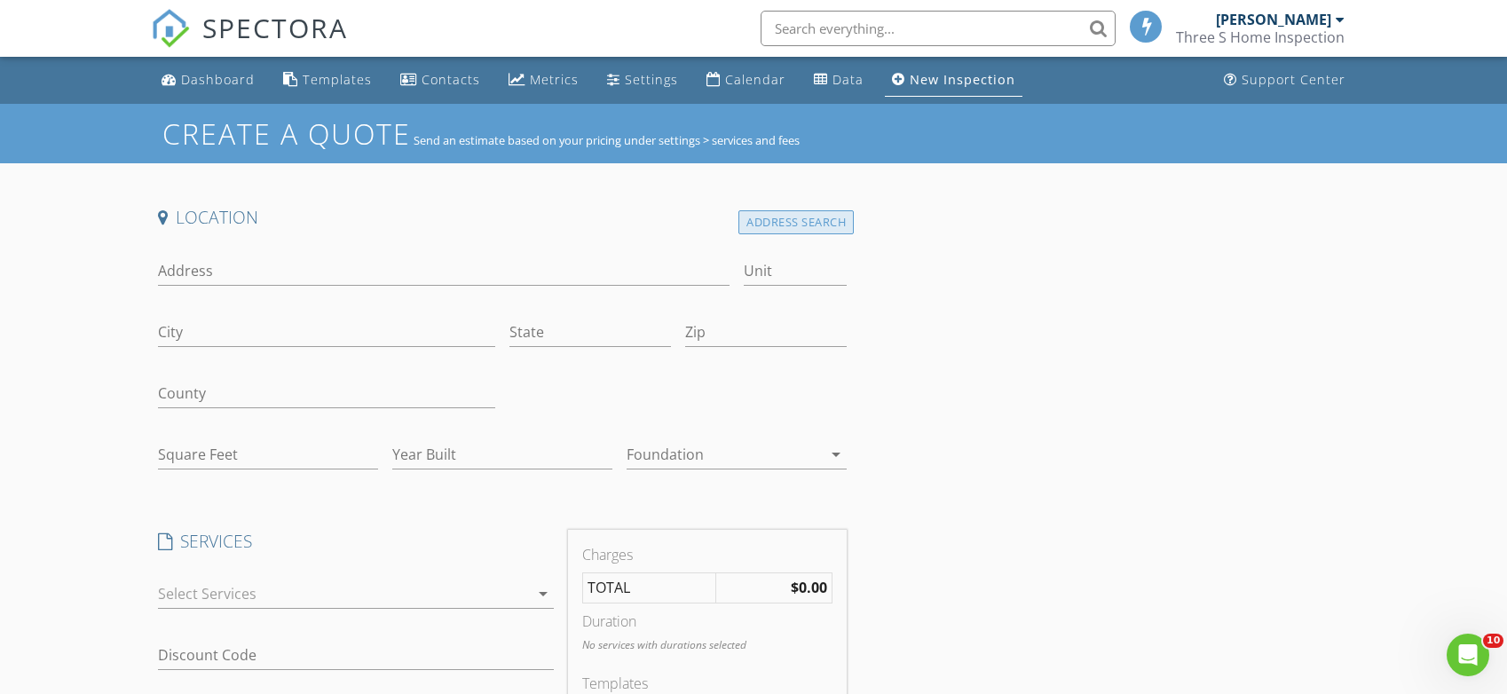
click at [826, 226] on div "Address Search" at bounding box center [796, 222] width 115 height 24
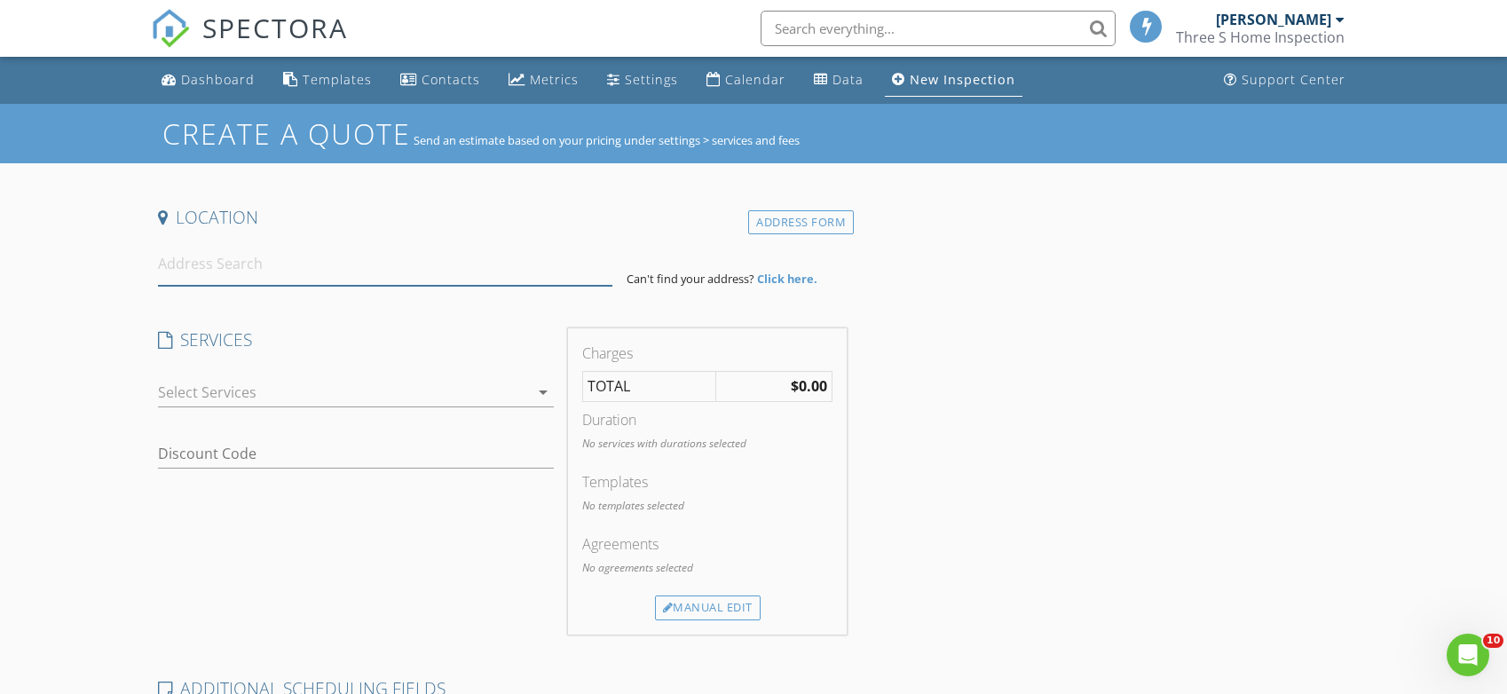
click at [421, 273] on input at bounding box center [385, 263] width 455 height 43
paste input "318 Elm St Prairie View, TX 77484"
type input "318 Elm St, Prairie View, TX 77445, USA"
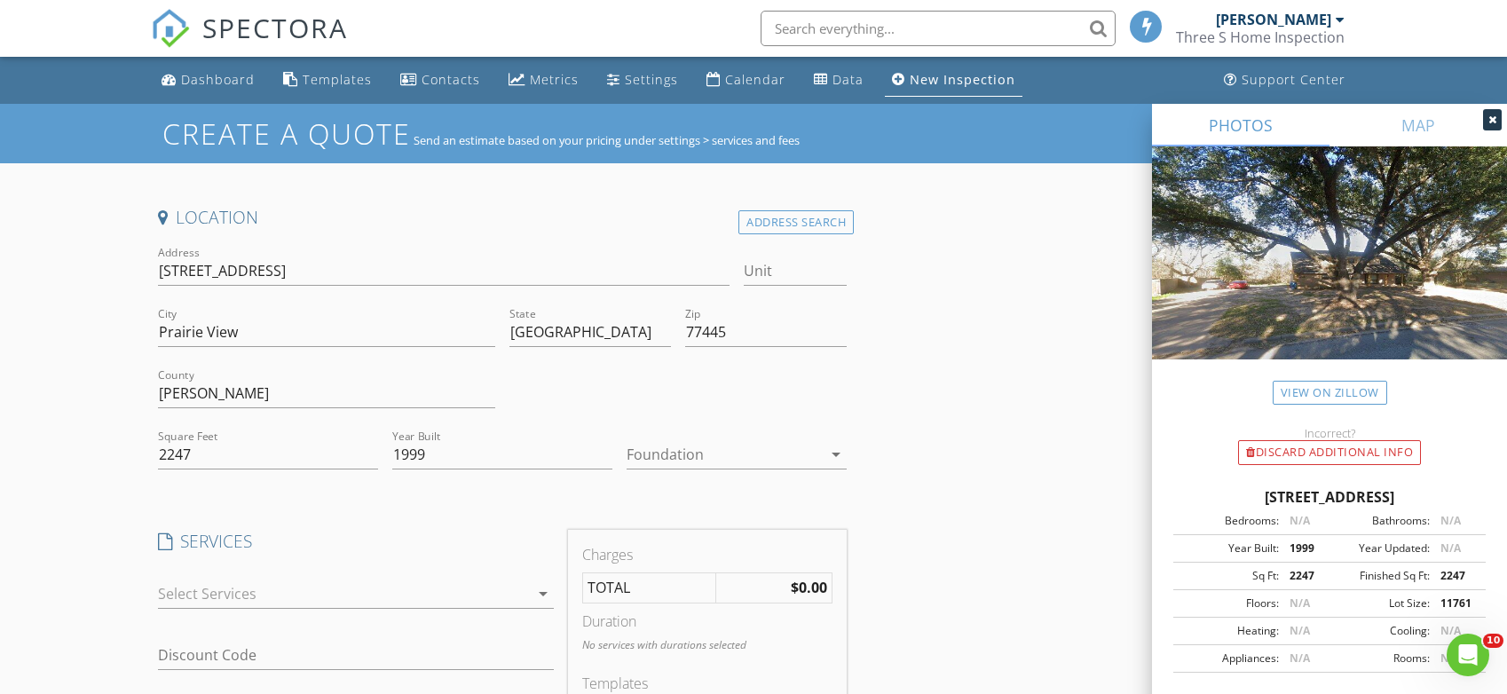
click at [485, 596] on div at bounding box center [343, 594] width 371 height 28
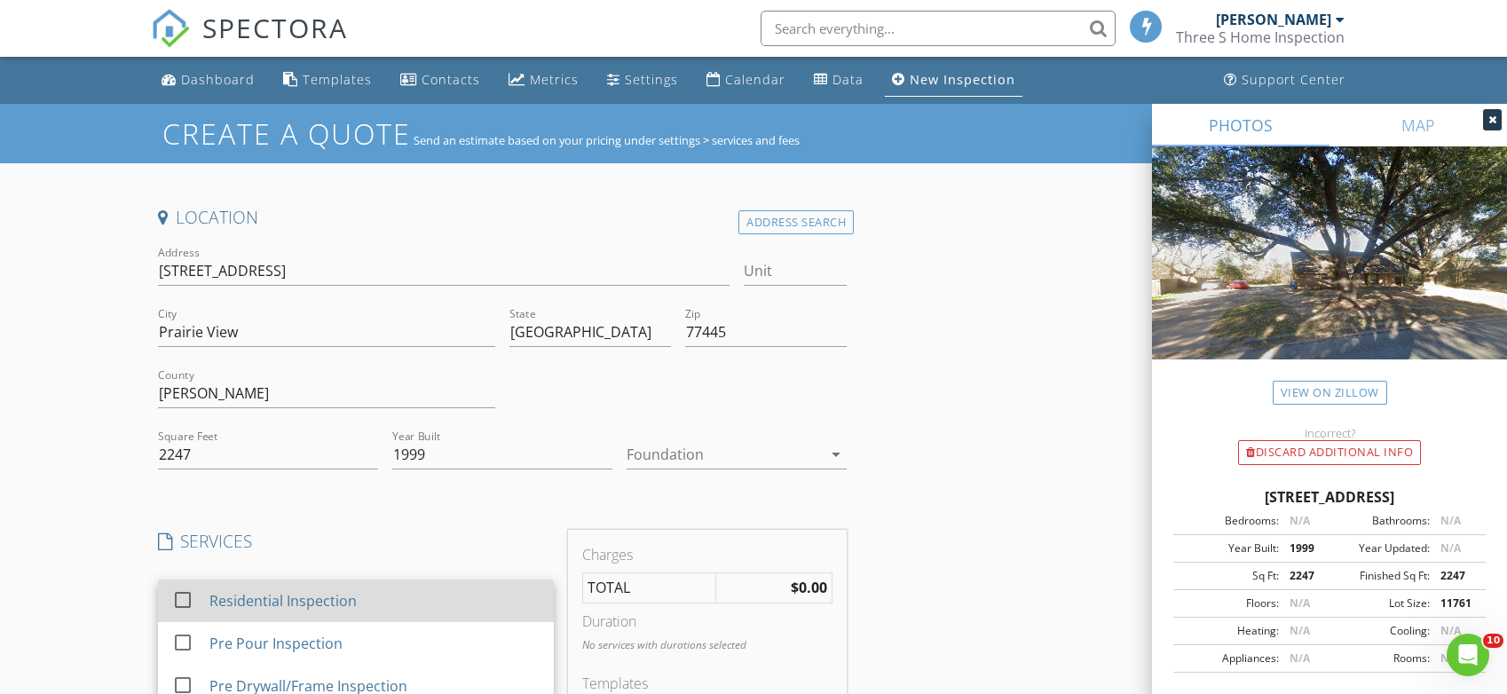
click at [371, 601] on div "Residential Inspection" at bounding box center [375, 601] width 330 height 36
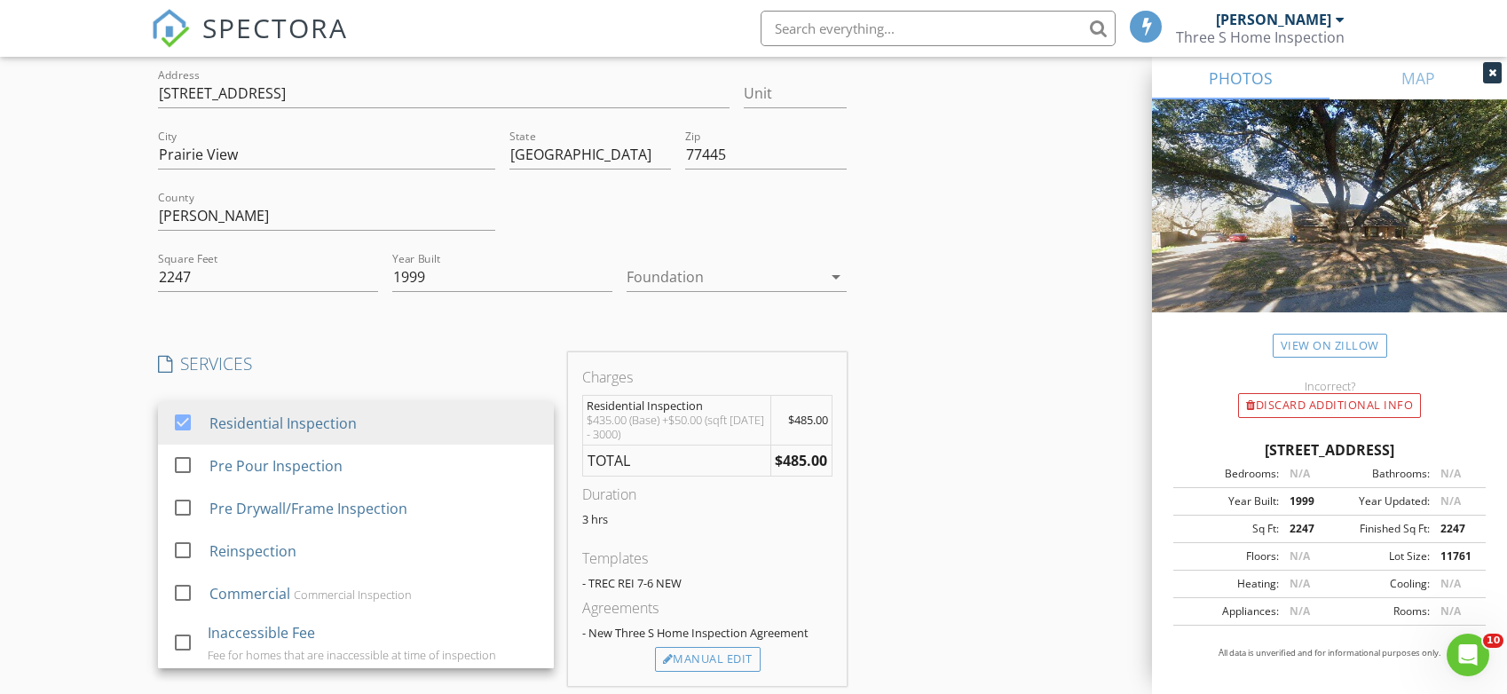
click at [989, 408] on div "Location Address Search Address 318 Elm St Unit City Prairie View State TX Zip …" at bounding box center [754, 609] width 1206 height 1163
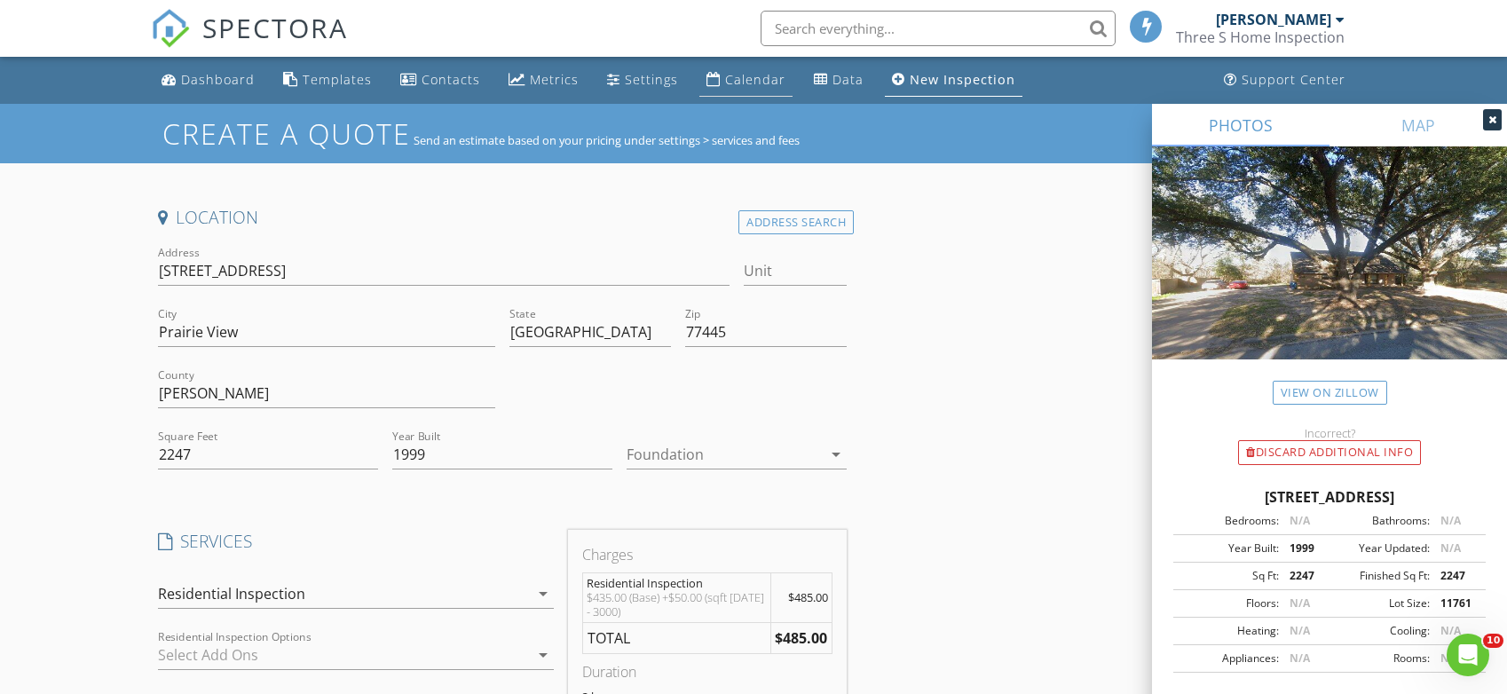
click at [714, 75] on link "Calendar" at bounding box center [746, 80] width 93 height 33
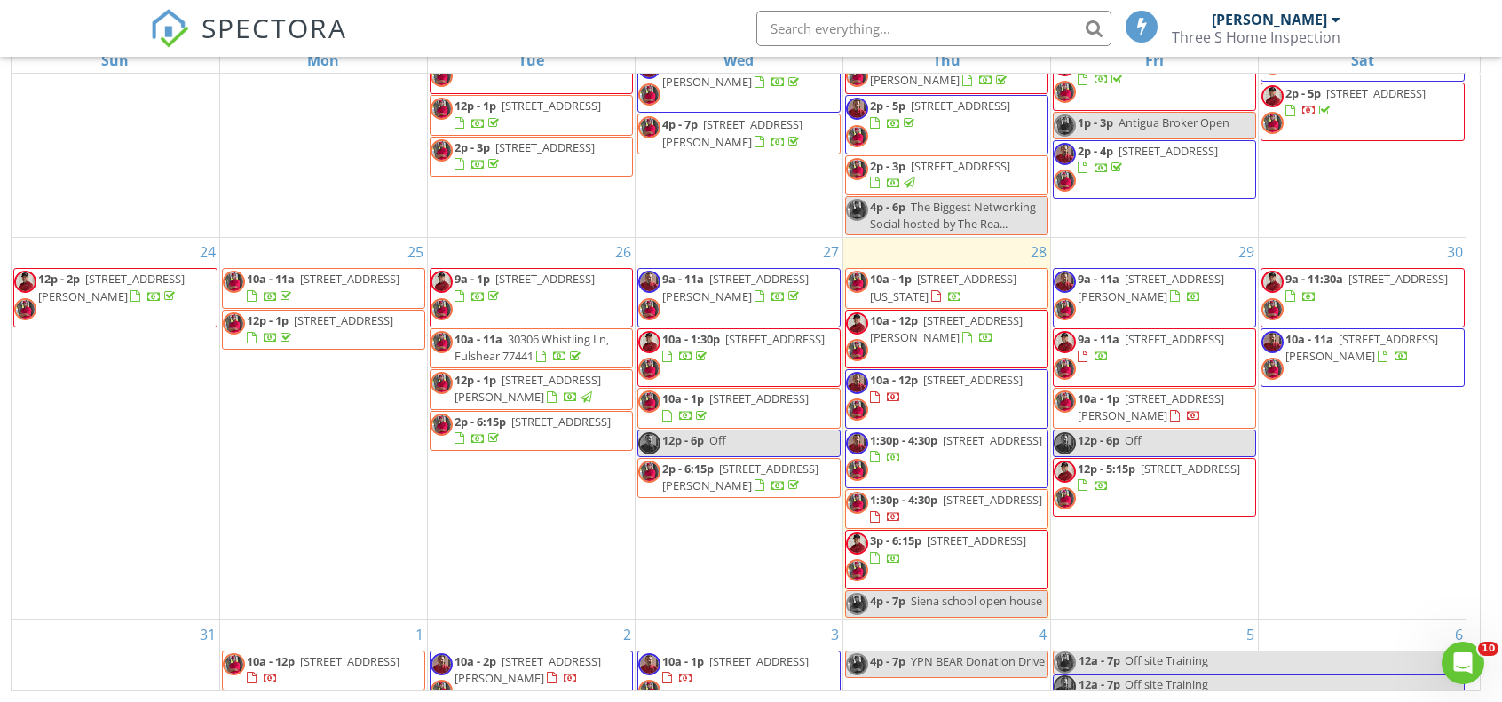
scroll to position [266, 0]
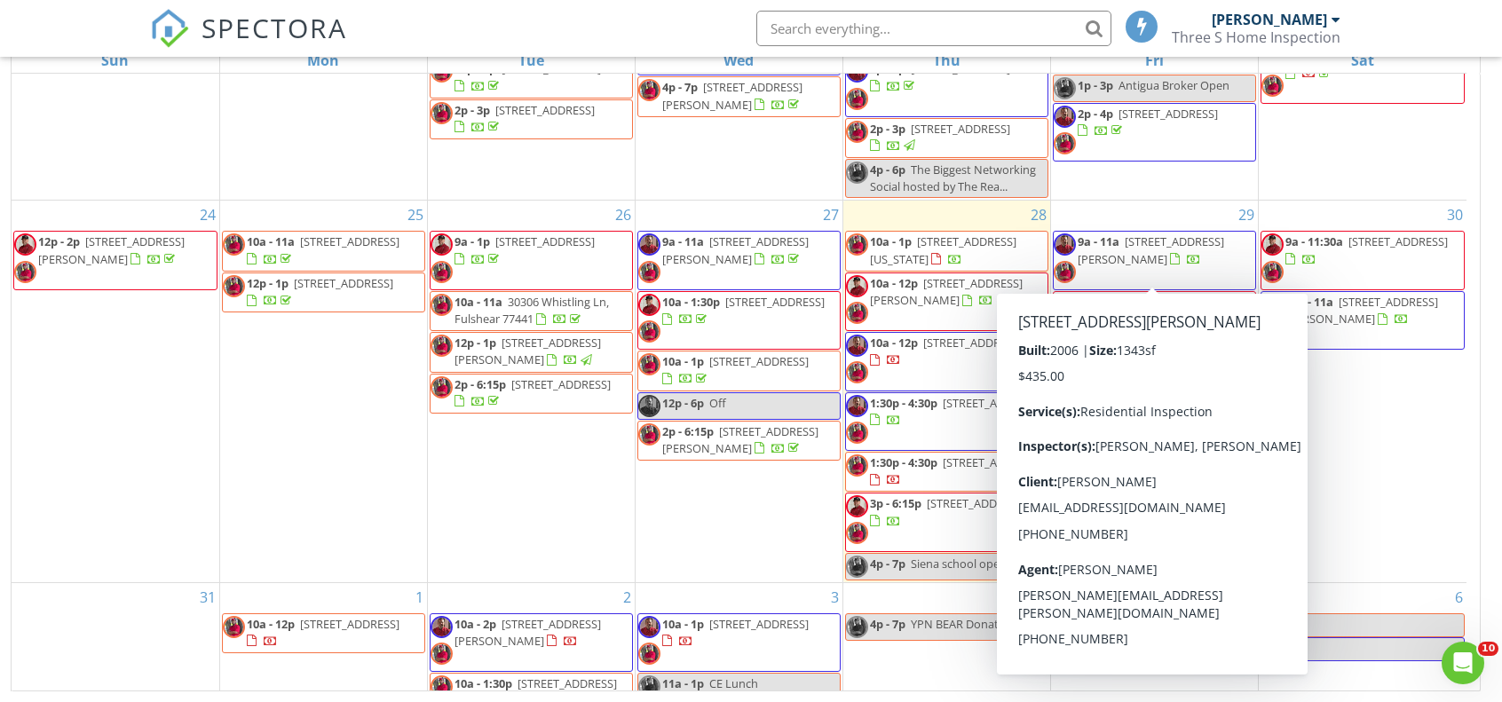
click at [1403, 475] on div "30 9a - 11:30a [STREET_ADDRESS] 10a - 11a [STREET_ADDRESS][PERSON_NAME]" at bounding box center [1363, 391] width 208 height 381
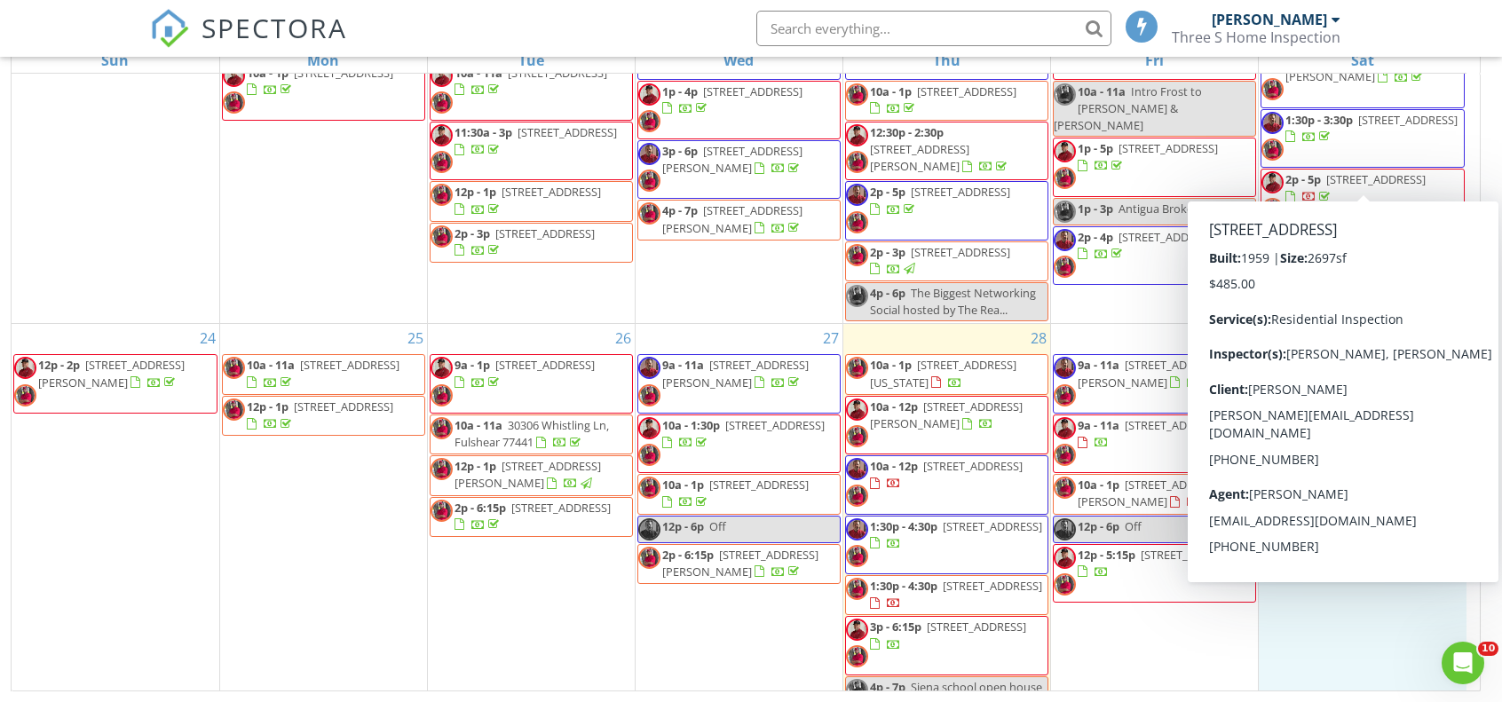
scroll to position [178, 0]
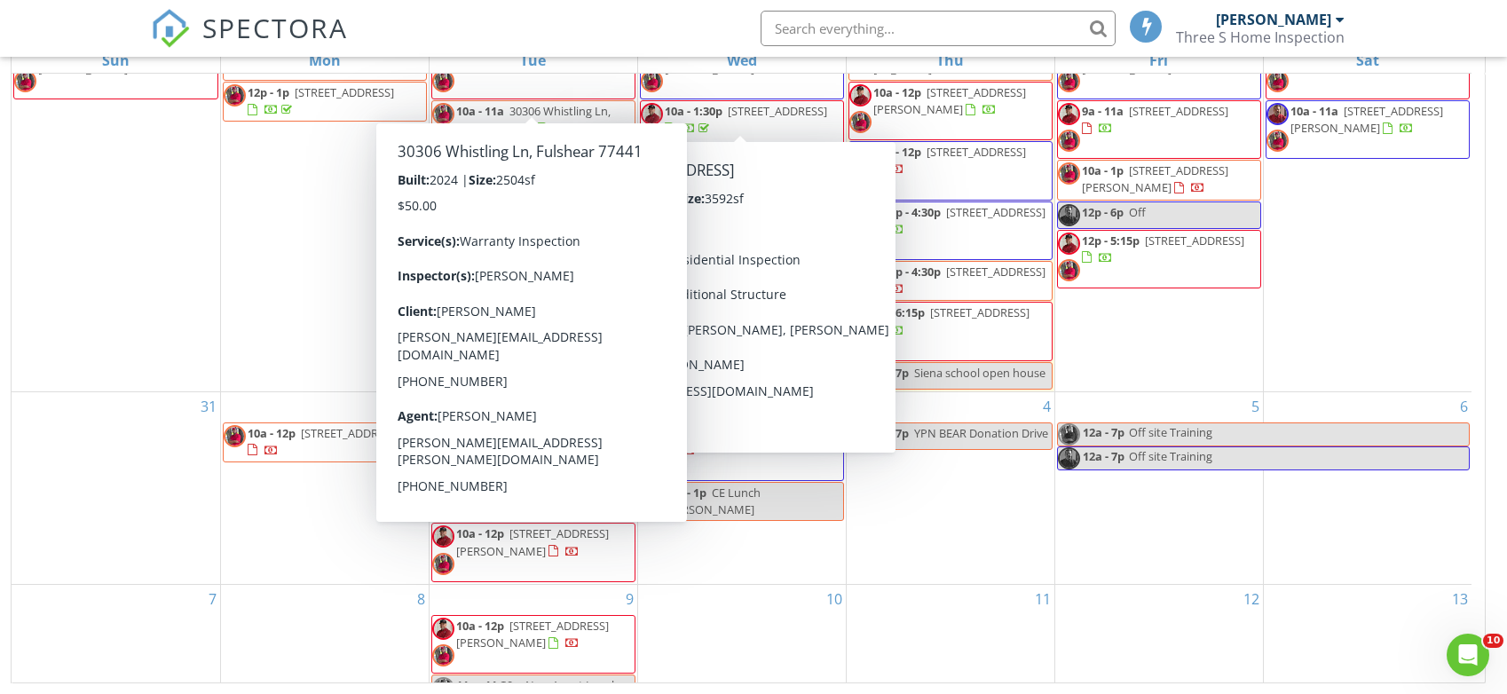
scroll to position [477, 0]
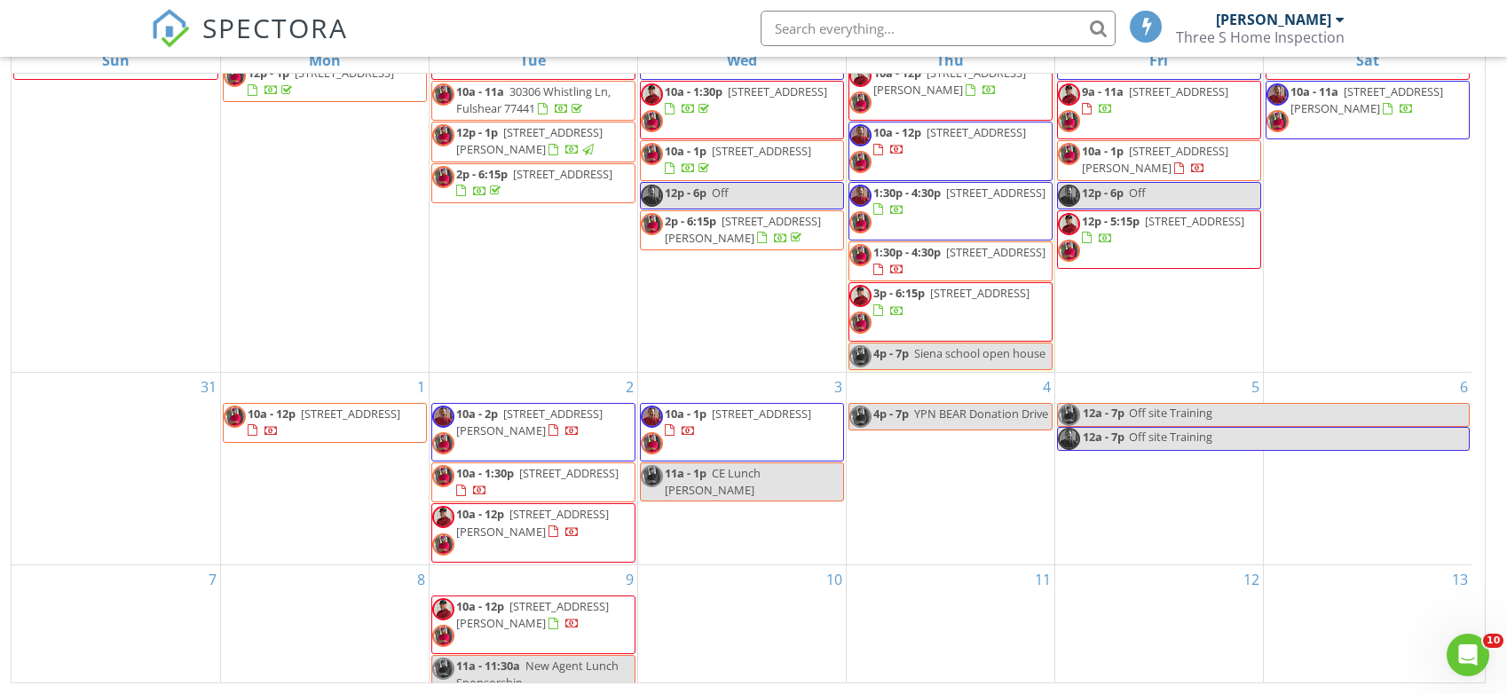
click at [338, 631] on div "8" at bounding box center [325, 630] width 208 height 131
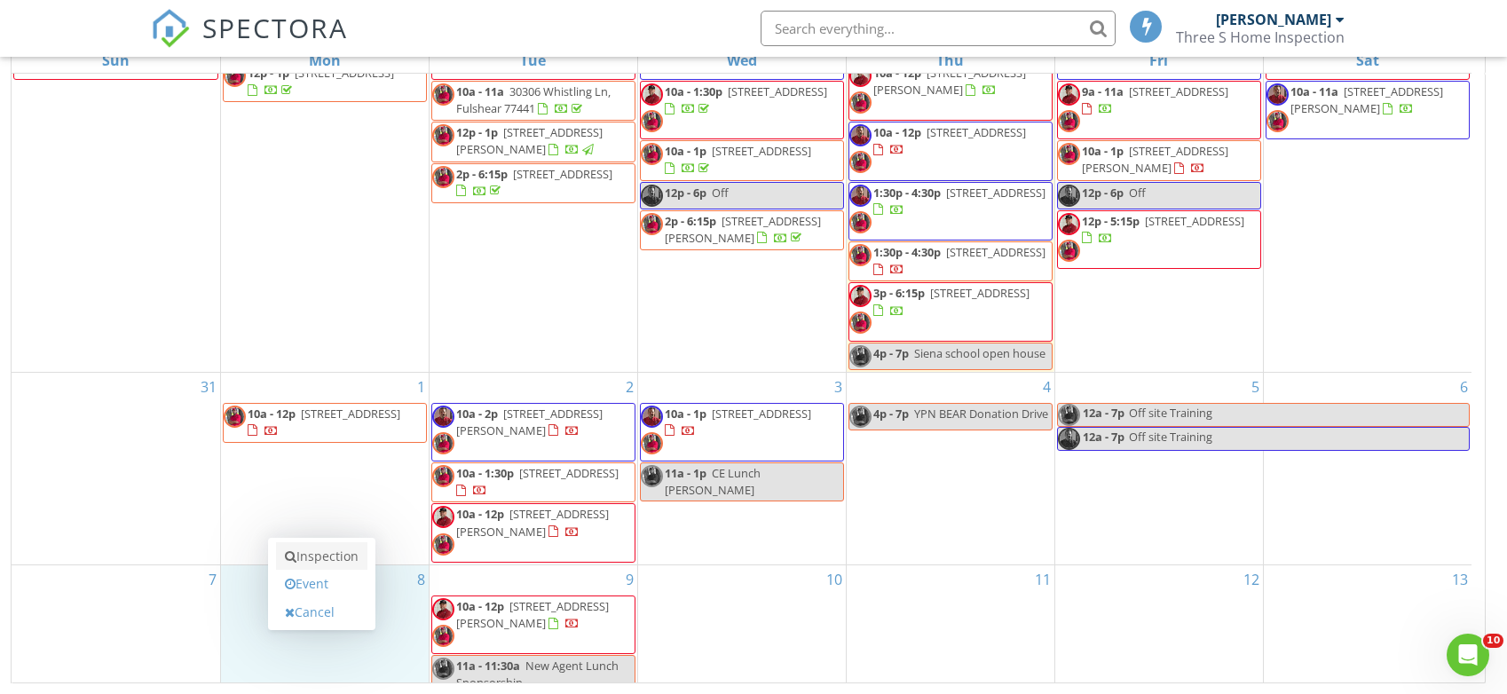
click at [344, 565] on link "Inspection" at bounding box center [321, 556] width 91 height 28
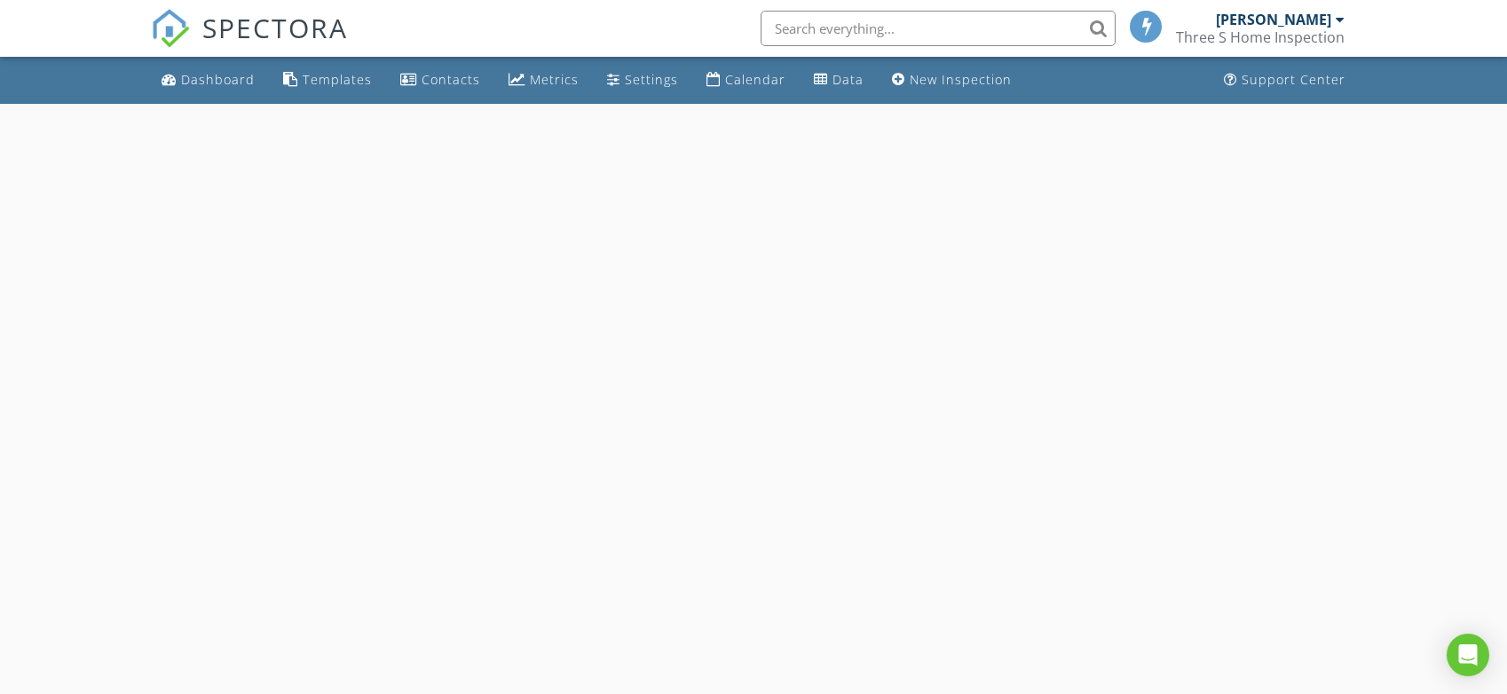
select select "8"
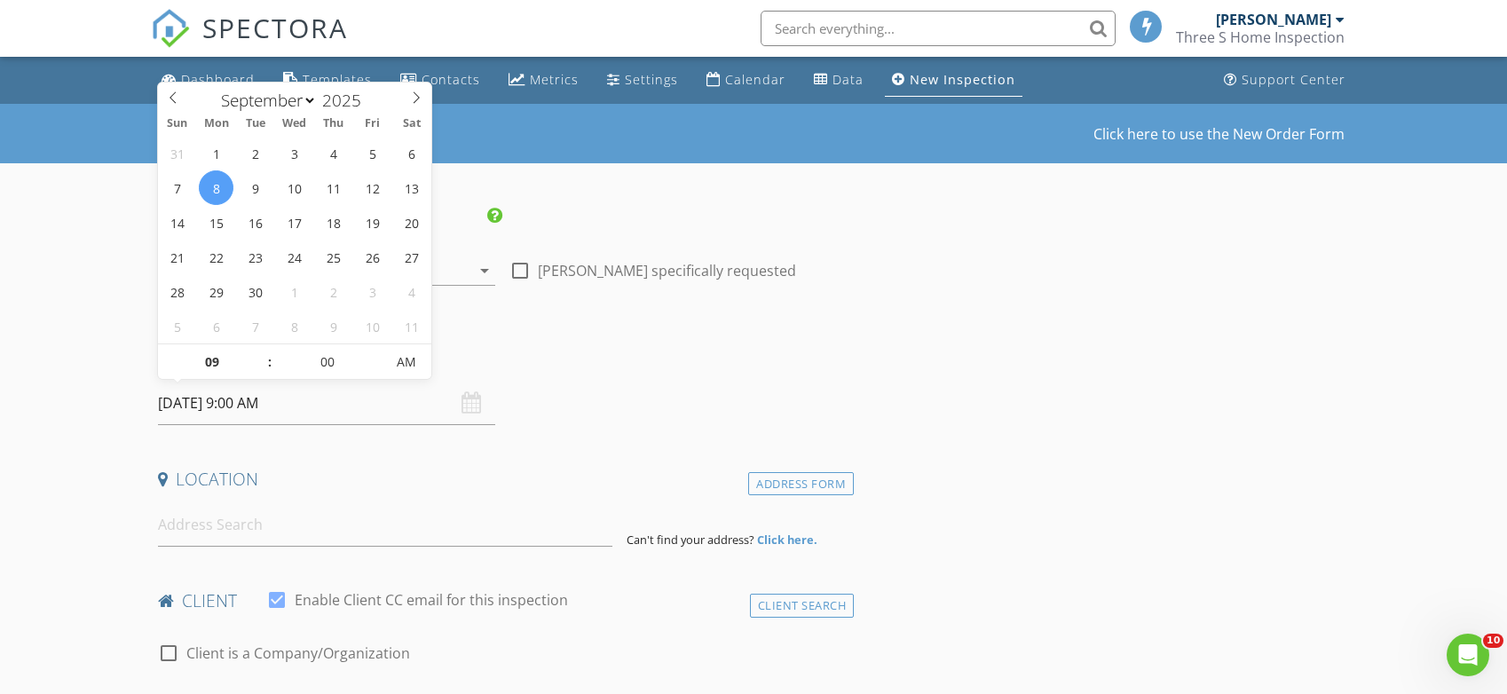
click at [284, 413] on input "09/08/2025 9:00 AM" at bounding box center [326, 403] width 337 height 43
type input "10"
type input "09/08/2025 10:00 AM"
click at [260, 352] on span at bounding box center [261, 353] width 12 height 18
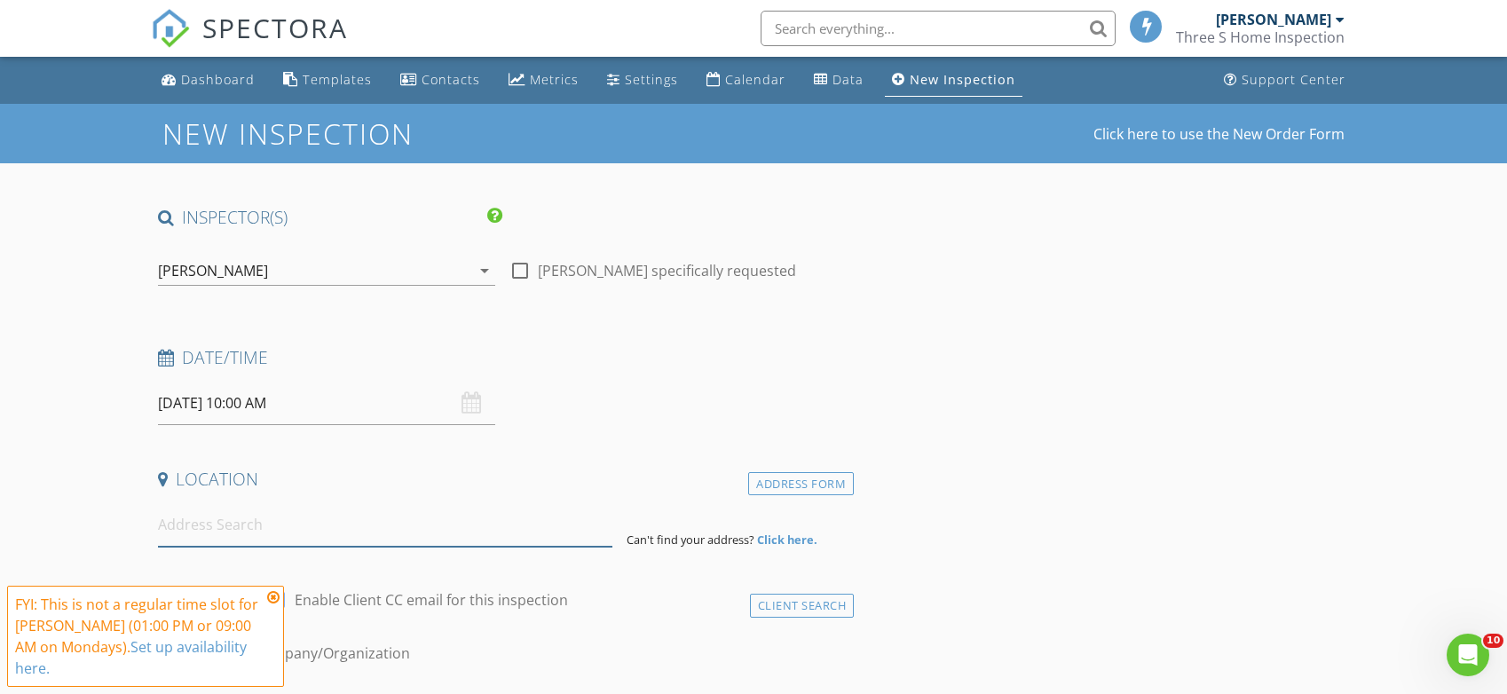
click at [255, 526] on input at bounding box center [385, 524] width 455 height 43
paste input "6810 Flowering Ginger Lane Katy TX 77493, Katy, TX, 77493"
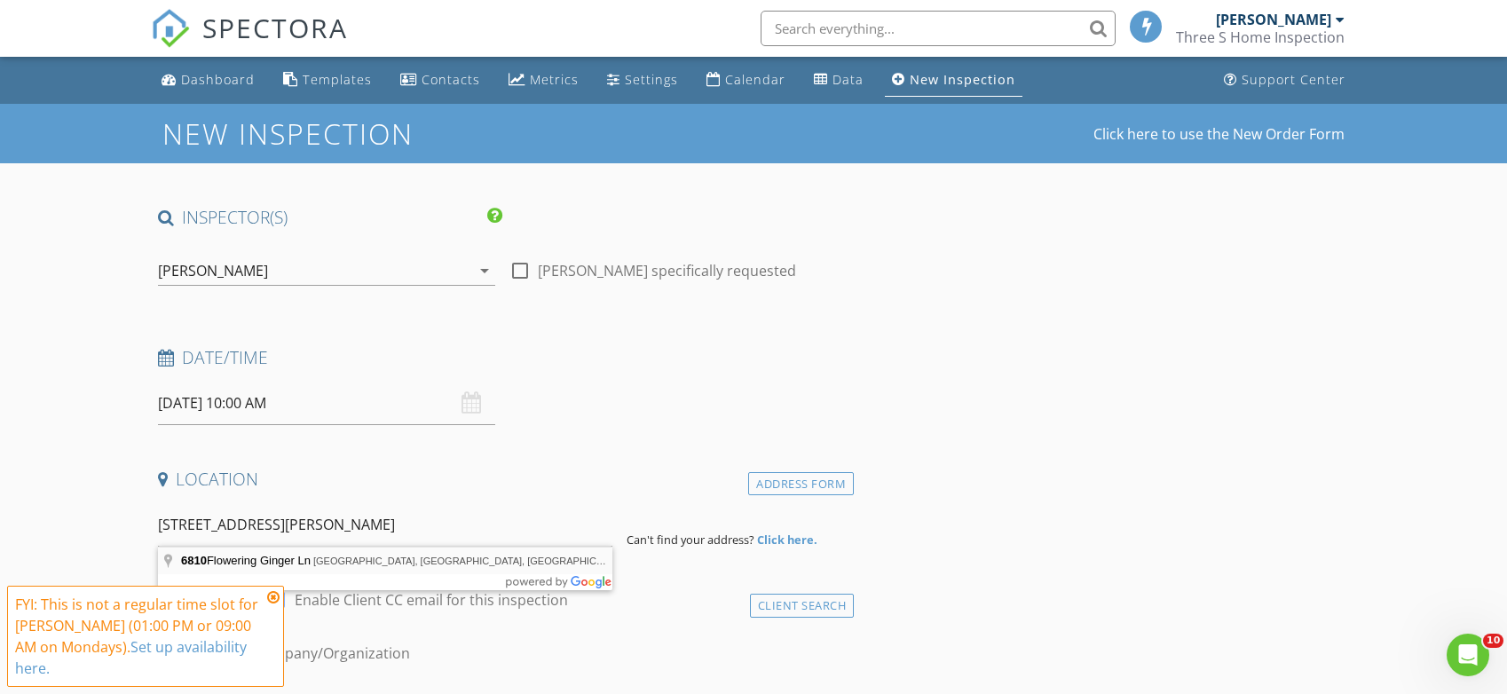
type input "6810 Flowering Ginger Ln, Katy, TX, USA"
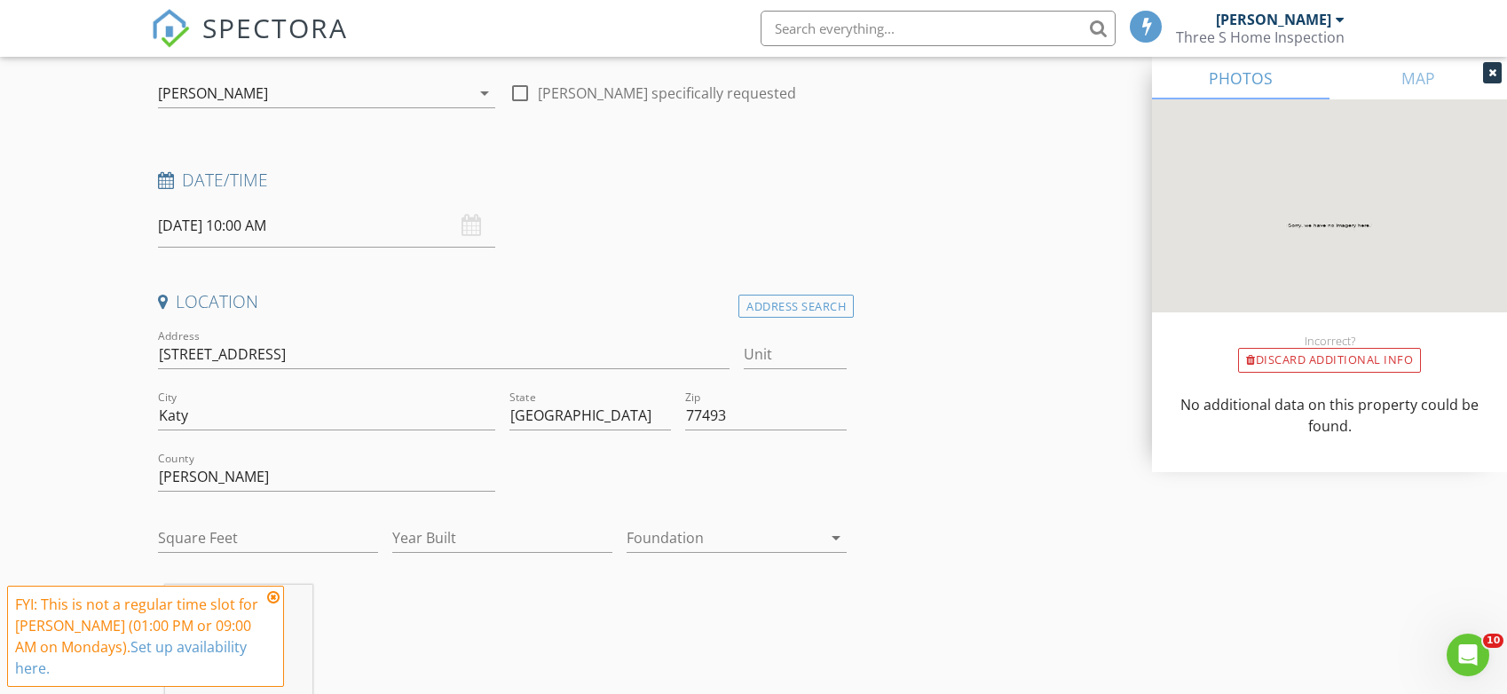
scroll to position [266, 0]
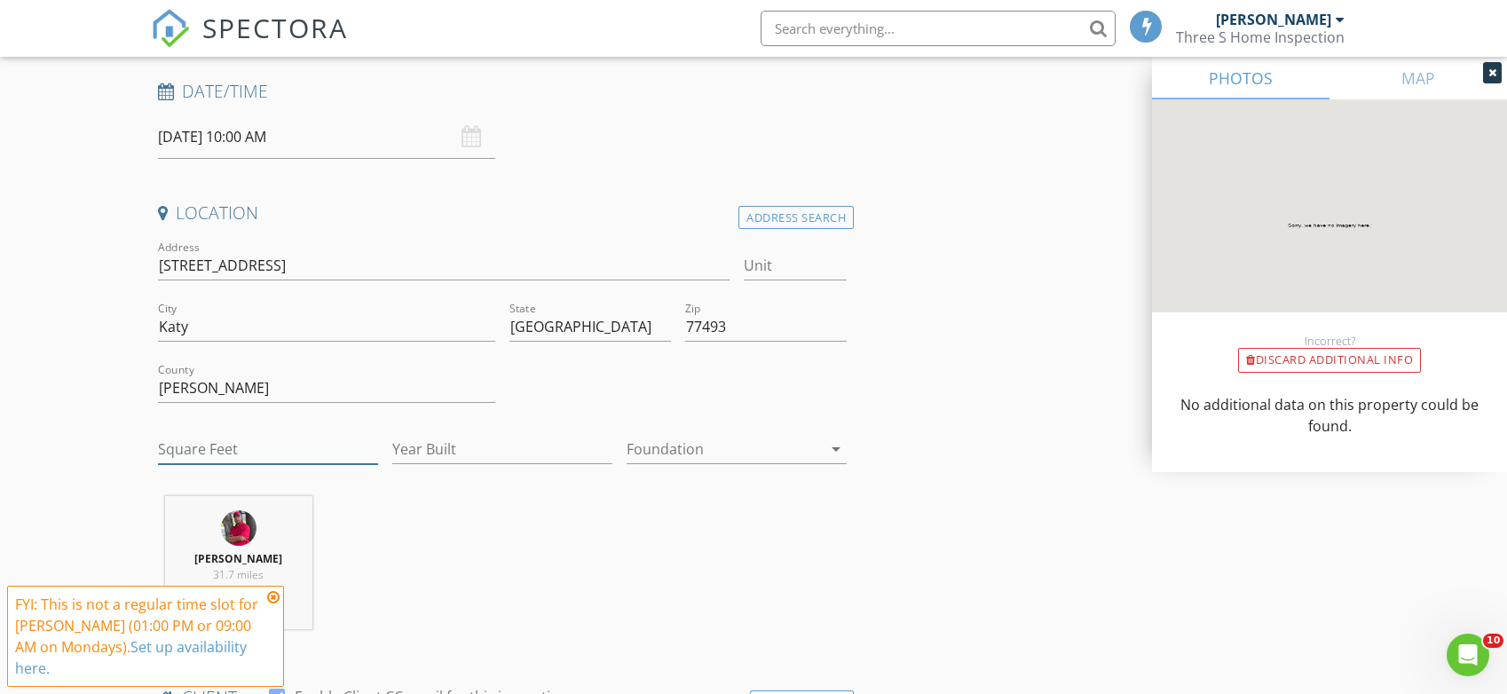
click at [272, 458] on input "Square Feet" at bounding box center [268, 449] width 220 height 29
type input "1311"
type input "2025"
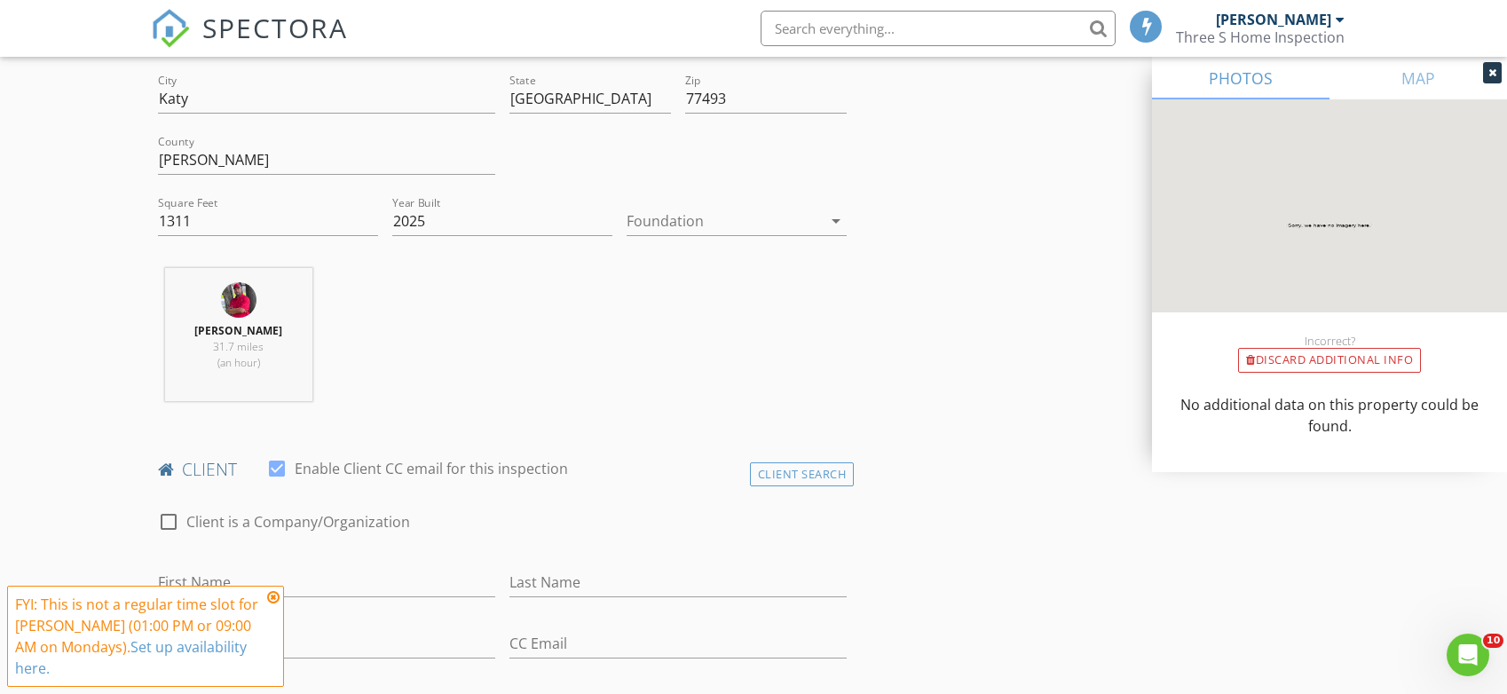
scroll to position [533, 0]
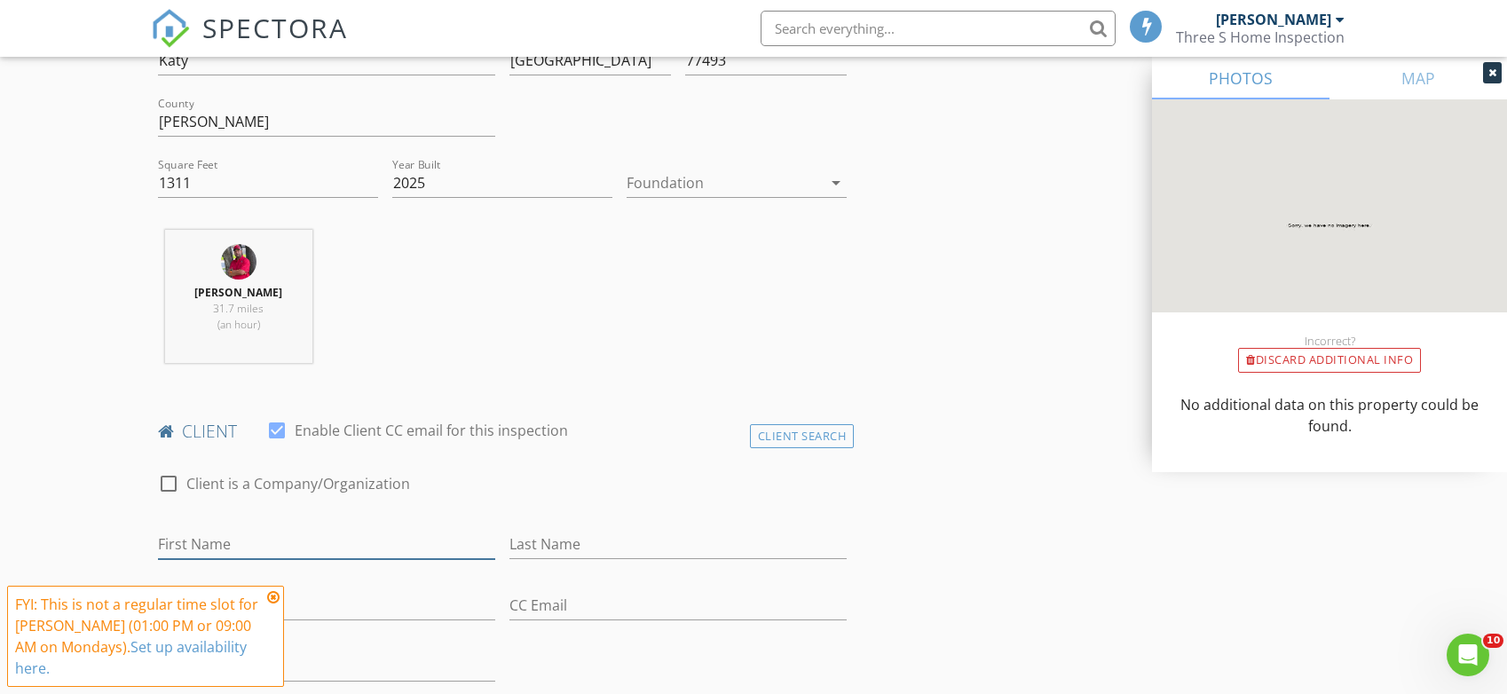
click at [312, 542] on input "First Name" at bounding box center [326, 544] width 337 height 29
paste input "Stefani Marie Mamakos"
type input "Stefani Marie"
paste input "Stefani Marie Mamakos"
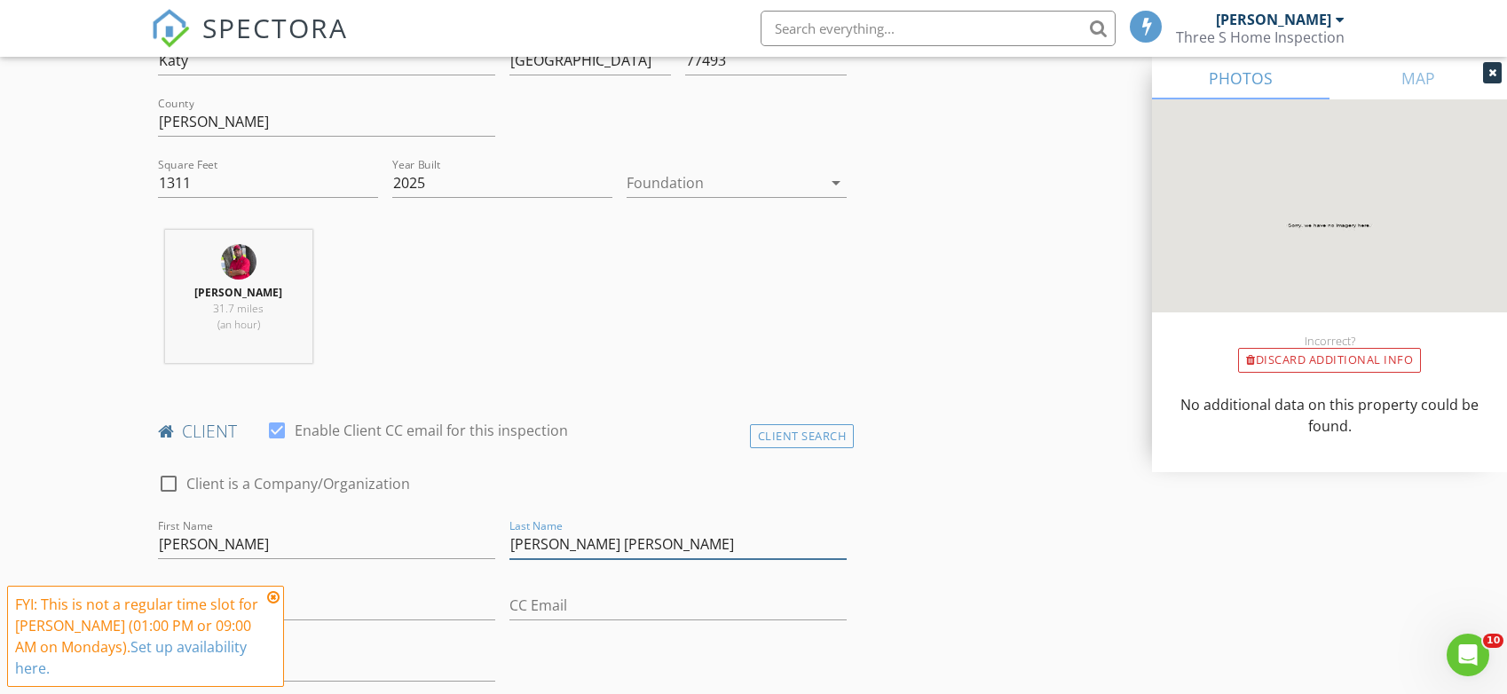
drag, startPoint x: 556, startPoint y: 540, endPoint x: 269, endPoint y: 542, distance: 286.8
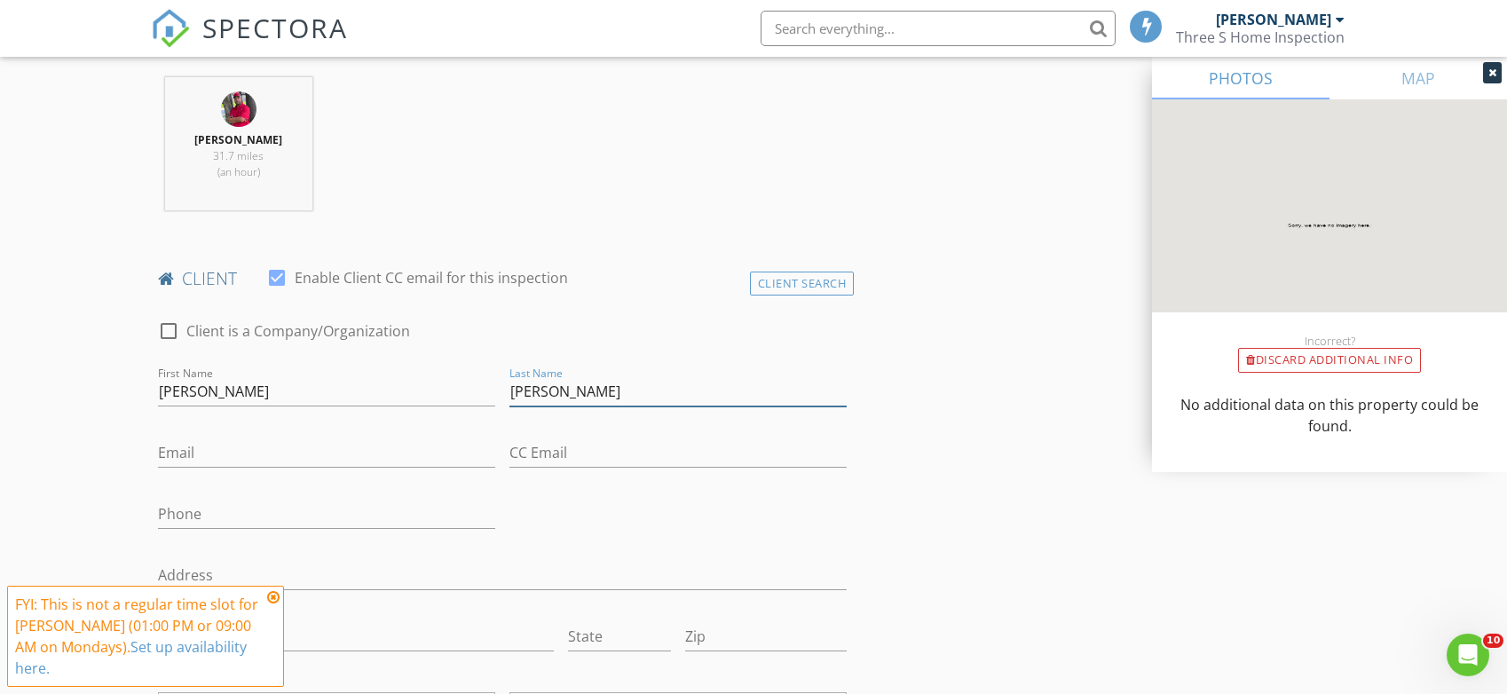
scroll to position [710, 0]
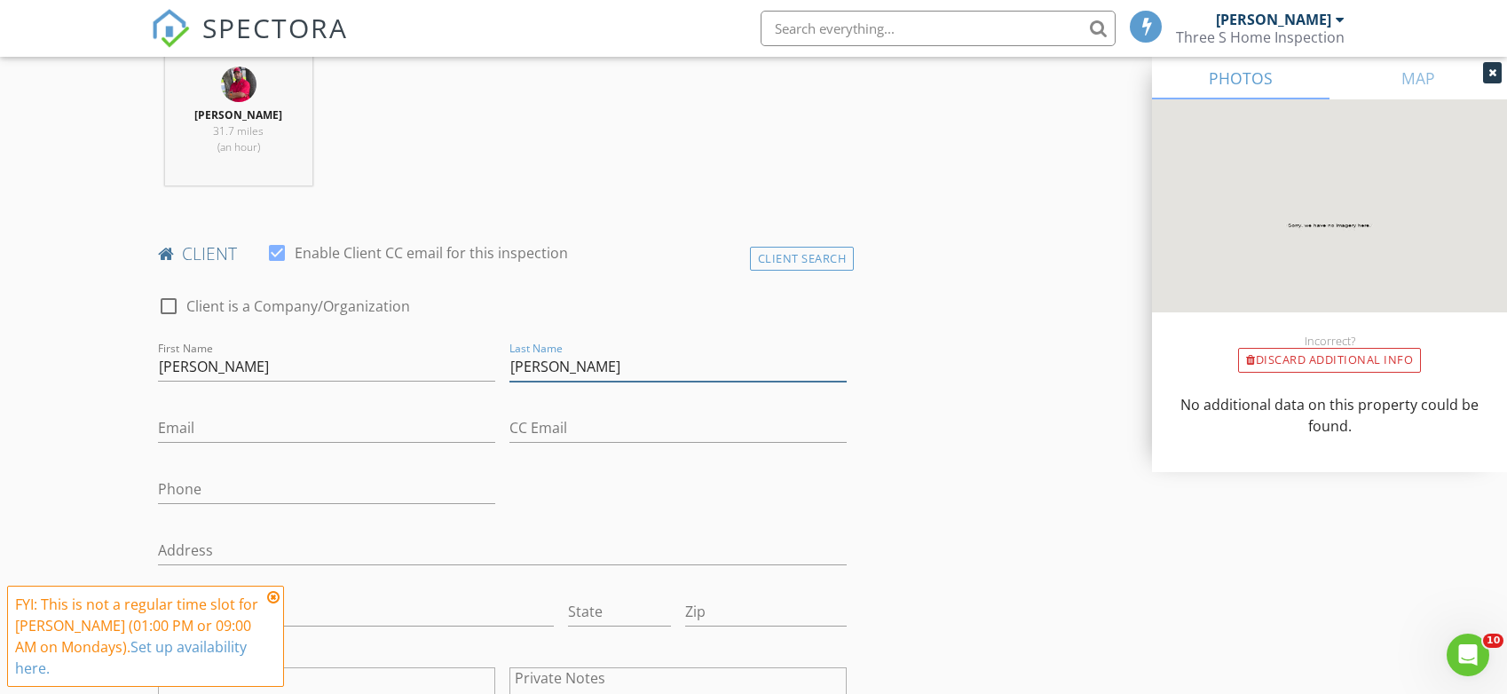
type input "[PERSON_NAME]"
click at [289, 416] on input "Email" at bounding box center [326, 428] width 337 height 29
click at [181, 421] on input "Email" at bounding box center [326, 428] width 337 height 29
paste input "[EMAIL_ADDRESS][DOMAIN_NAME]"
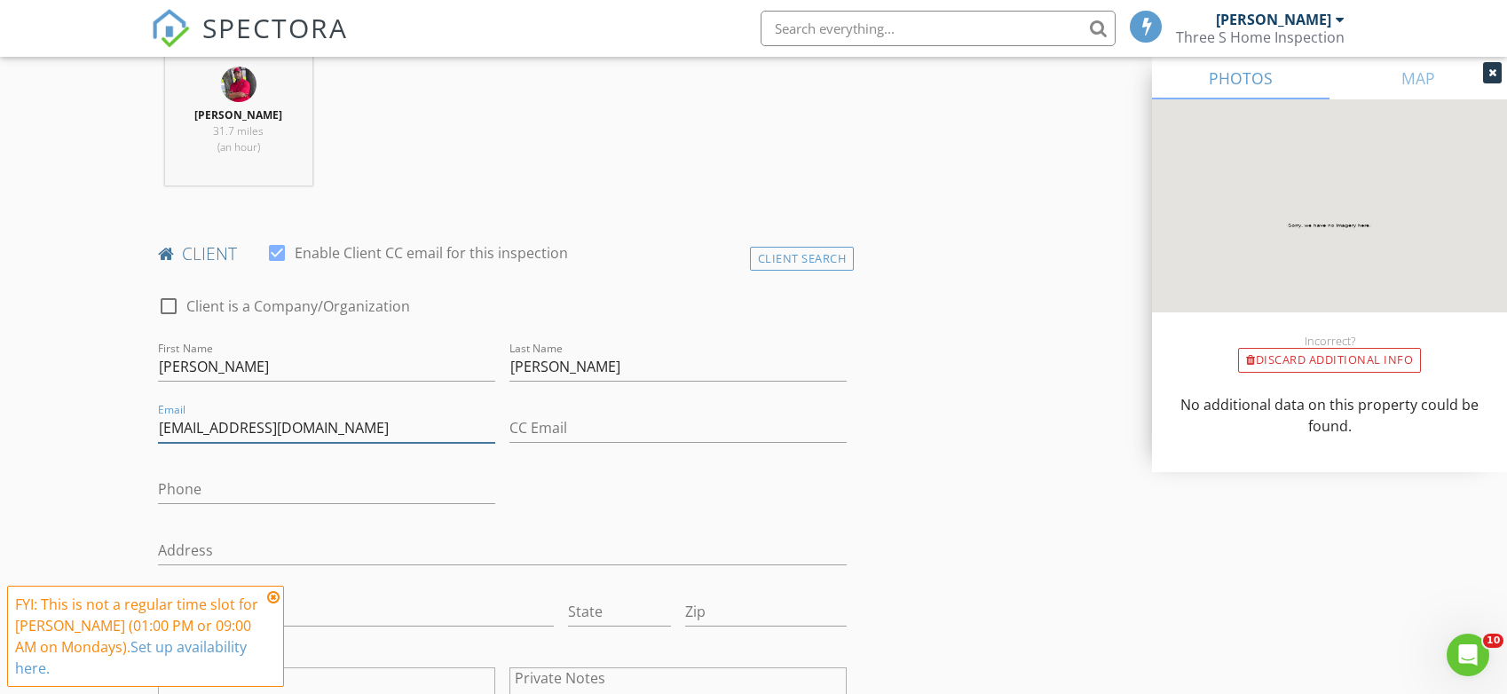
type input "[EMAIL_ADDRESS][DOMAIN_NAME]"
click at [302, 491] on input "Phone" at bounding box center [326, 489] width 337 height 29
paste input "[PHONE_NUMBER]"
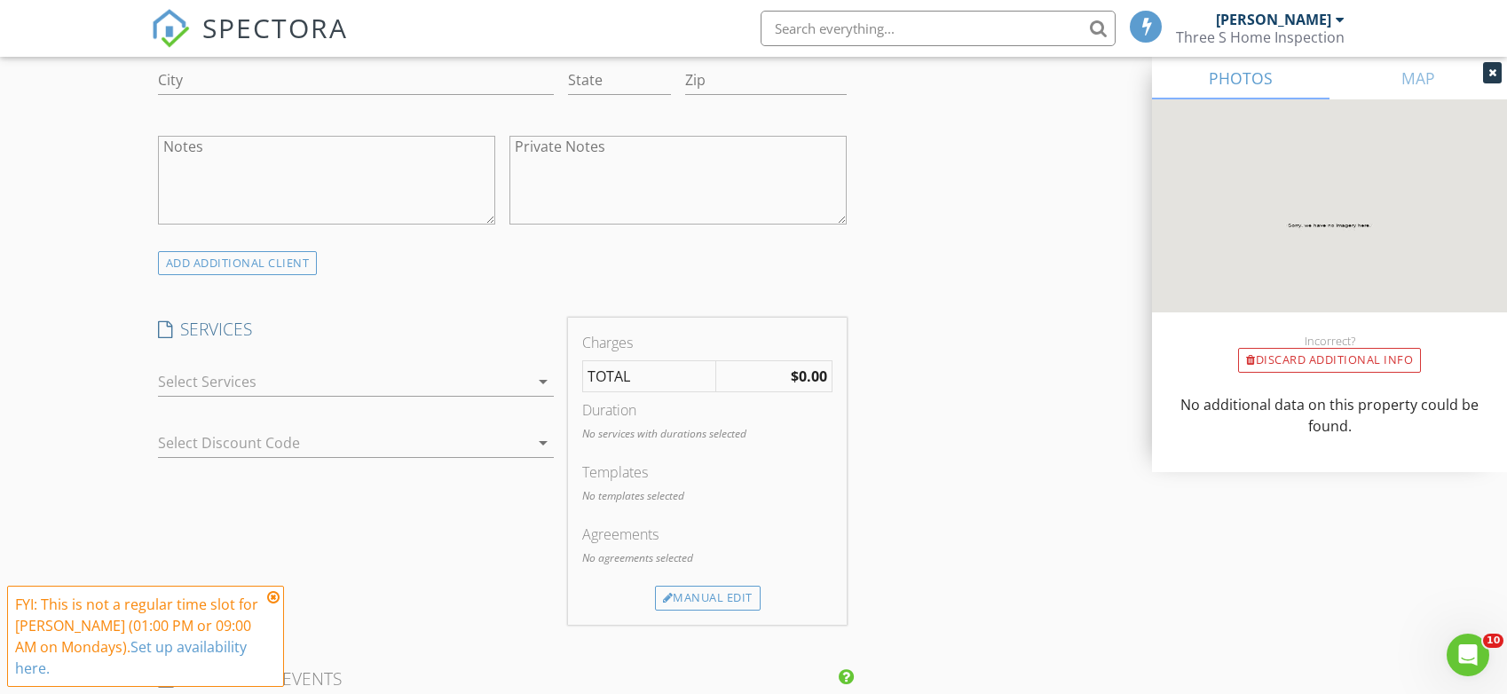
scroll to position [1243, 0]
type input "[PHONE_NUMBER]"
click at [497, 384] on div at bounding box center [343, 381] width 371 height 28
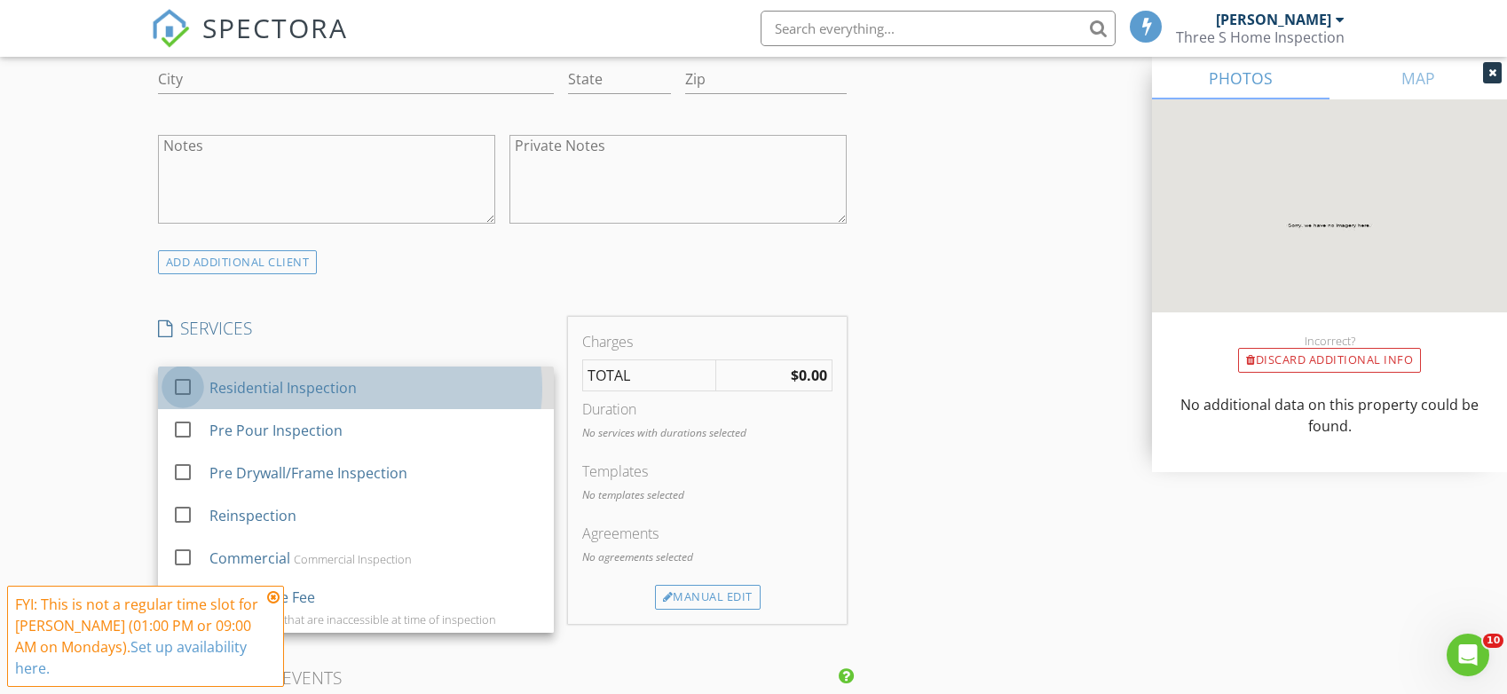
click at [190, 388] on div at bounding box center [183, 387] width 30 height 30
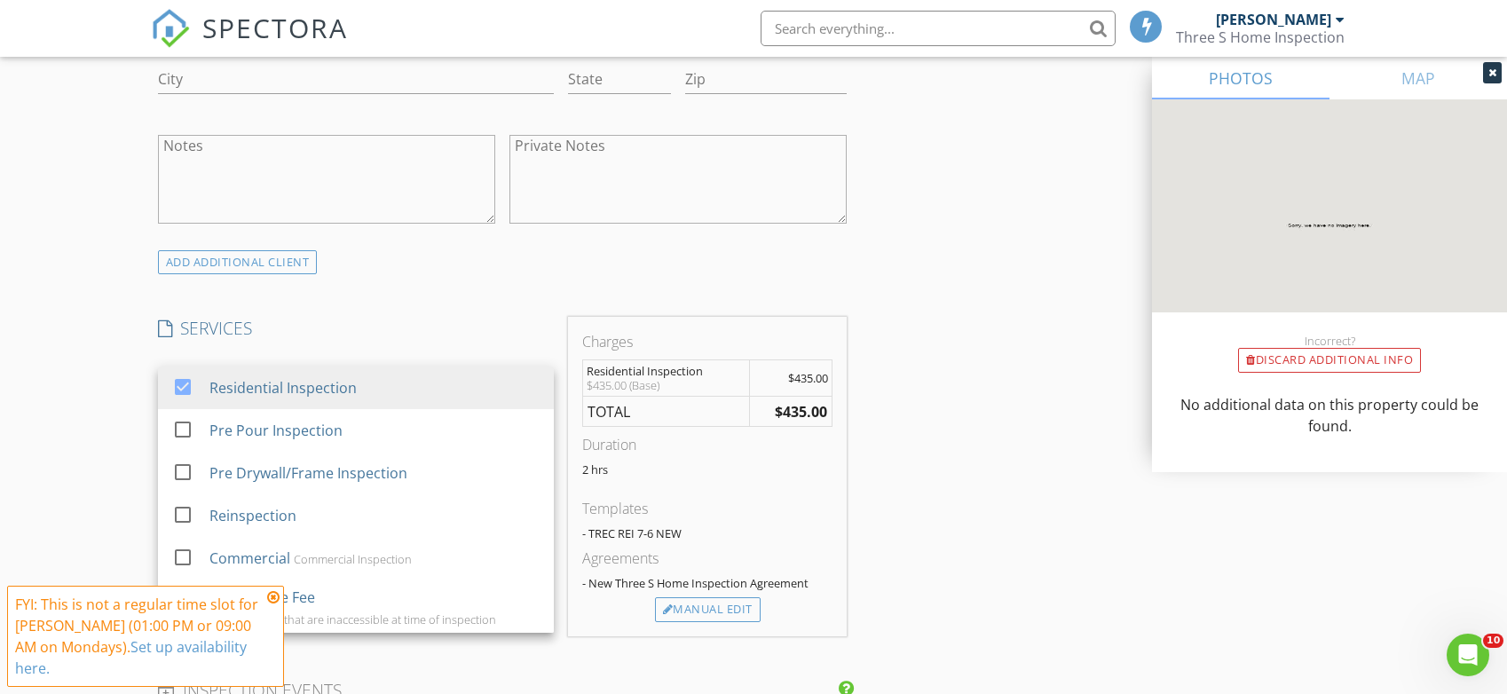
click at [398, 301] on div "INSPECTOR(S) check_box Brent Cannon PRIMARY check_box_outline_blank Jimmy Giova…" at bounding box center [502, 526] width 703 height 3126
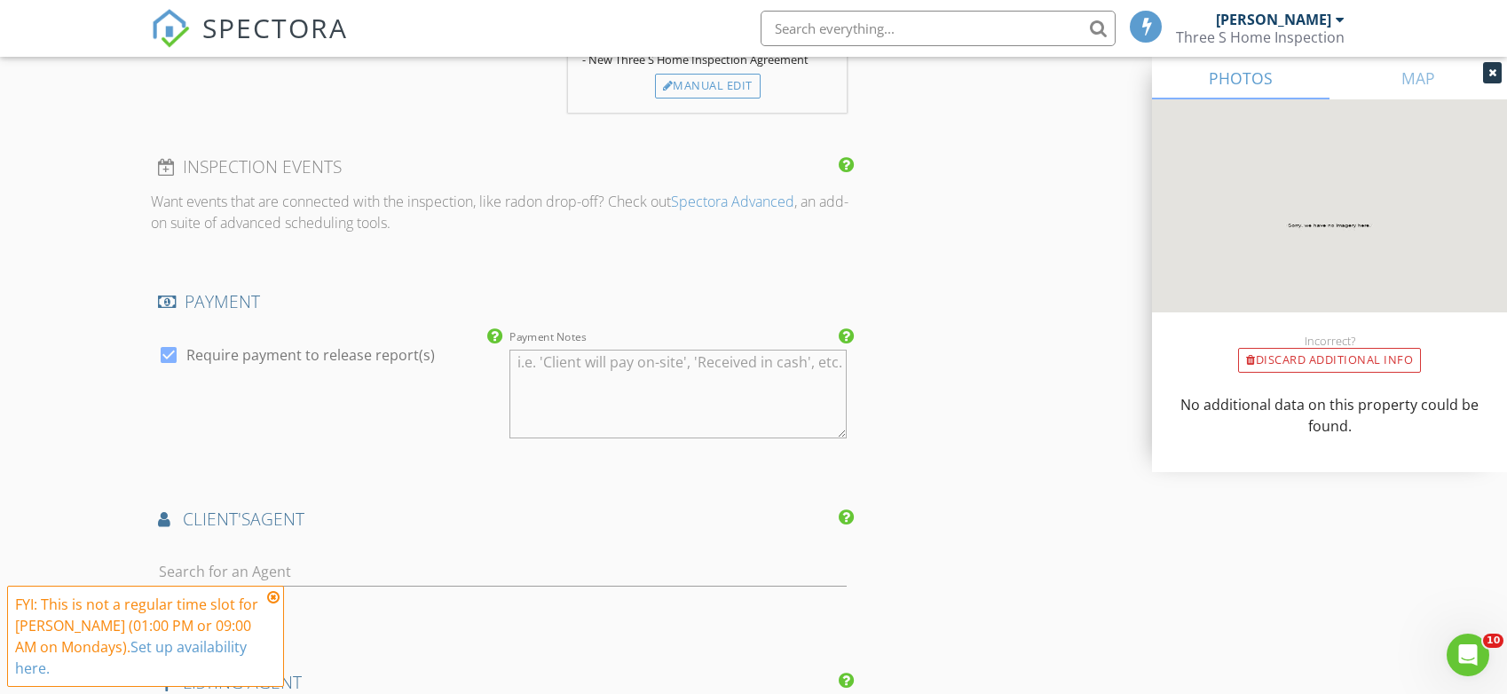
scroll to position [1953, 0]
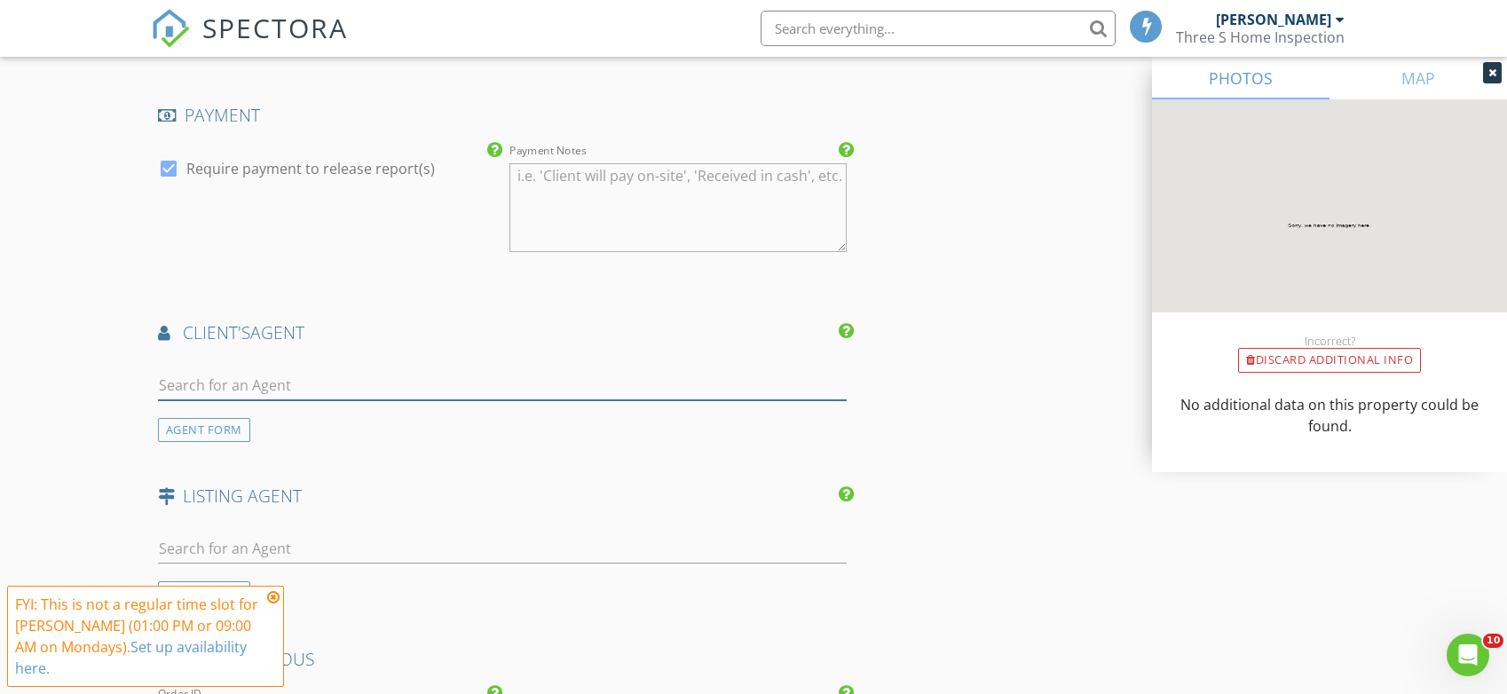
click at [318, 384] on input "text" at bounding box center [502, 385] width 689 height 29
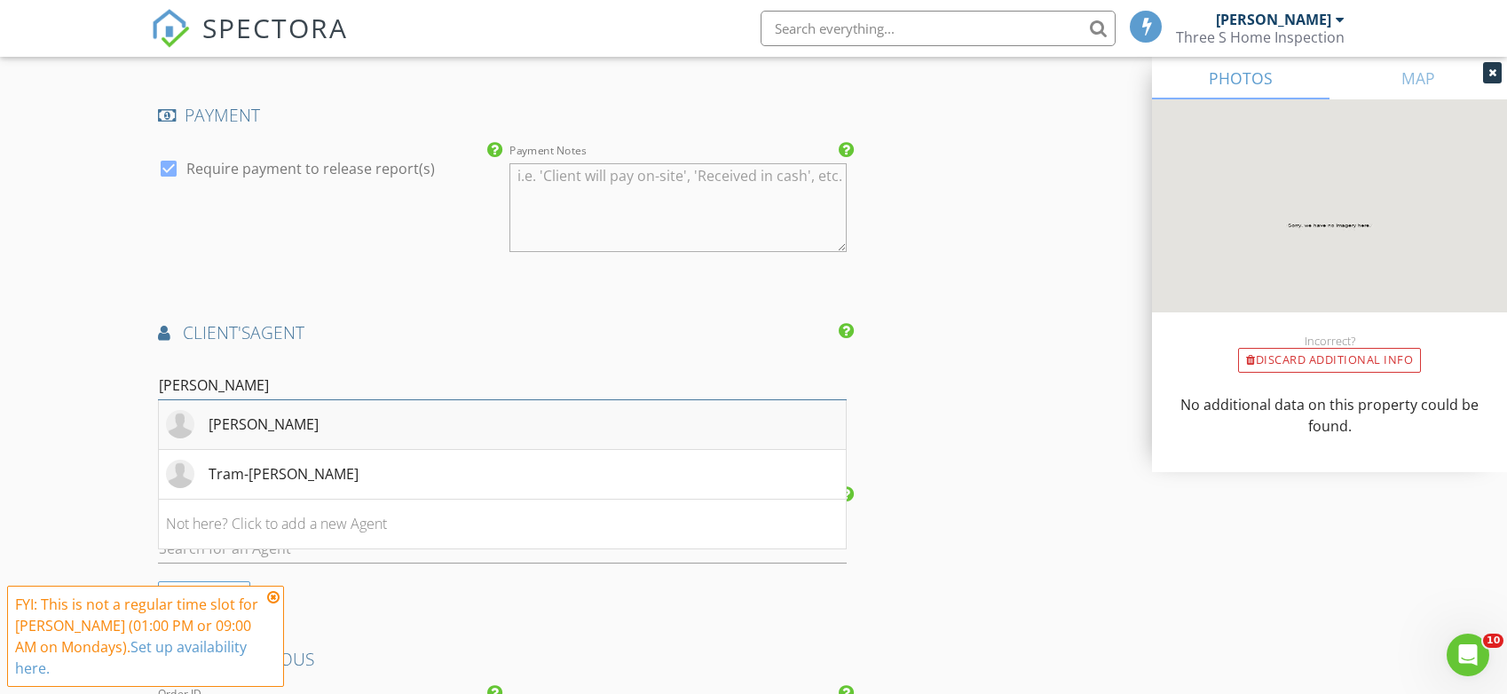
type input "Joa"
click at [431, 418] on li "[PERSON_NAME]" at bounding box center [502, 425] width 687 height 50
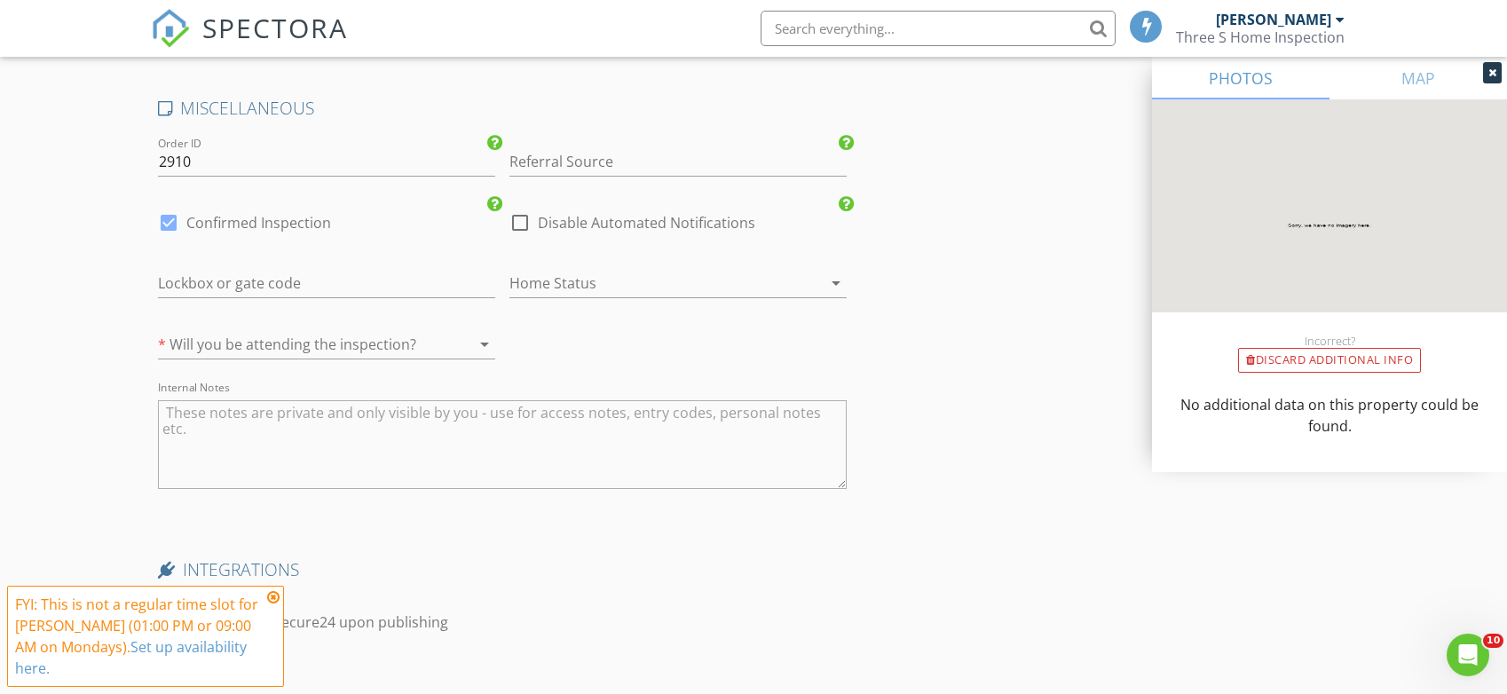
scroll to position [3302, 0]
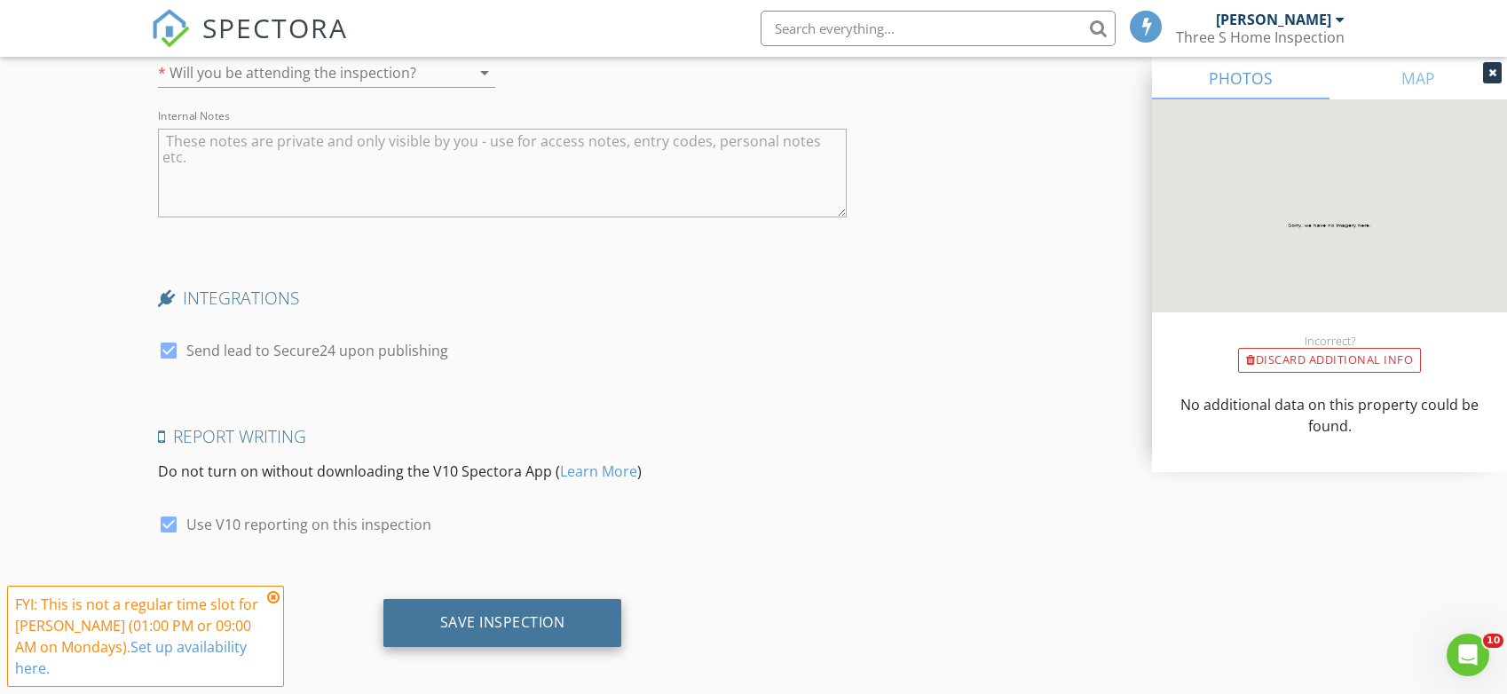
click at [566, 613] on div "Save Inspection" at bounding box center [503, 623] width 239 height 48
